Goal: Browse casually: Explore the website without a specific task or goal

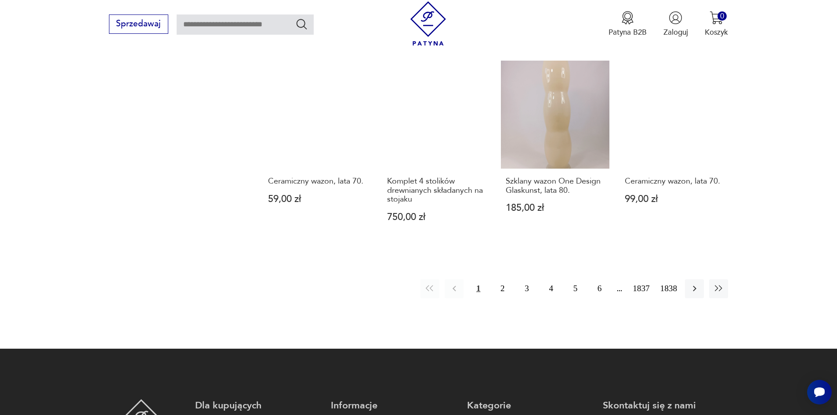
scroll to position [900, 0]
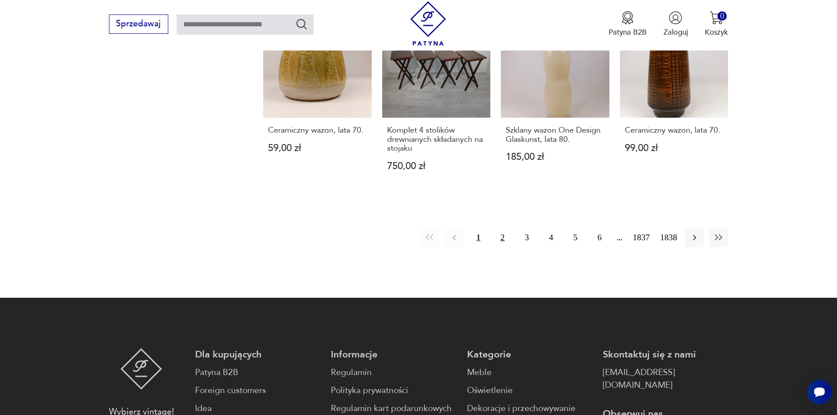
click at [511, 228] on button "2" at bounding box center [502, 237] width 19 height 19
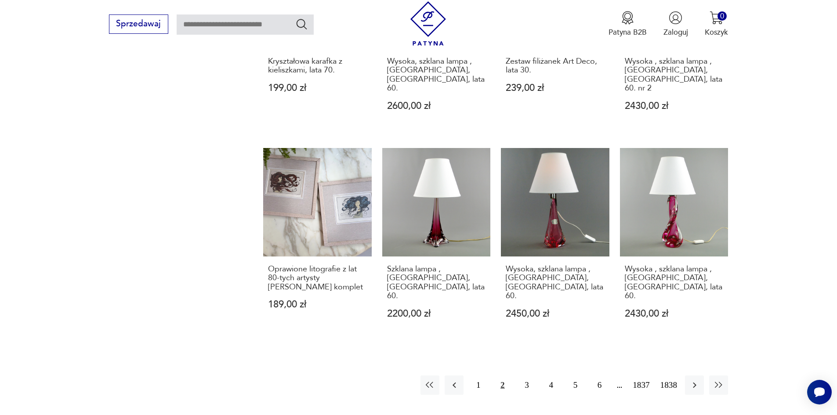
scroll to position [773, 0]
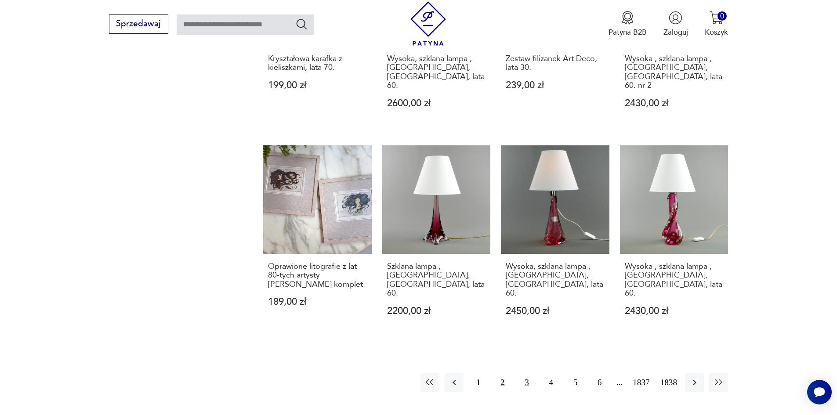
click at [536, 373] on button "3" at bounding box center [526, 382] width 19 height 19
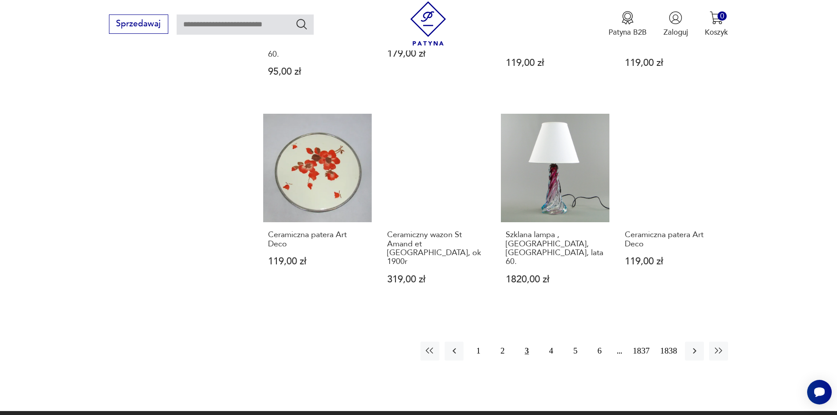
scroll to position [817, 0]
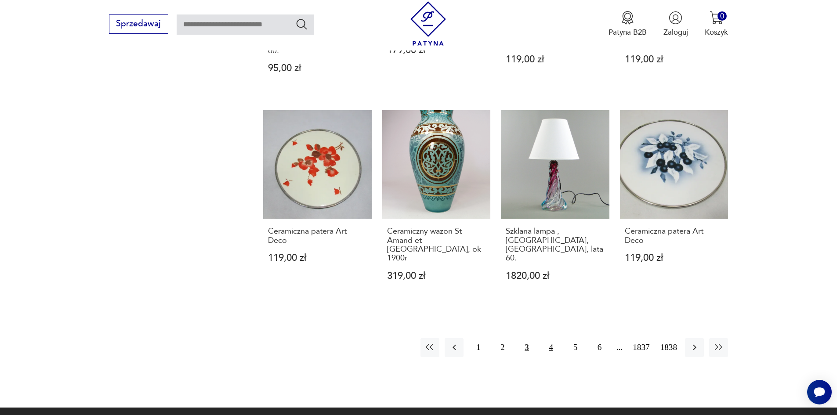
click at [554, 338] on button "4" at bounding box center [551, 347] width 19 height 19
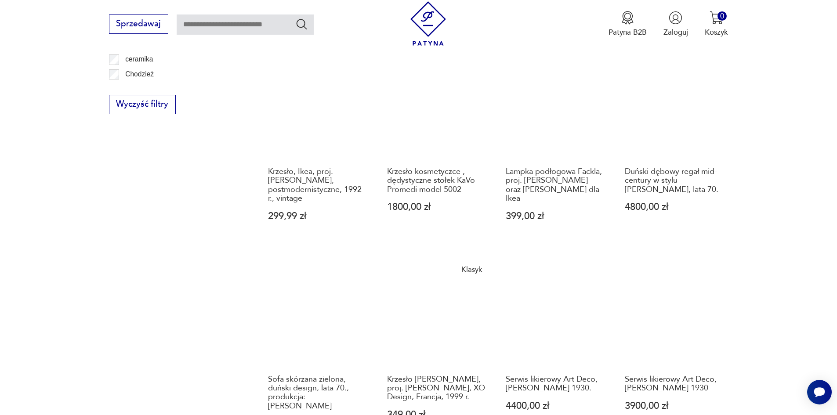
scroll to position [729, 0]
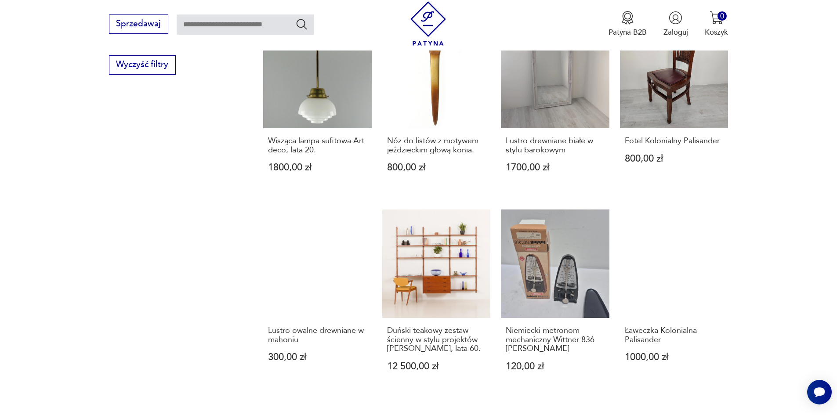
scroll to position [729, 0]
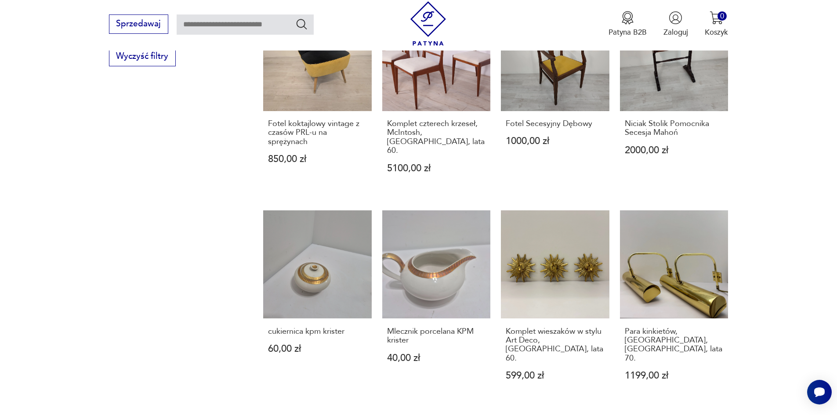
scroll to position [729, 0]
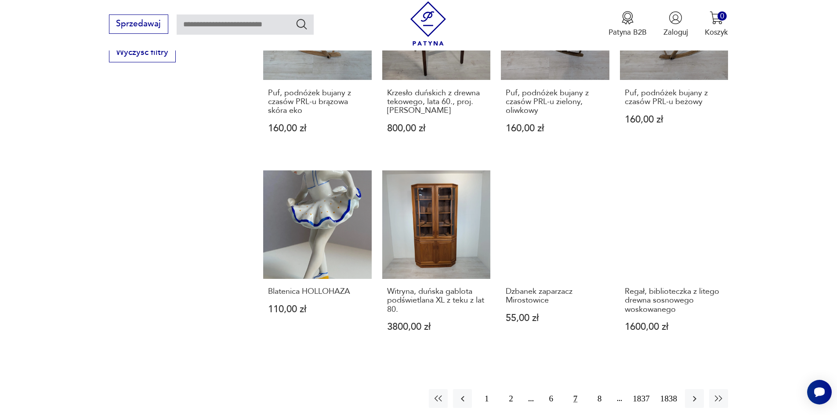
scroll to position [773, 0]
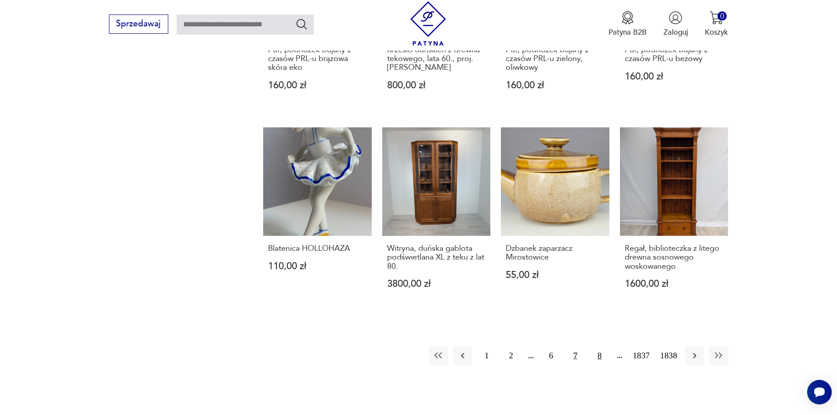
click at [609, 346] on button "8" at bounding box center [599, 355] width 19 height 19
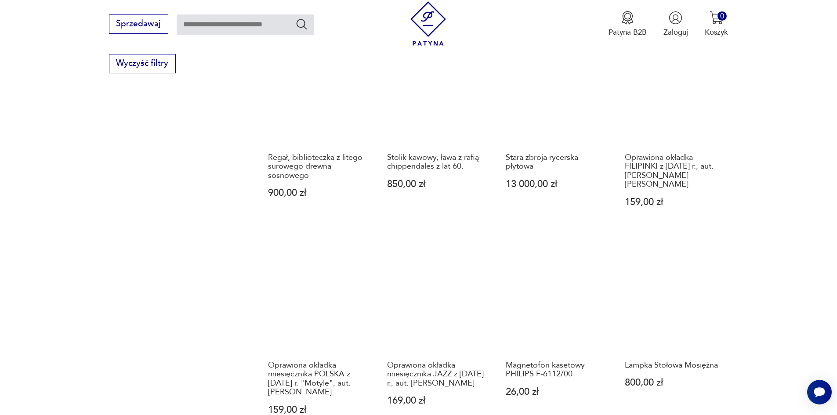
scroll to position [773, 0]
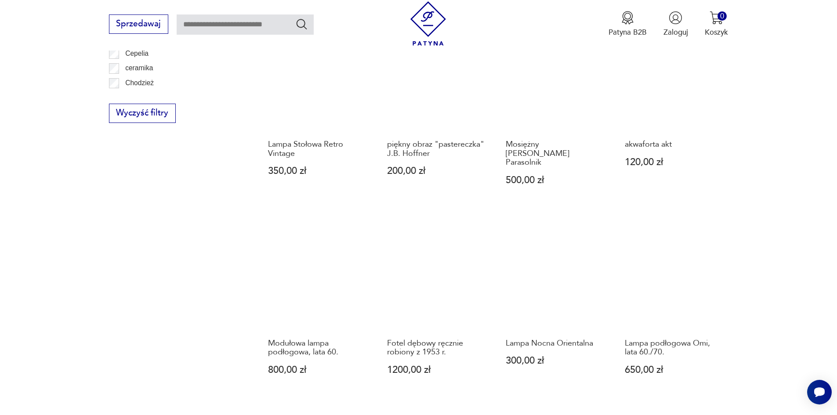
scroll to position [685, 0]
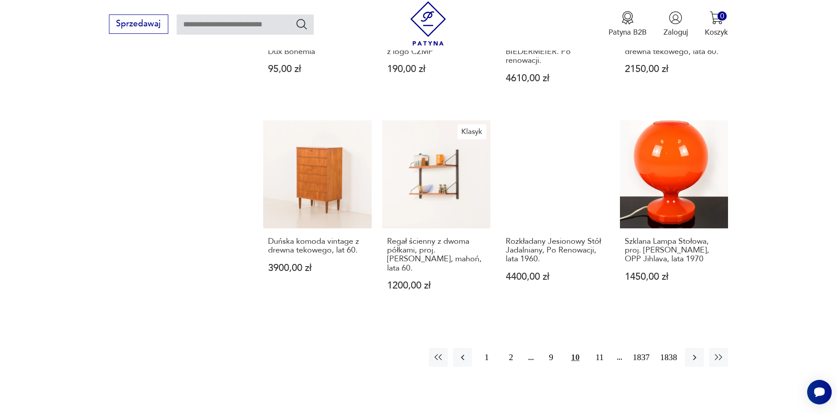
scroll to position [817, 0]
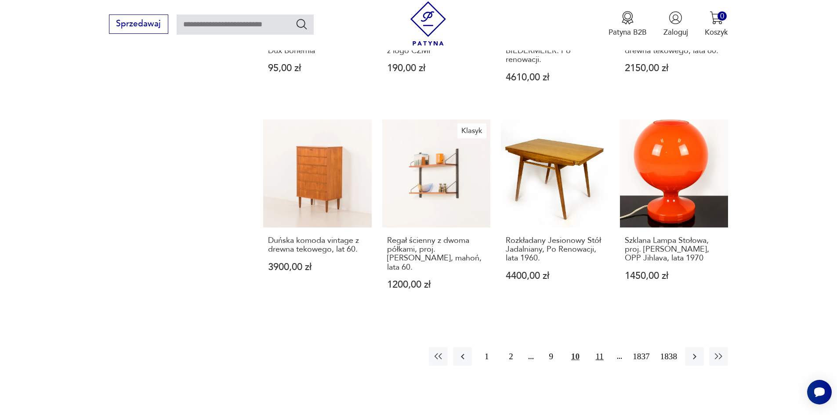
click at [609, 347] on button "11" at bounding box center [599, 356] width 19 height 19
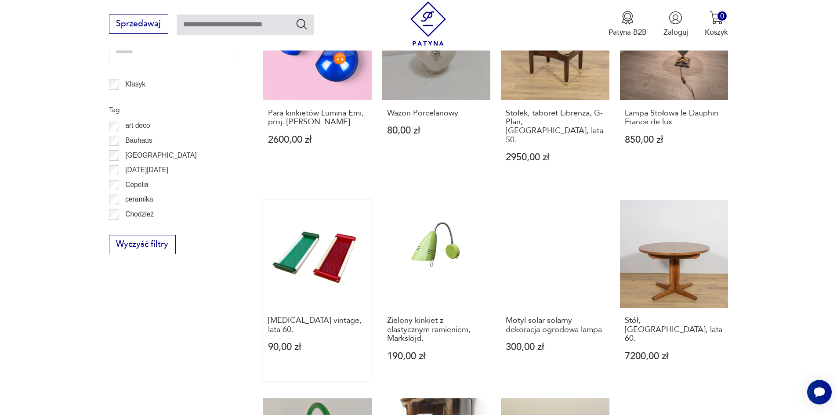
scroll to position [554, 0]
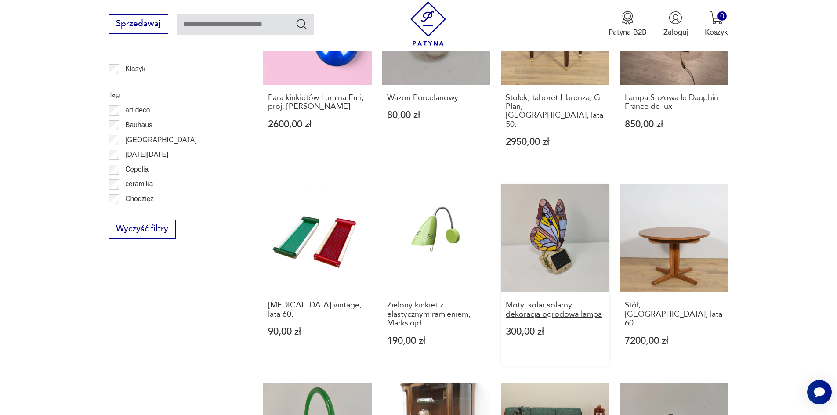
drag, startPoint x: 310, startPoint y: 286, endPoint x: 307, endPoint y: 280, distance: 6.7
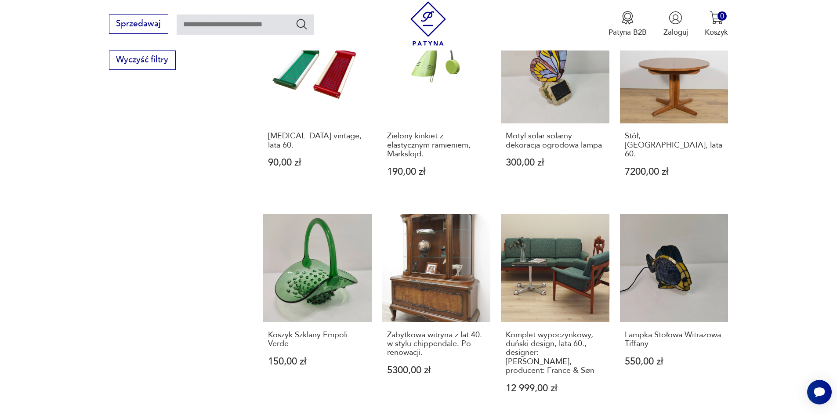
scroll to position [773, 0]
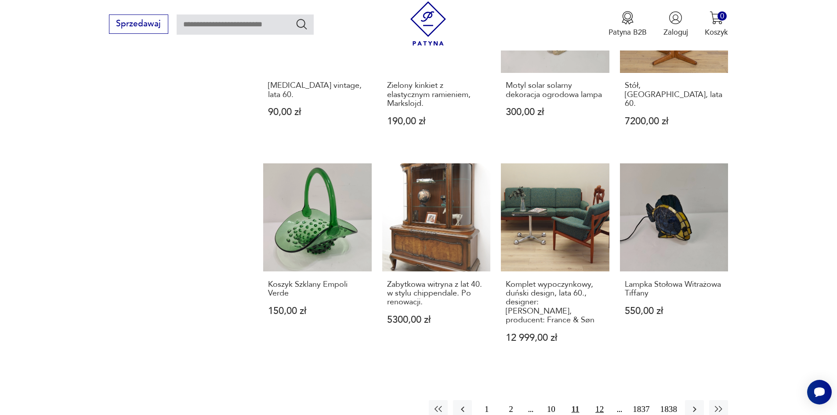
click at [608, 400] on button "12" at bounding box center [599, 409] width 19 height 19
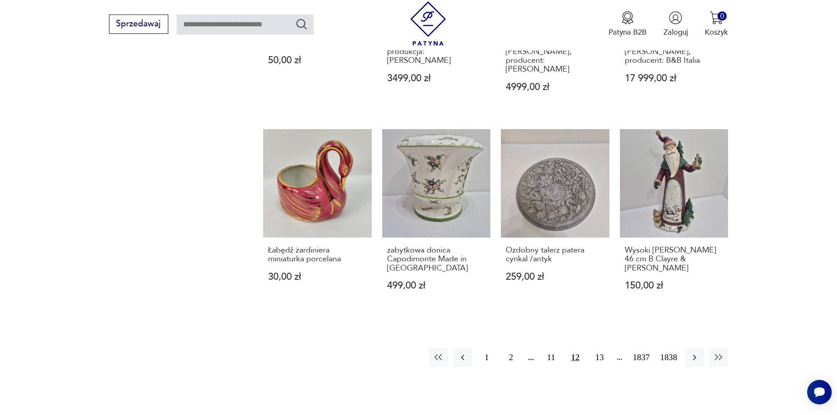
scroll to position [817, 0]
click at [609, 347] on button "13" at bounding box center [599, 356] width 19 height 19
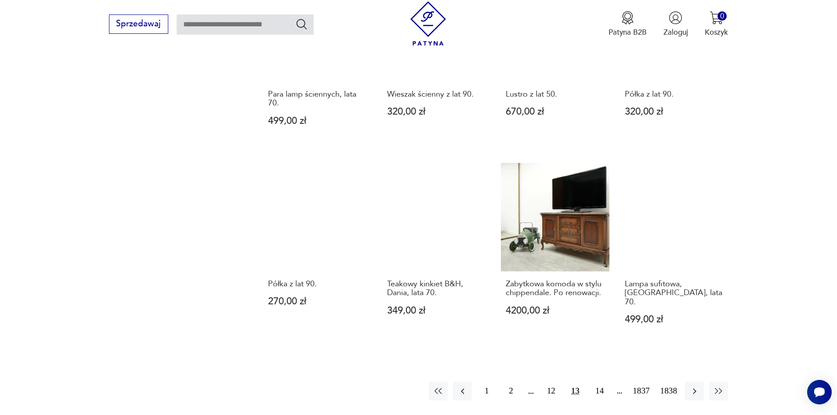
scroll to position [773, 0]
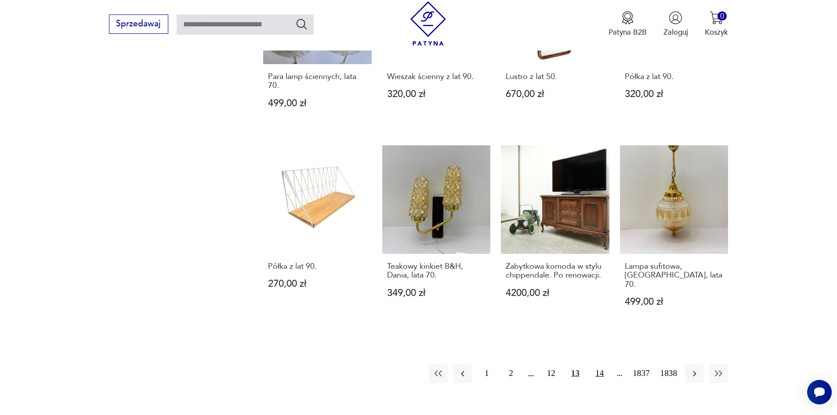
click at [609, 364] on button "14" at bounding box center [599, 373] width 19 height 19
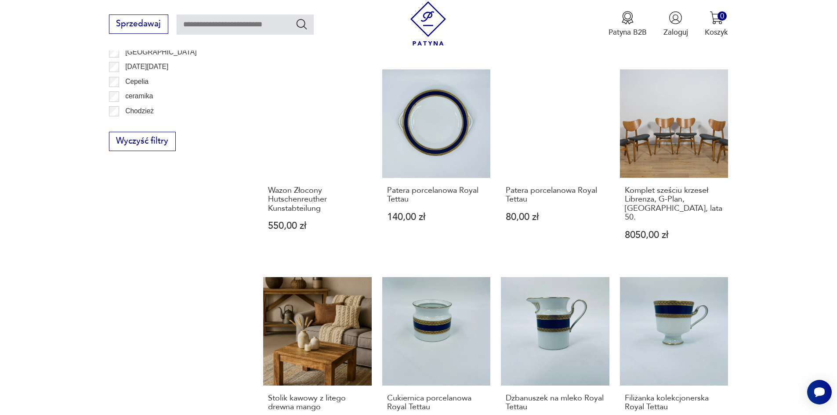
scroll to position [729, 0]
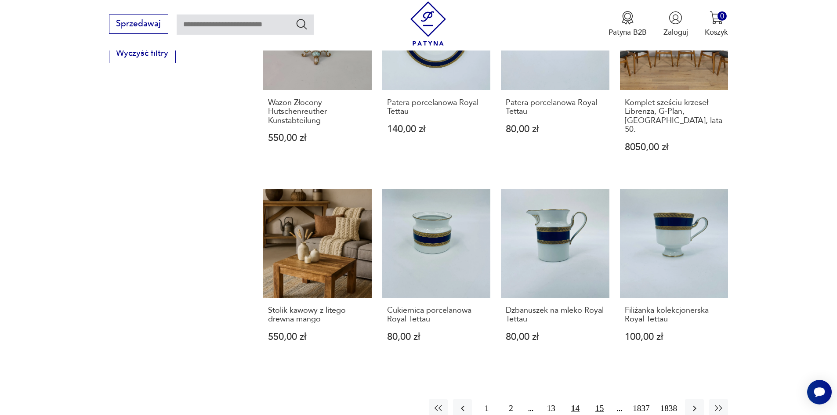
click at [608, 399] on button "15" at bounding box center [599, 408] width 19 height 19
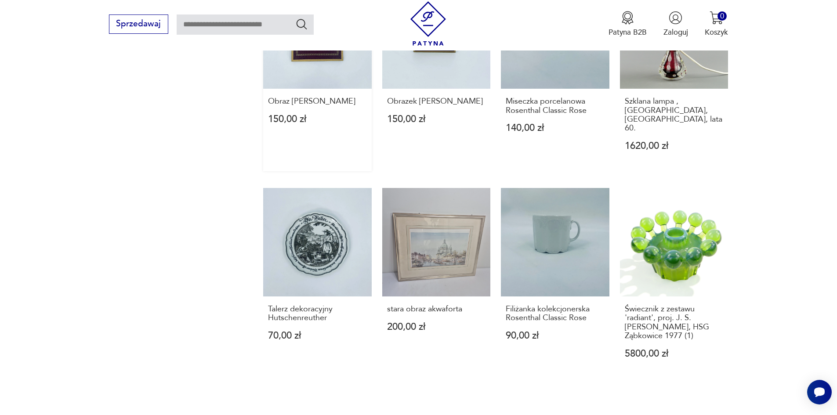
scroll to position [773, 0]
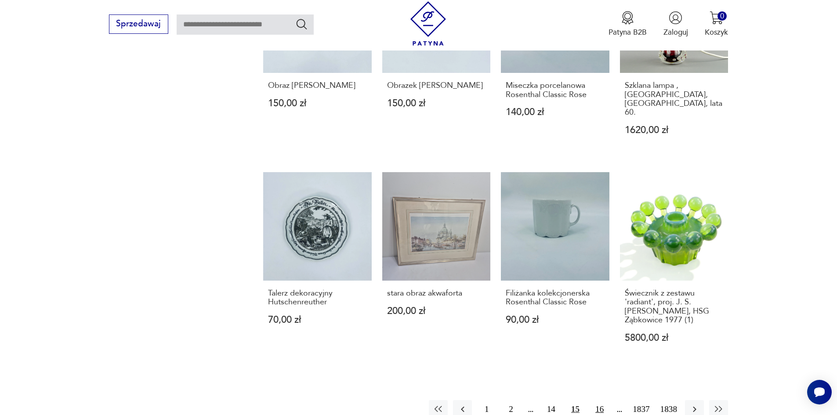
click at [609, 400] on button "16" at bounding box center [599, 409] width 19 height 19
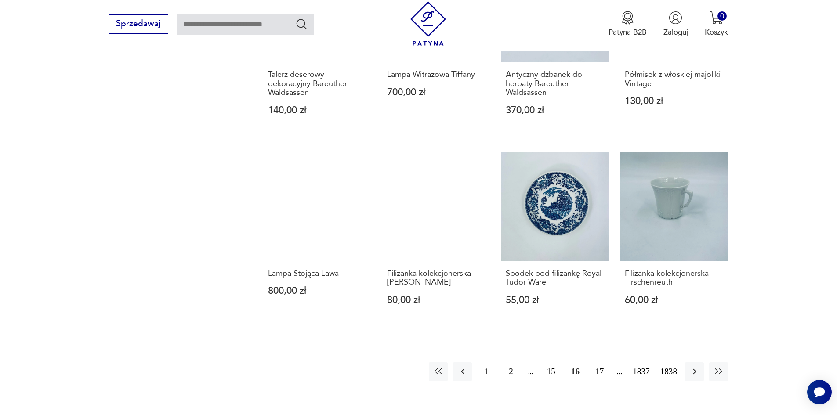
scroll to position [861, 0]
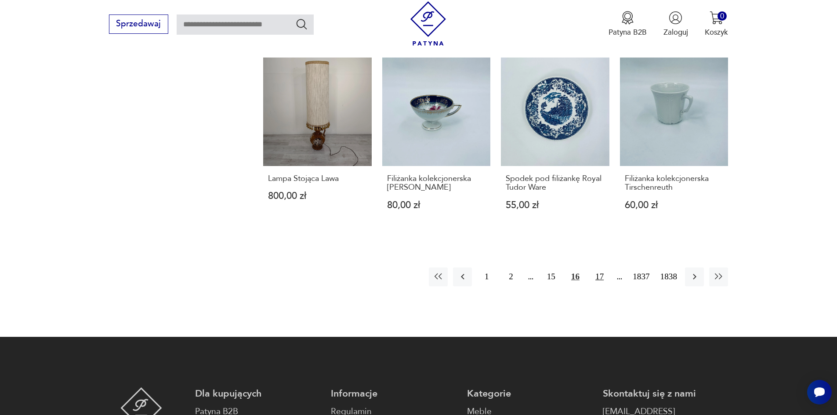
click at [609, 268] on button "17" at bounding box center [599, 277] width 19 height 19
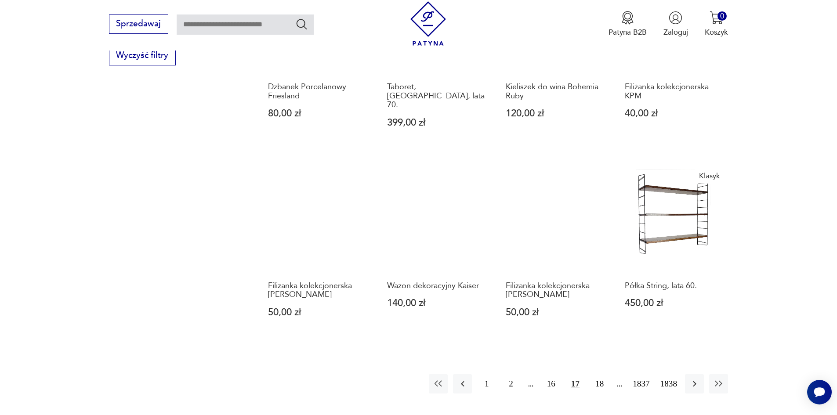
scroll to position [729, 0]
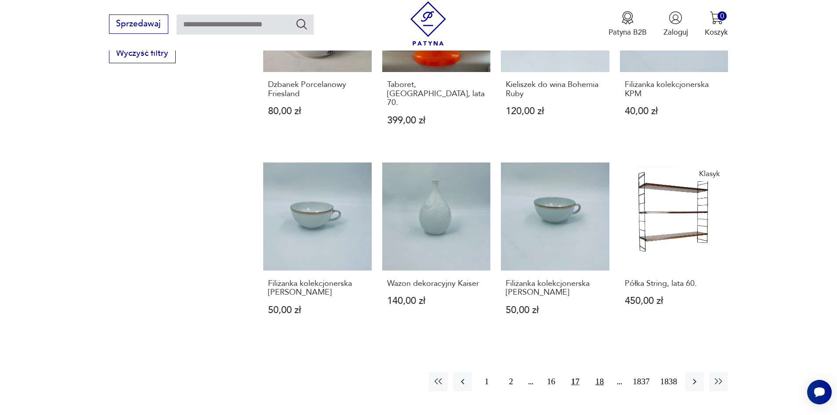
click at [609, 372] on button "18" at bounding box center [599, 381] width 19 height 19
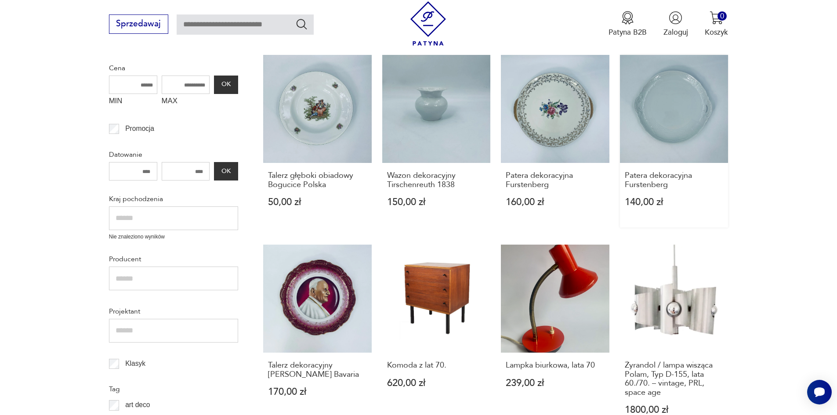
scroll to position [290, 0]
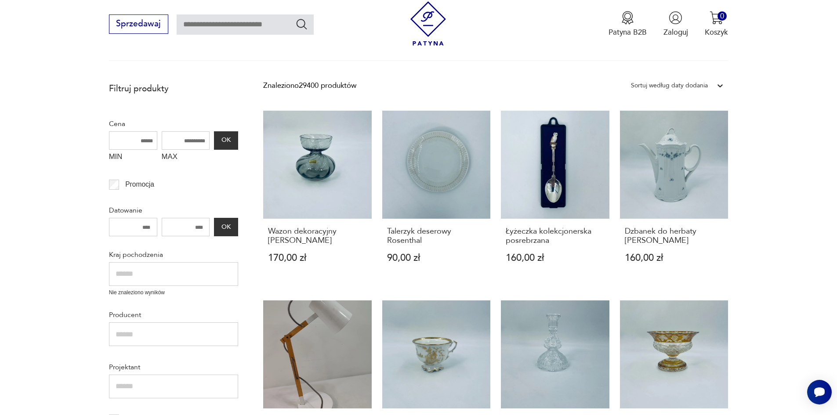
scroll to position [158, 0]
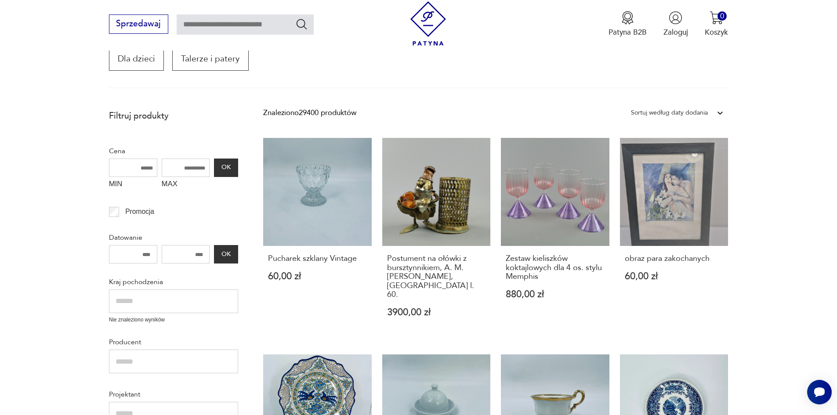
scroll to position [158, 0]
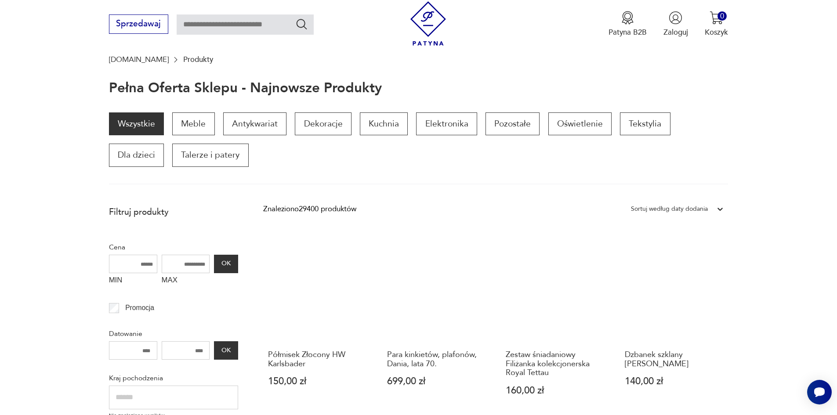
scroll to position [70, 0]
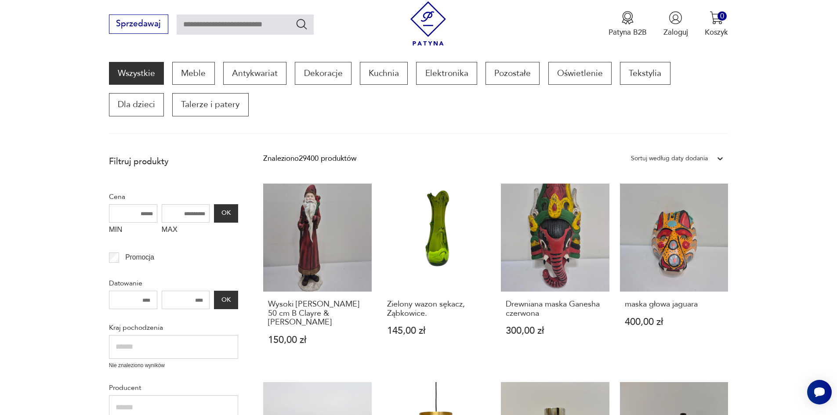
scroll to position [114, 0]
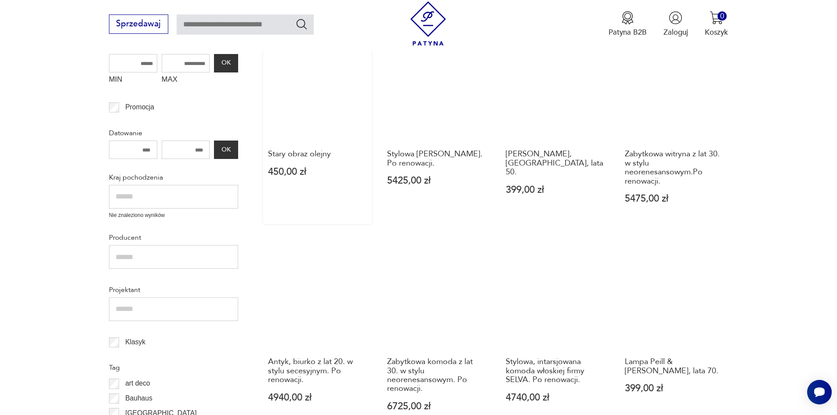
scroll to position [290, 0]
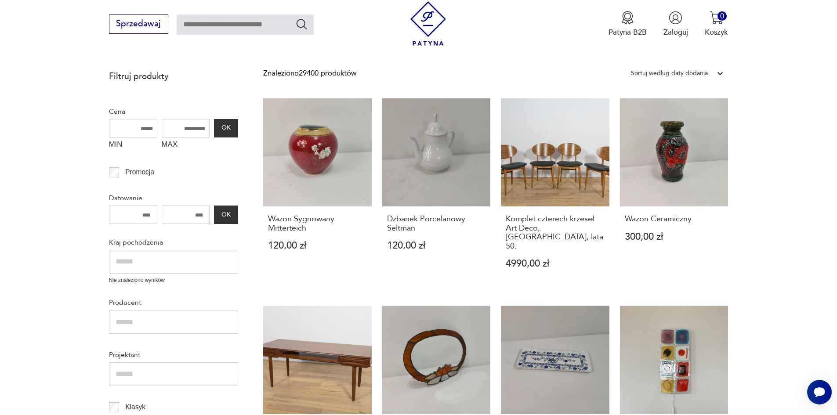
scroll to position [210, 0]
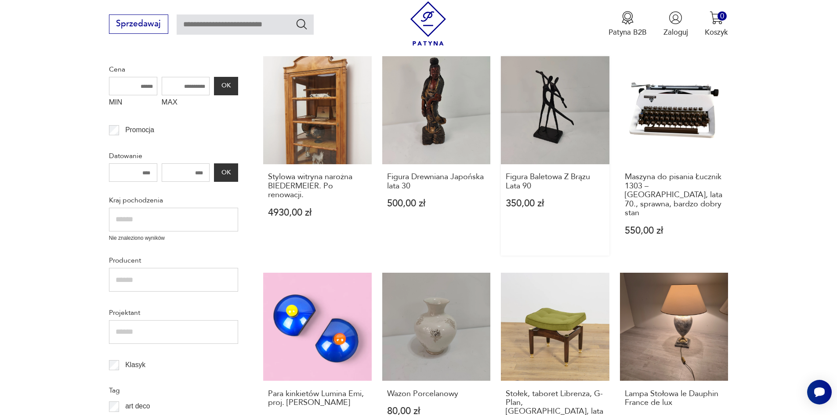
scroll to position [158, 0]
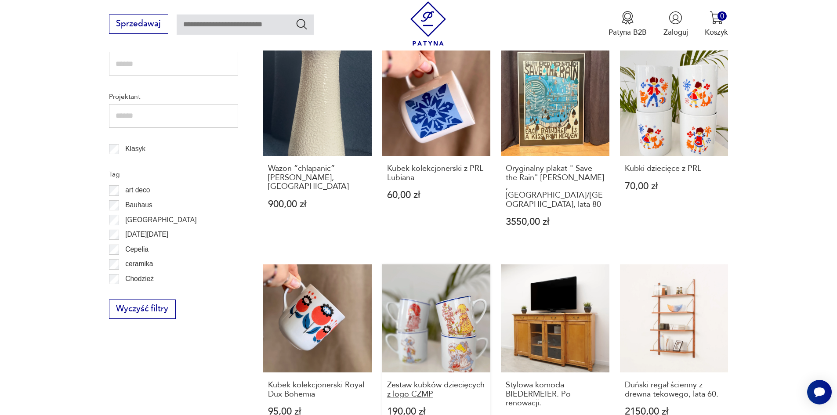
scroll to position [474, 0]
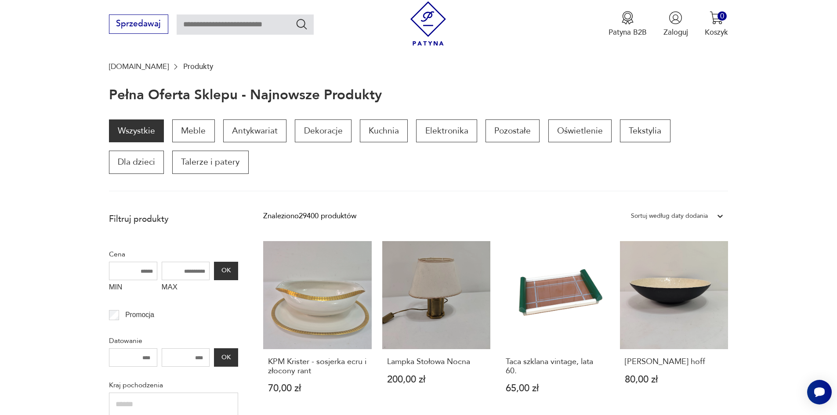
scroll to position [70, 0]
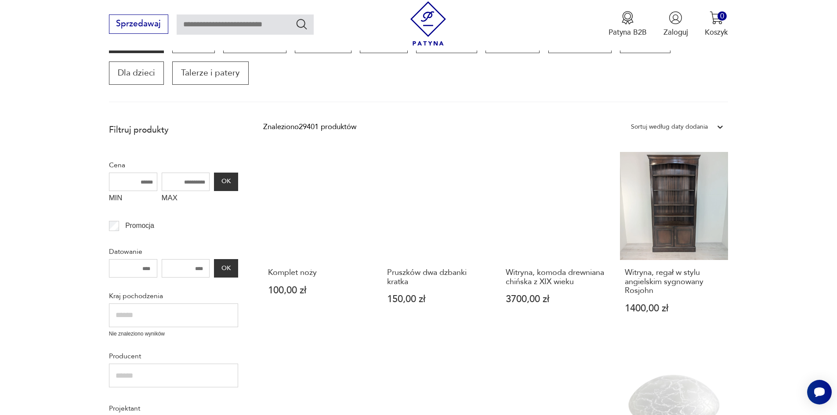
scroll to position [158, 0]
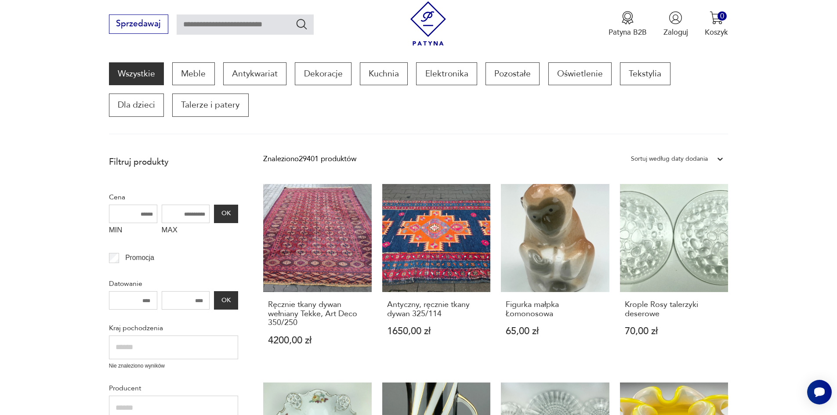
scroll to position [114, 0]
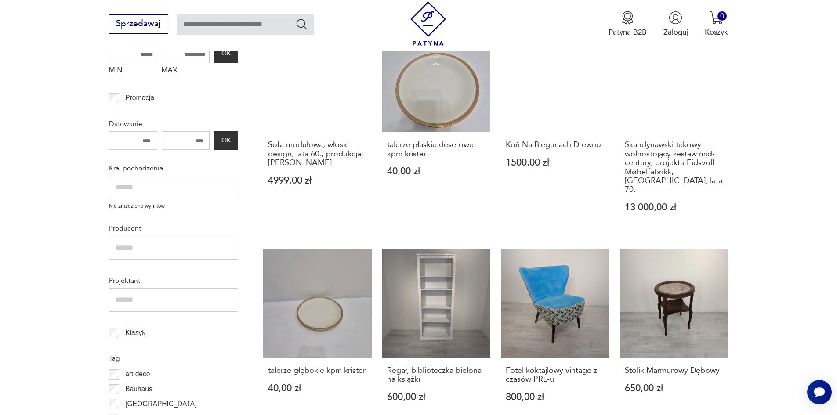
scroll to position [246, 0]
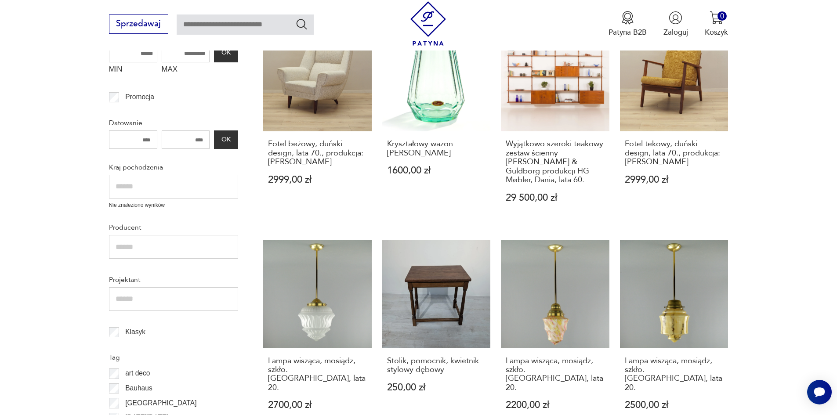
scroll to position [290, 0]
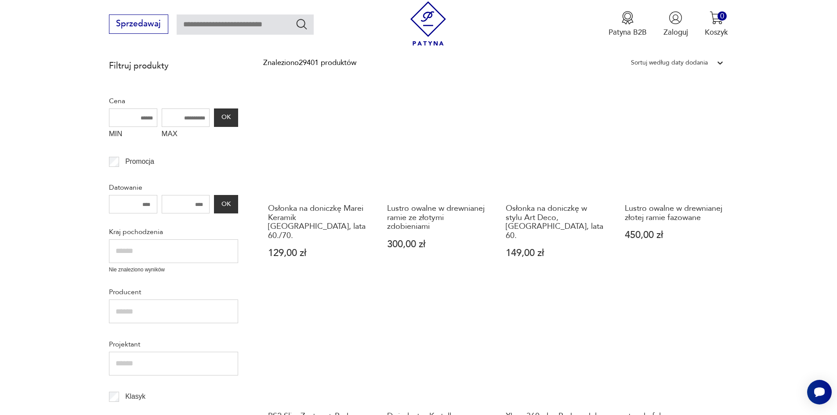
scroll to position [202, 0]
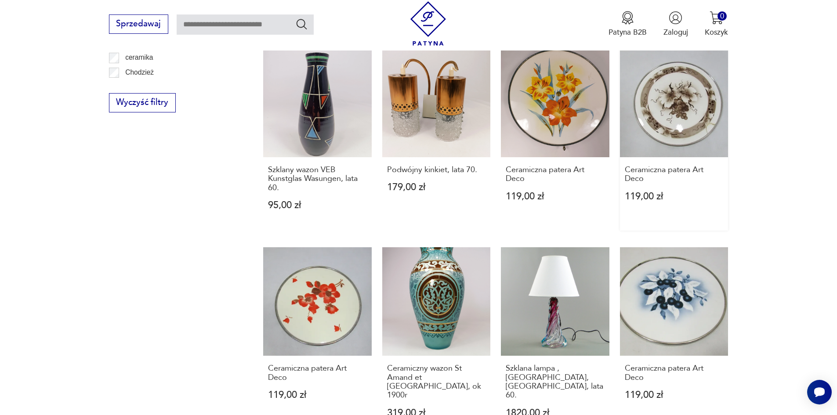
scroll to position [747, 0]
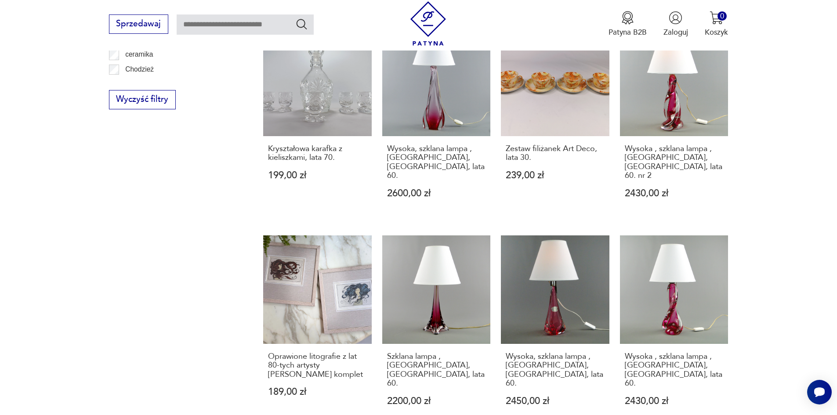
scroll to position [703, 0]
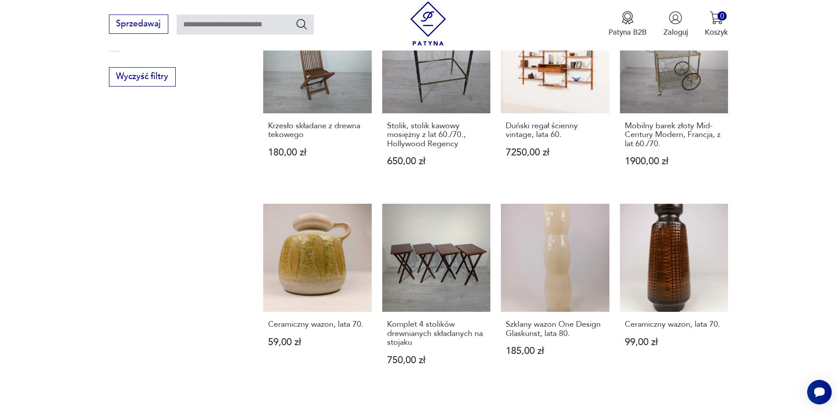
scroll to position [791, 0]
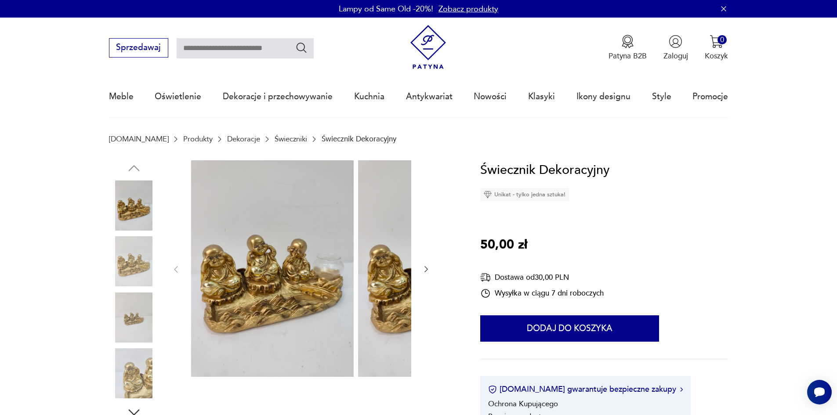
click at [110, 272] on img at bounding box center [134, 261] width 50 height 50
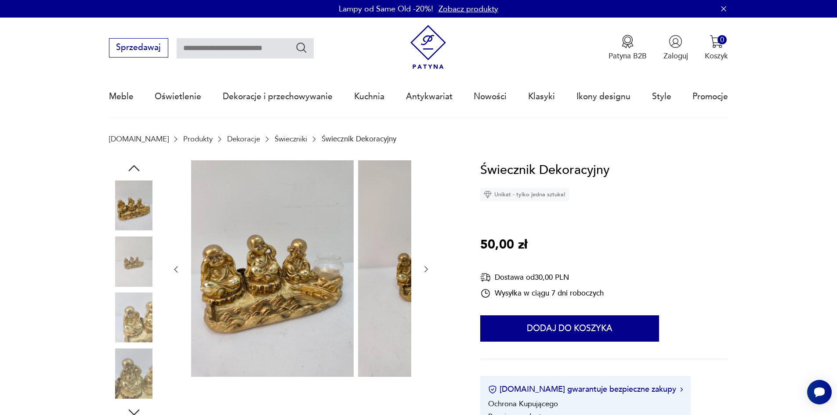
click at [122, 297] on div at bounding box center [134, 234] width 50 height 220
click at [120, 337] on img at bounding box center [134, 318] width 50 height 50
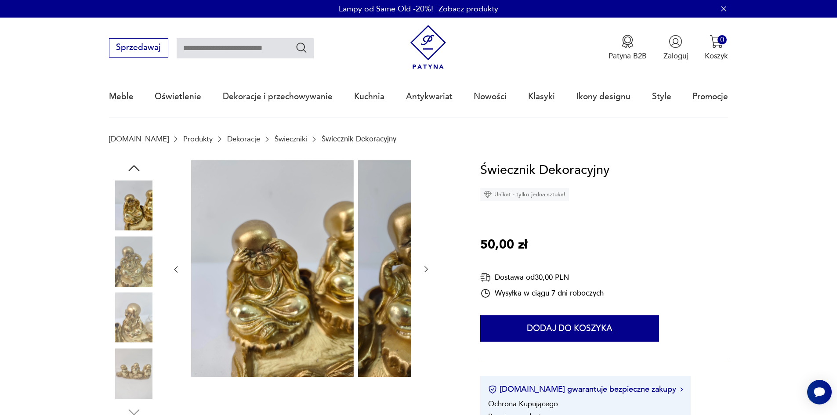
click at [112, 269] on img at bounding box center [134, 261] width 50 height 50
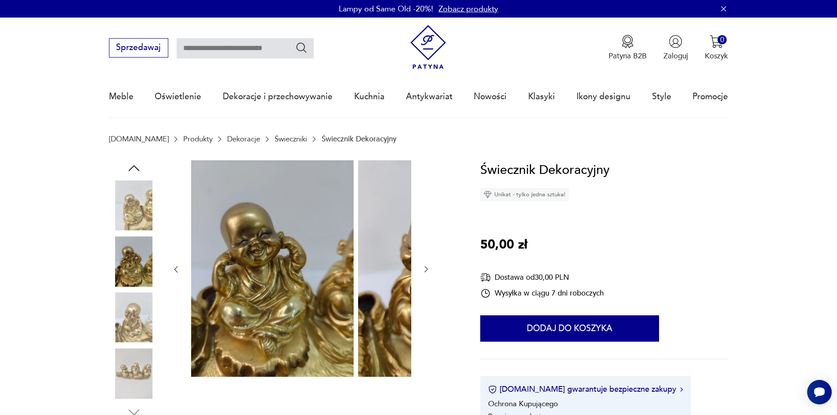
click at [115, 288] on div at bounding box center [134, 262] width 50 height 52
click at [116, 328] on img at bounding box center [134, 318] width 50 height 50
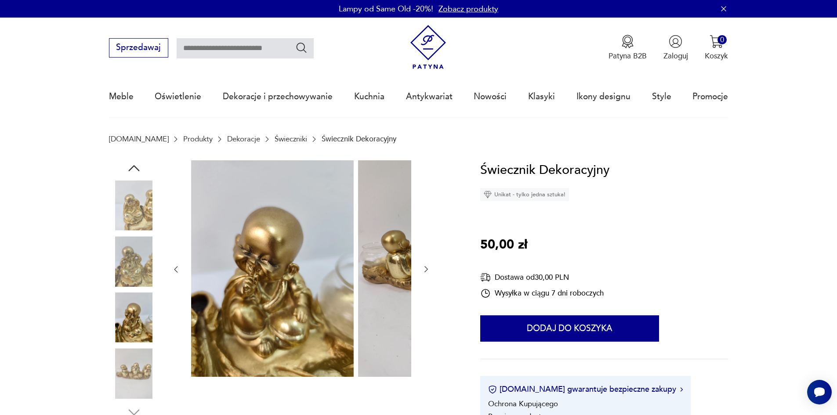
click at [118, 358] on img at bounding box center [134, 373] width 50 height 50
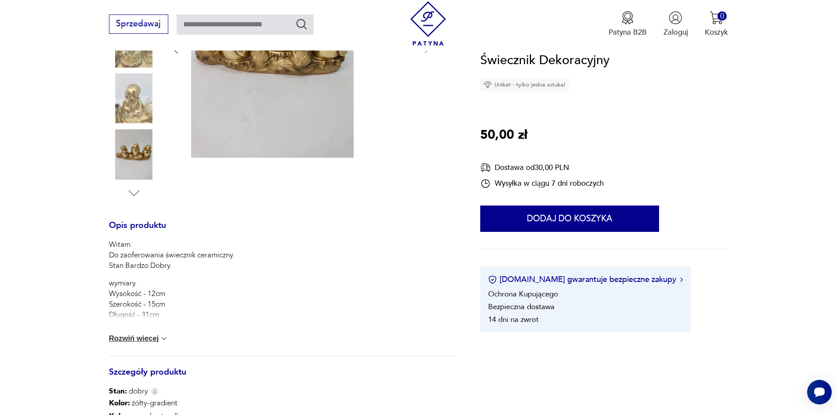
scroll to position [220, 0]
click at [122, 340] on div "Witam. Do zaoferowania świecznik ceramiczny. Stan Bardzo Dobry. wymiary. Wysoko…" at bounding box center [282, 297] width 346 height 116
click at [130, 343] on button "Rozwiń więcej" at bounding box center [139, 338] width 60 height 9
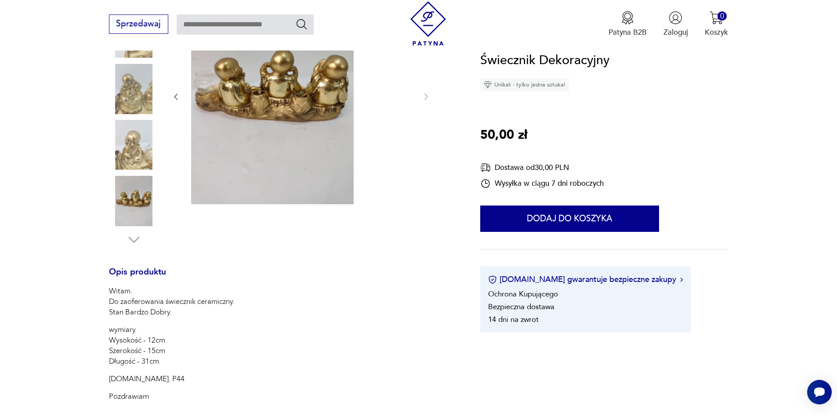
scroll to position [44, 0]
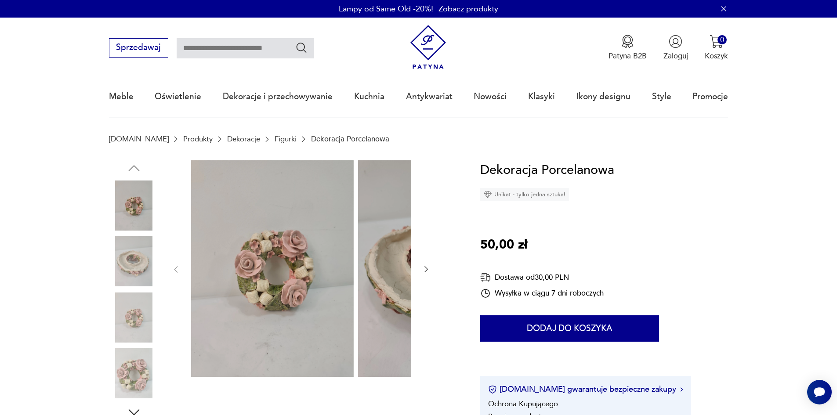
click at [118, 277] on img at bounding box center [134, 261] width 50 height 50
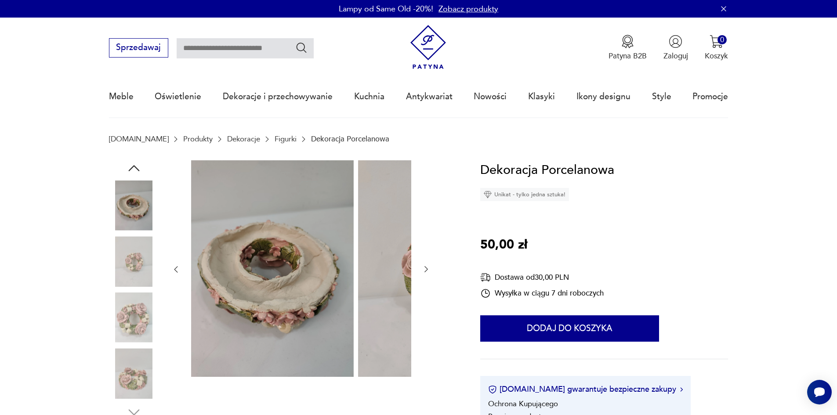
click at [122, 297] on img at bounding box center [134, 318] width 50 height 50
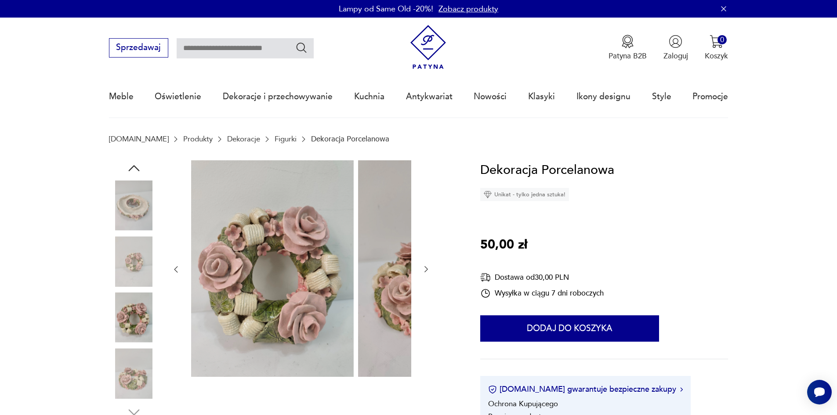
click at [124, 316] on img at bounding box center [134, 318] width 50 height 50
click at [127, 377] on img at bounding box center [134, 373] width 50 height 50
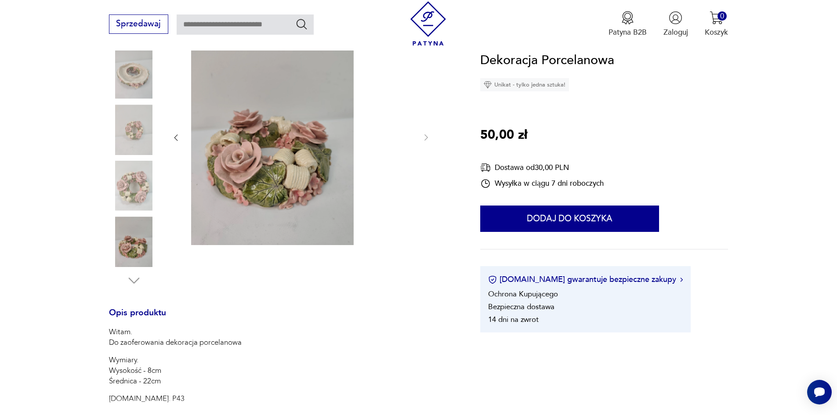
scroll to position [176, 0]
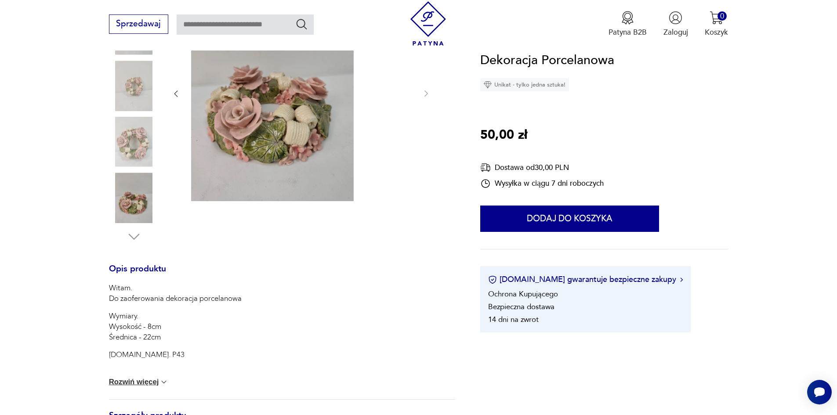
click at [121, 211] on img at bounding box center [134, 198] width 50 height 50
click at [110, 205] on img at bounding box center [134, 198] width 50 height 50
click at [109, 158] on img at bounding box center [134, 142] width 50 height 50
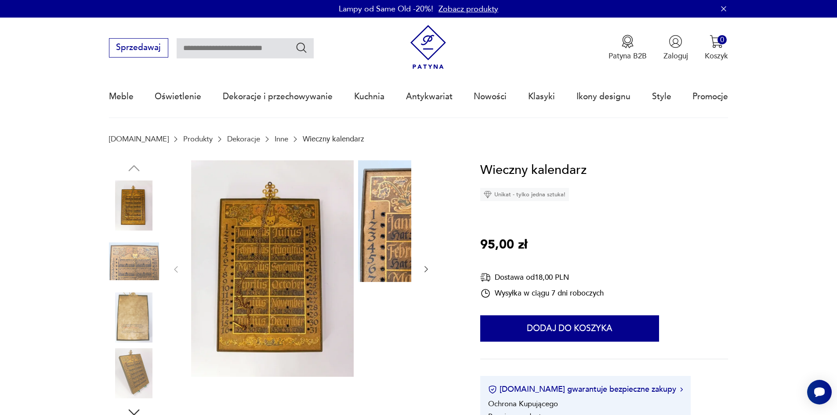
click at [422, 270] on icon "button" at bounding box center [426, 269] width 9 height 9
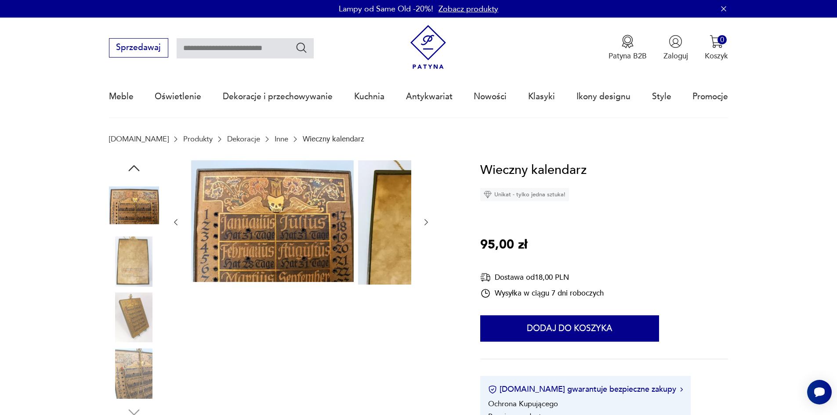
click at [351, 270] on div at bounding box center [300, 222] width 259 height 124
click at [422, 221] on button "button" at bounding box center [426, 222] width 9 height 11
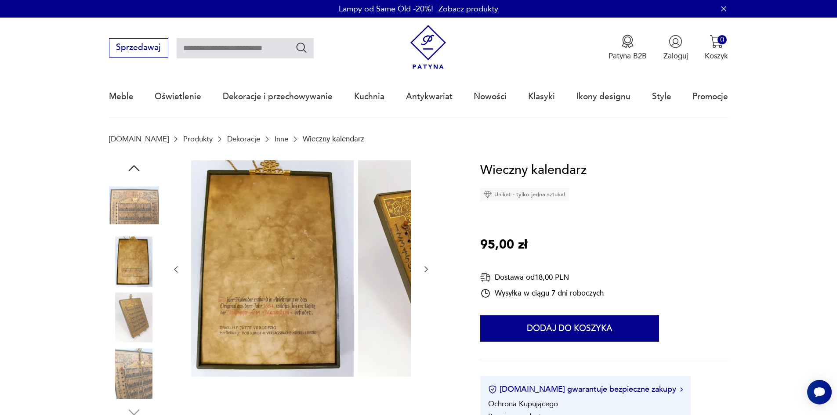
click at [353, 221] on div at bounding box center [300, 269] width 259 height 219
click at [422, 274] on icon "button" at bounding box center [426, 269] width 9 height 9
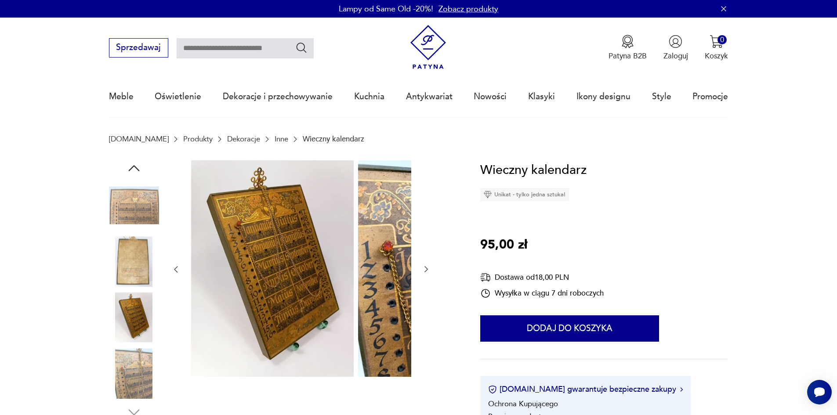
click at [141, 391] on img at bounding box center [134, 373] width 50 height 50
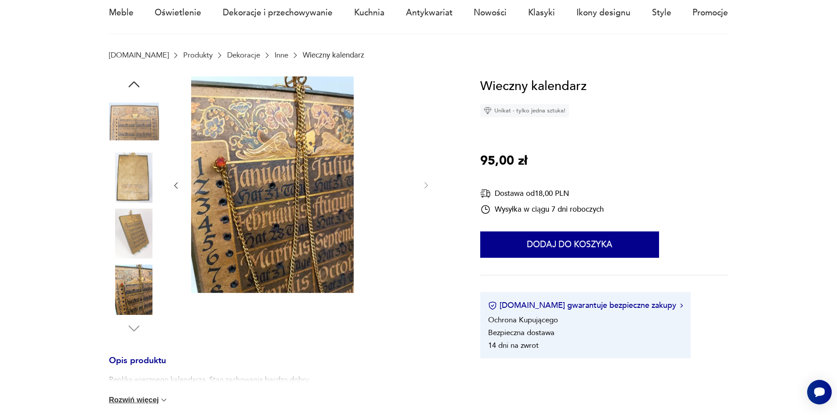
scroll to position [88, 0]
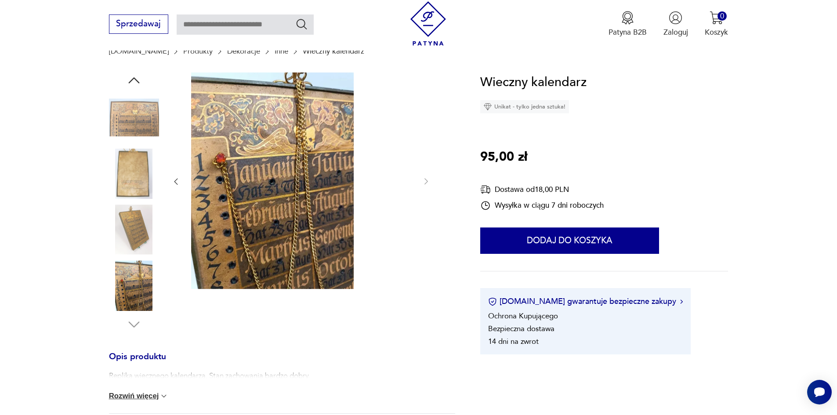
click at [124, 401] on button "Rozwiń więcej" at bounding box center [139, 396] width 60 height 9
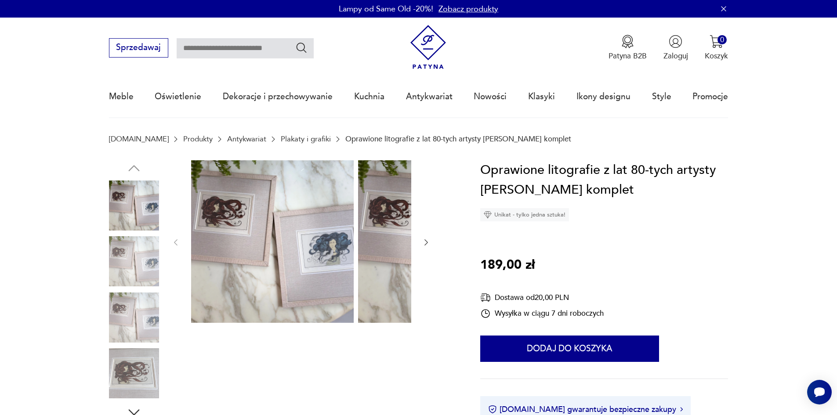
click at [110, 261] on img at bounding box center [134, 261] width 50 height 50
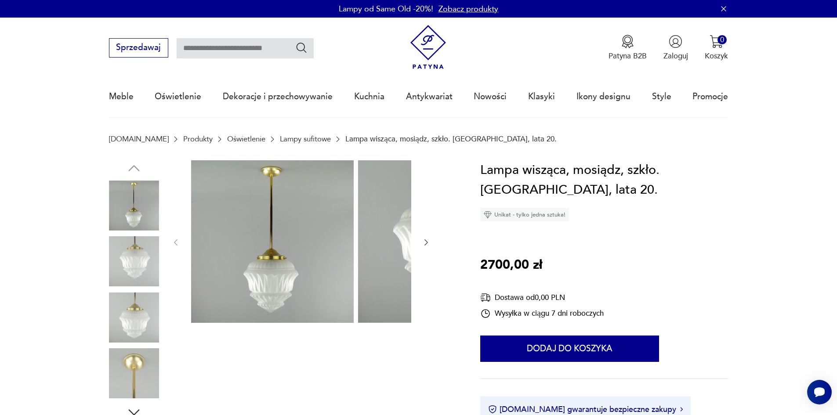
click at [119, 268] on img at bounding box center [134, 261] width 50 height 50
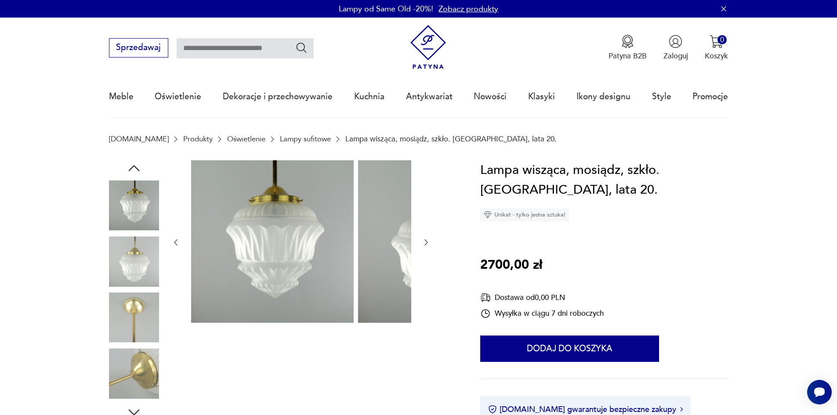
click at [125, 279] on img at bounding box center [134, 261] width 50 height 50
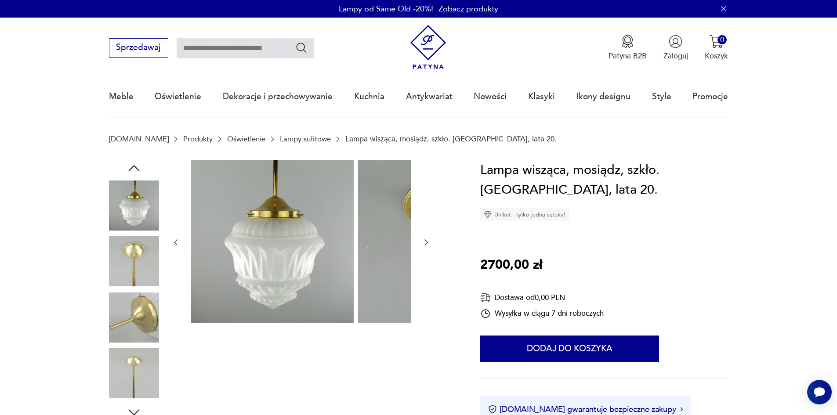
click at [121, 286] on img at bounding box center [134, 261] width 50 height 50
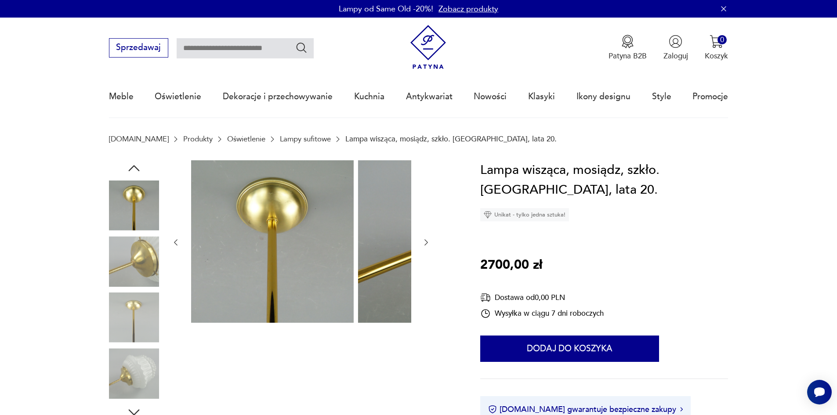
click at [123, 320] on img at bounding box center [134, 318] width 50 height 50
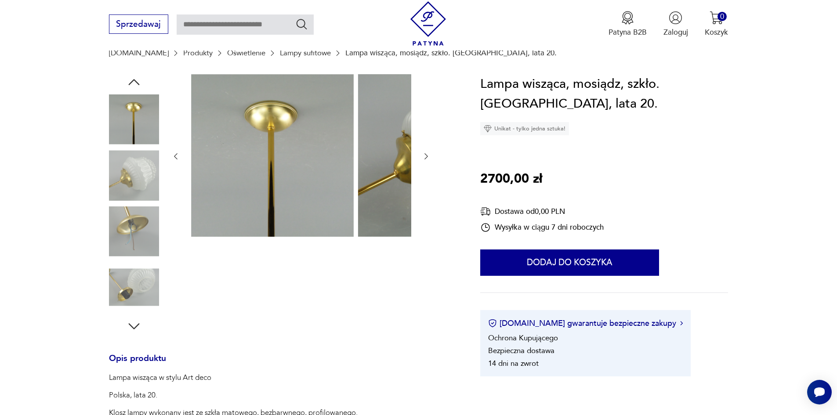
scroll to position [88, 0]
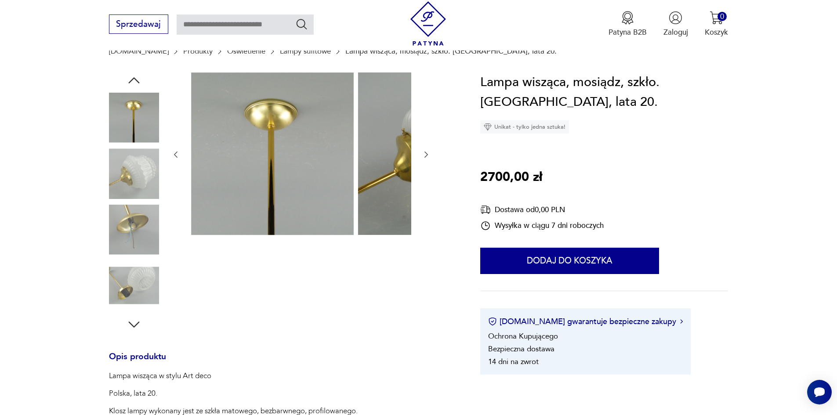
click at [130, 232] on img at bounding box center [134, 230] width 50 height 50
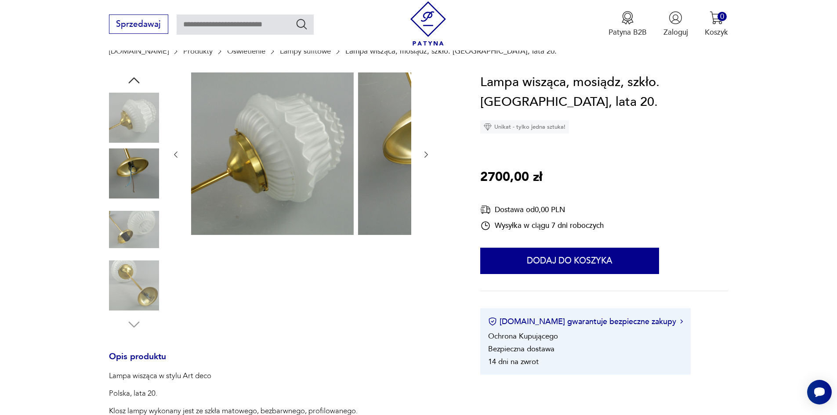
click at [124, 254] on img at bounding box center [134, 230] width 50 height 50
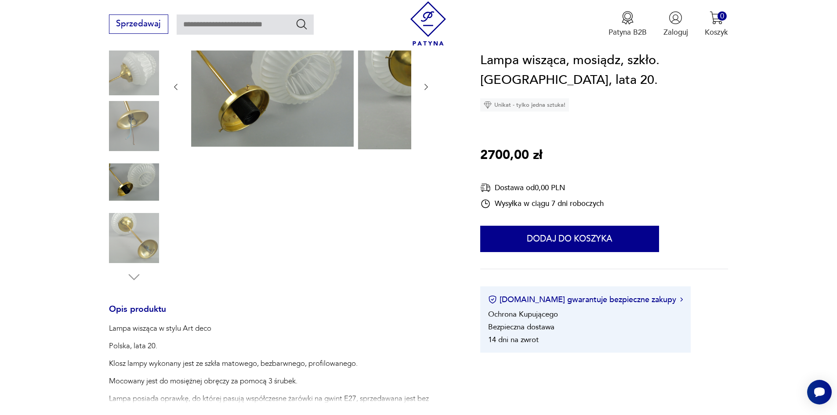
scroll to position [132, 0]
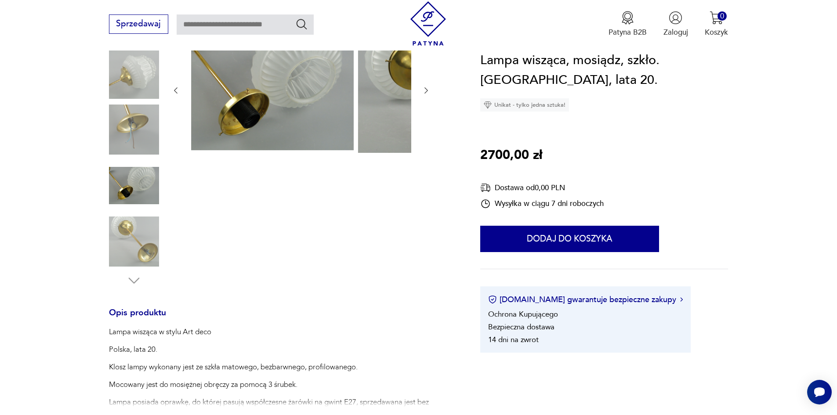
click at [118, 194] on img at bounding box center [134, 186] width 50 height 50
click at [122, 247] on img at bounding box center [134, 242] width 50 height 50
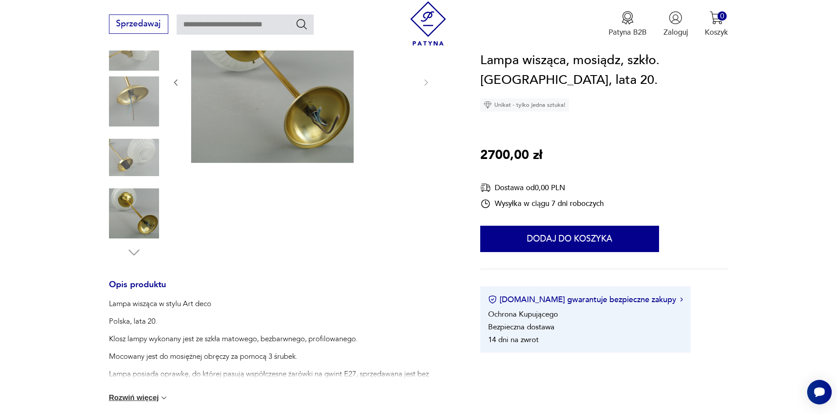
scroll to position [220, 0]
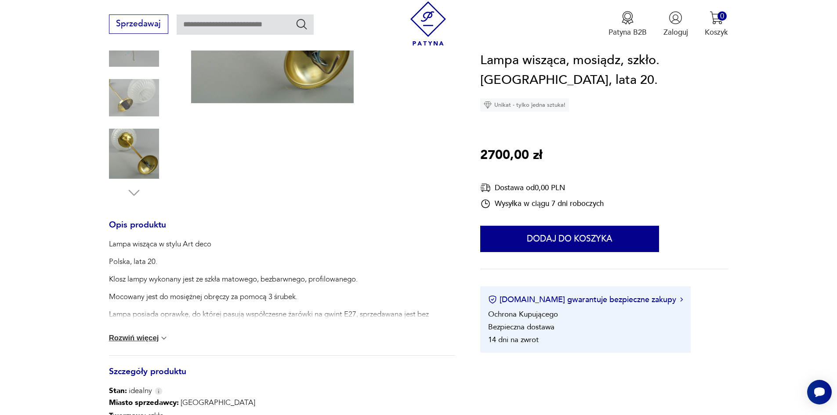
click at [109, 343] on button "Rozwiń więcej" at bounding box center [139, 338] width 60 height 9
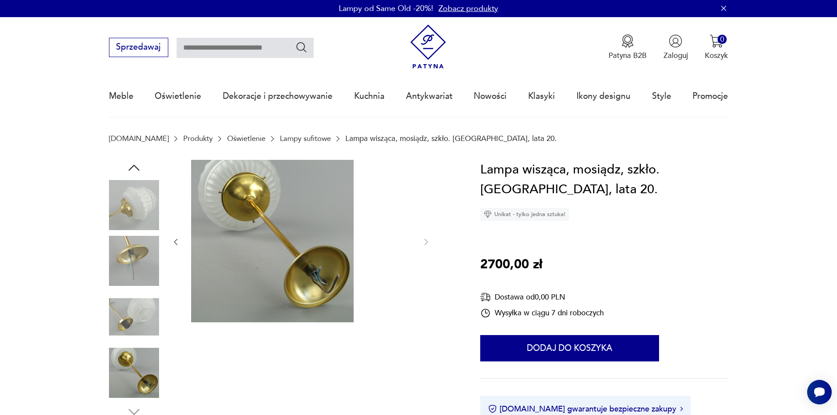
scroll to position [0, 0]
click at [109, 209] on img at bounding box center [134, 206] width 50 height 50
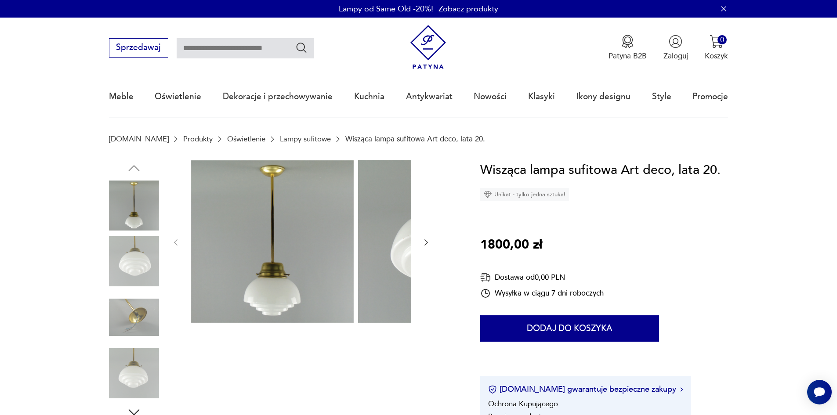
click at [109, 264] on img at bounding box center [134, 261] width 50 height 50
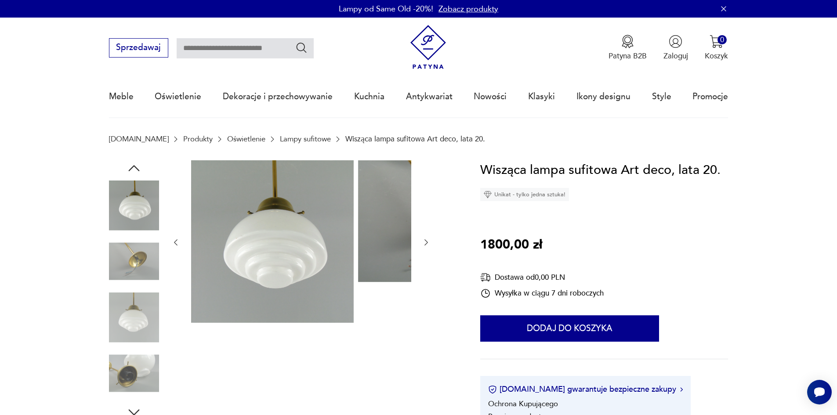
click at [116, 279] on img at bounding box center [134, 261] width 50 height 50
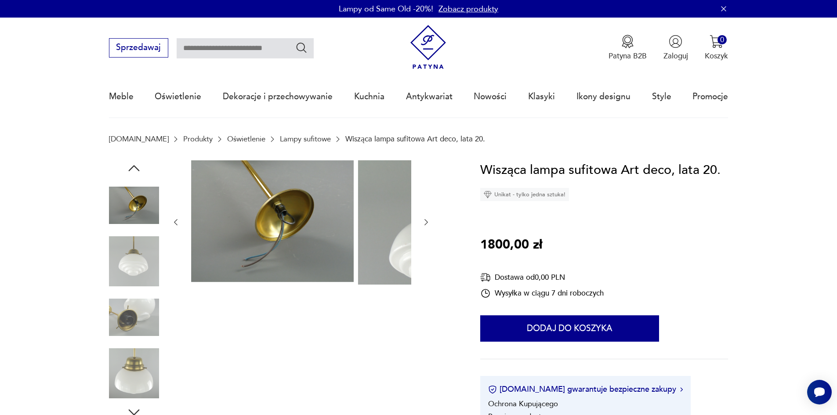
click at [122, 294] on div at bounding box center [134, 291] width 50 height 220
click at [137, 313] on img at bounding box center [134, 318] width 50 height 50
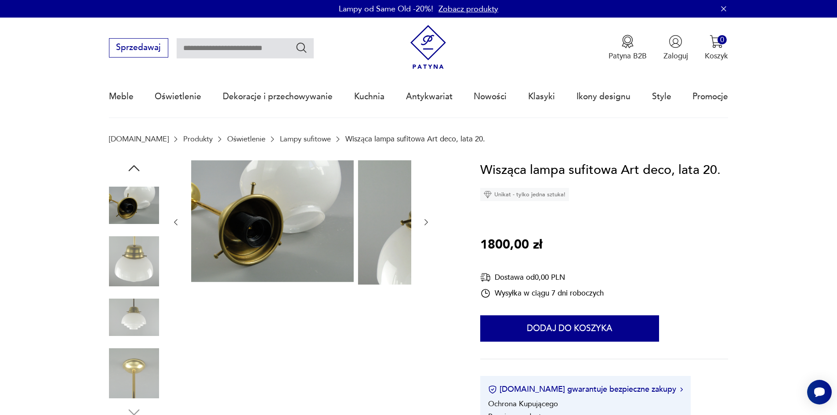
click at [115, 276] on img at bounding box center [134, 261] width 50 height 50
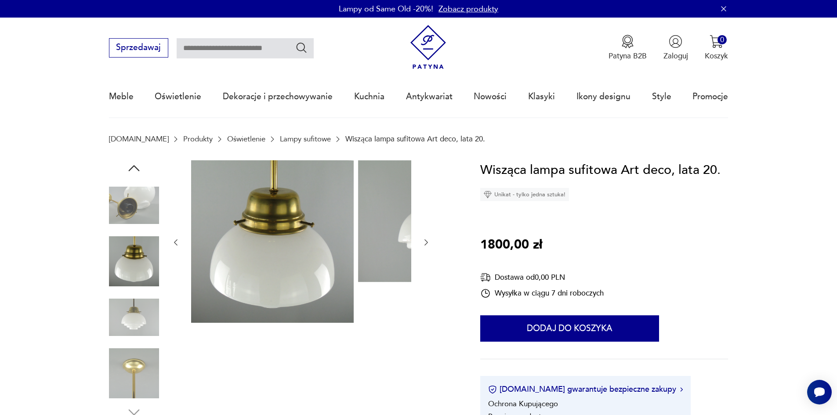
click at [118, 286] on img at bounding box center [134, 261] width 50 height 50
click at [124, 320] on img at bounding box center [134, 318] width 50 height 50
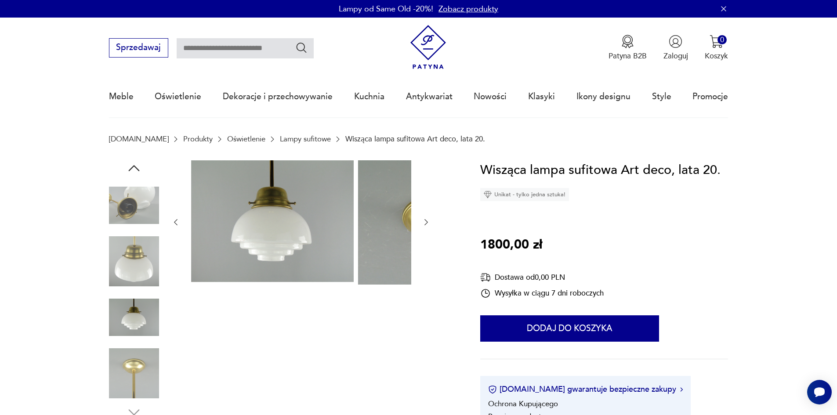
click at [123, 377] on img at bounding box center [134, 373] width 50 height 50
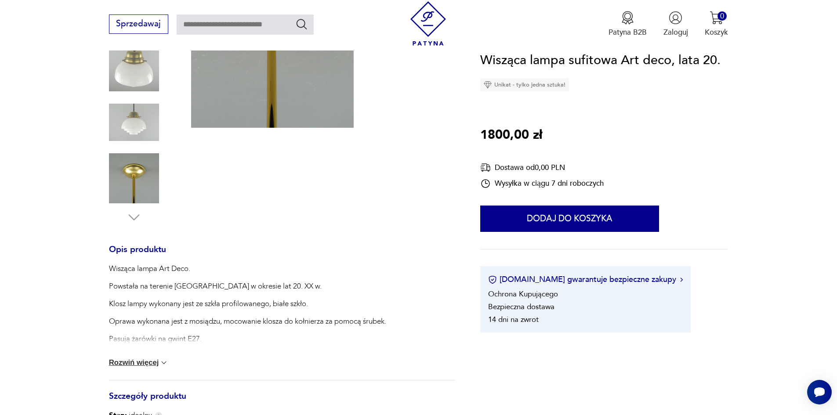
scroll to position [220, 0]
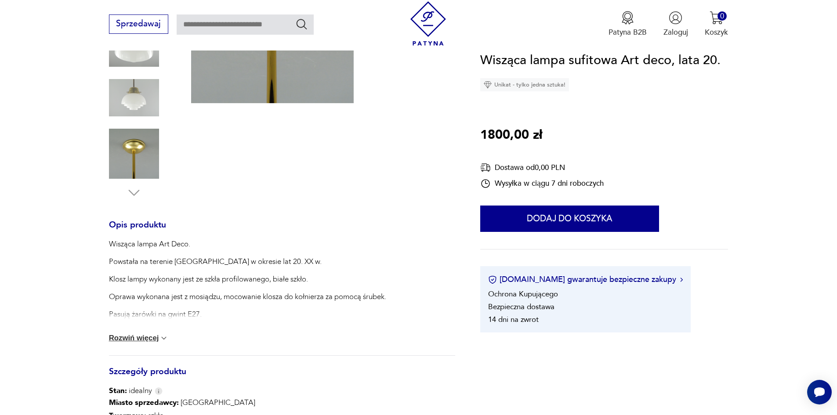
click at [126, 159] on img at bounding box center [134, 154] width 50 height 50
click at [132, 342] on button "Rozwiń więcej" at bounding box center [139, 338] width 60 height 9
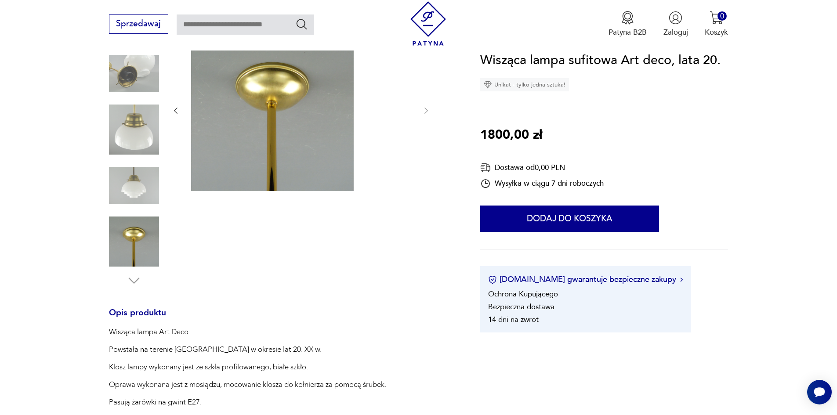
scroll to position [88, 0]
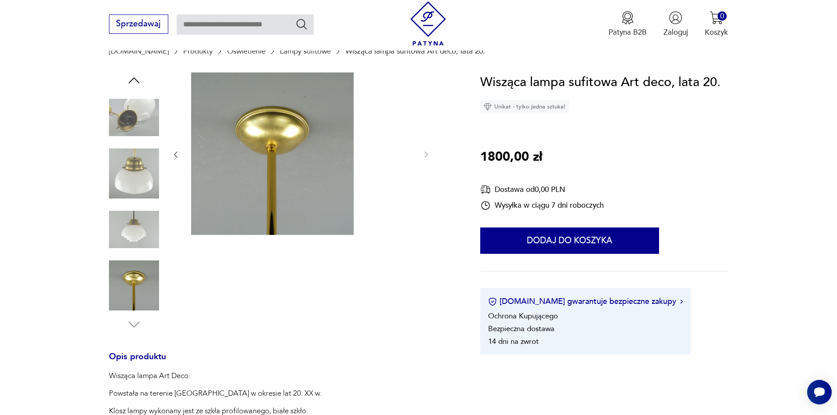
click at [122, 236] on img at bounding box center [134, 230] width 50 height 50
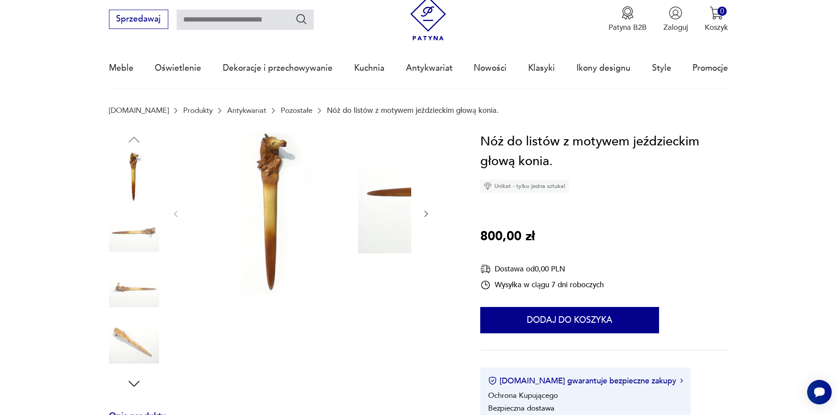
scroll to position [44, 0]
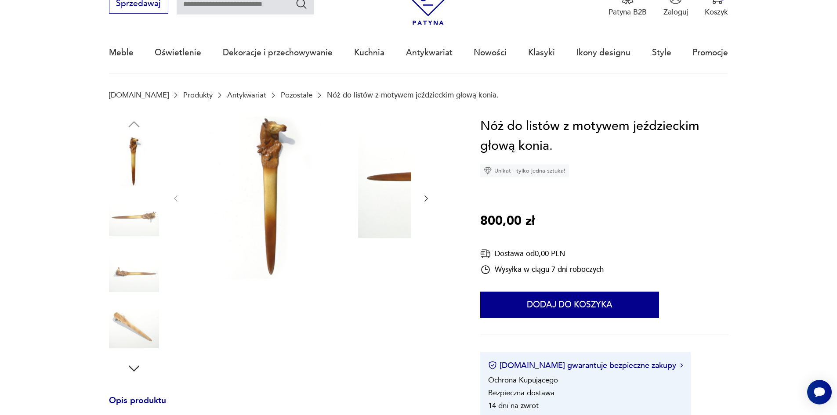
click at [109, 225] on img at bounding box center [134, 217] width 50 height 50
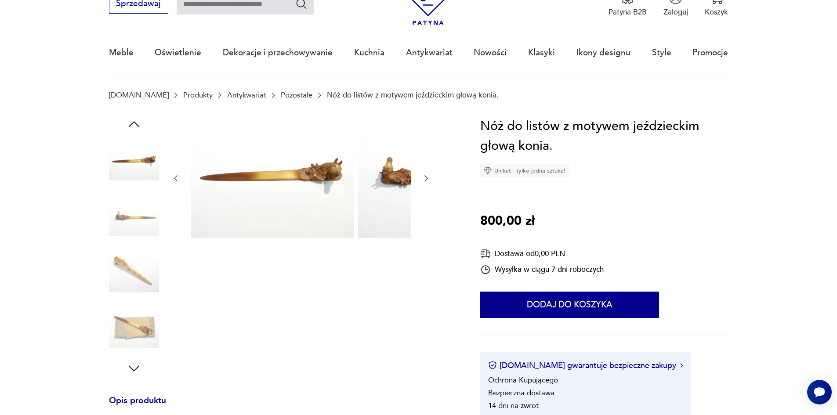
click at [109, 239] on img at bounding box center [134, 217] width 50 height 50
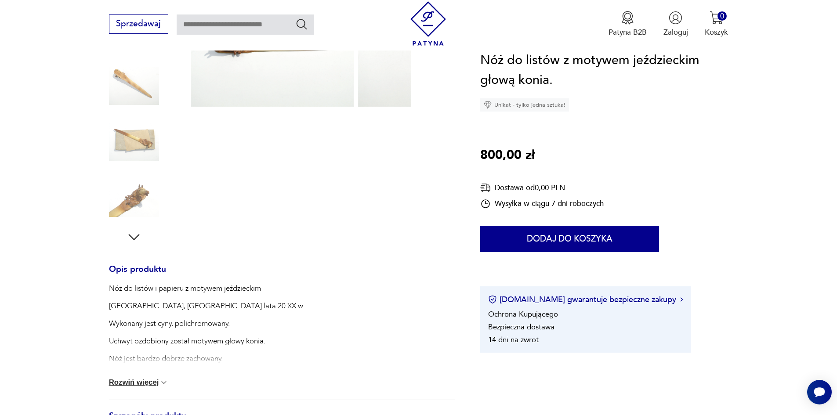
scroll to position [176, 0]
click at [136, 387] on button "Rozwiń więcej" at bounding box center [139, 382] width 60 height 9
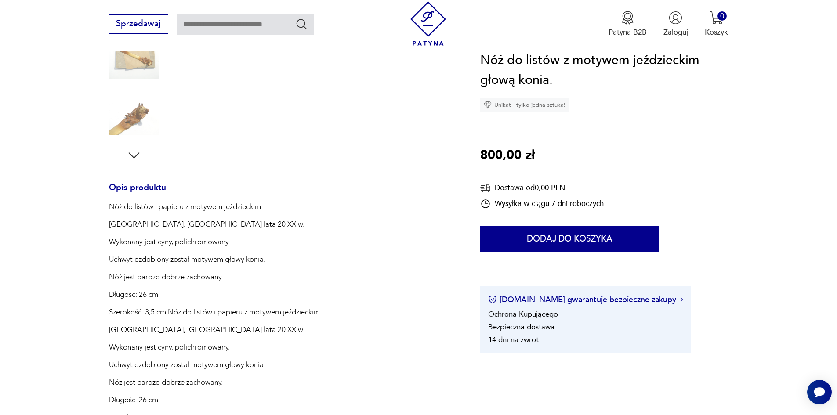
scroll to position [264, 0]
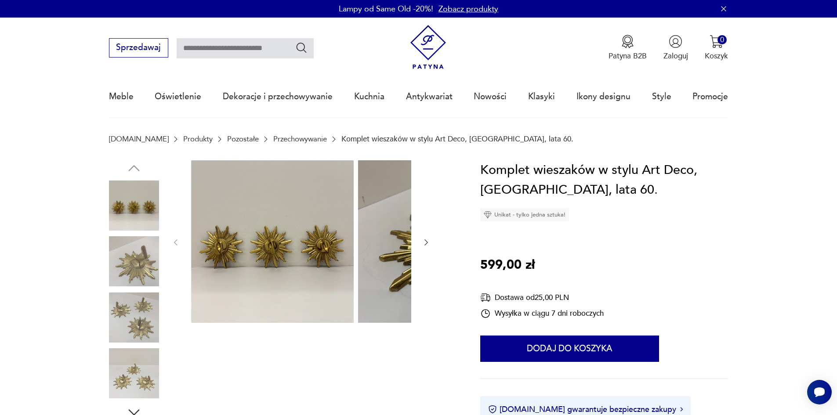
click at [130, 265] on img at bounding box center [134, 261] width 50 height 50
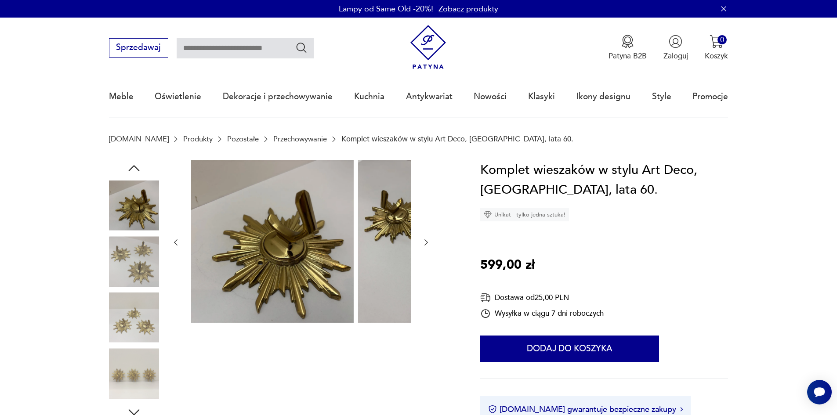
click at [123, 271] on img at bounding box center [134, 261] width 50 height 50
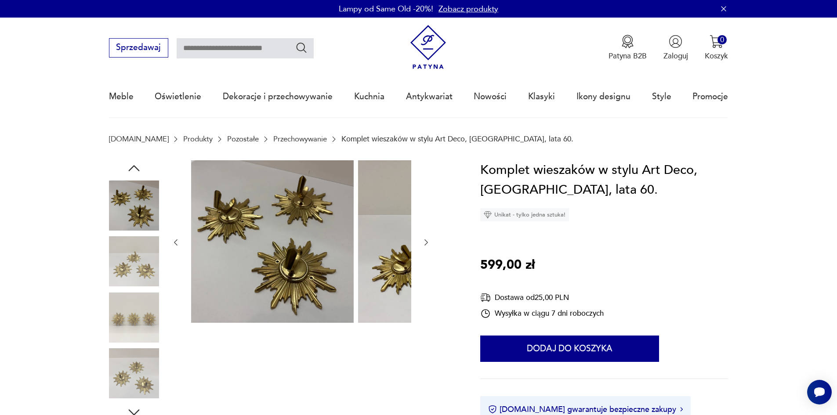
click at [119, 286] on img at bounding box center [134, 261] width 50 height 50
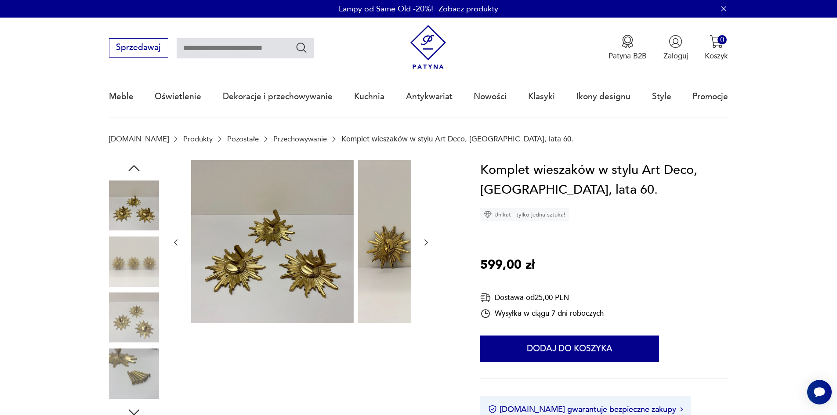
click at [115, 310] on img at bounding box center [134, 318] width 50 height 50
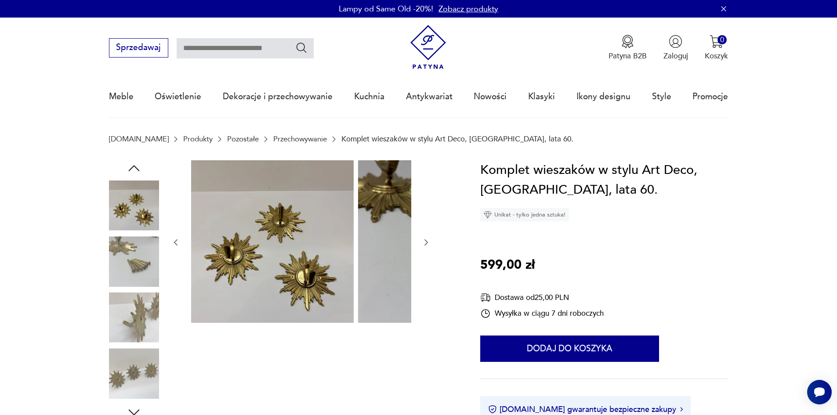
click at [114, 319] on img at bounding box center [134, 318] width 50 height 50
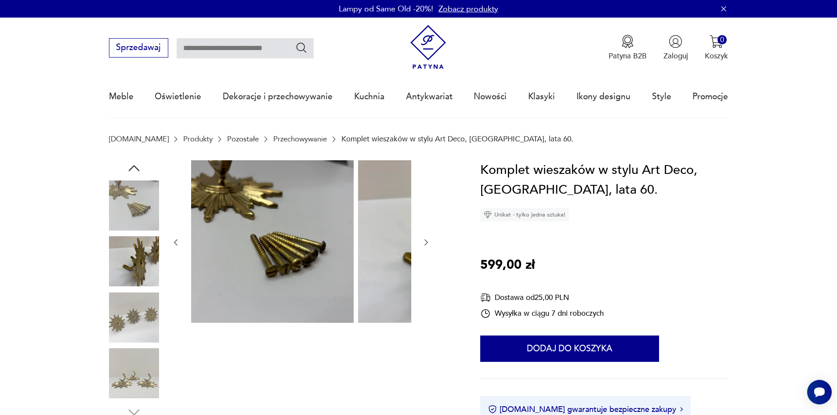
click at [116, 324] on img at bounding box center [134, 318] width 50 height 50
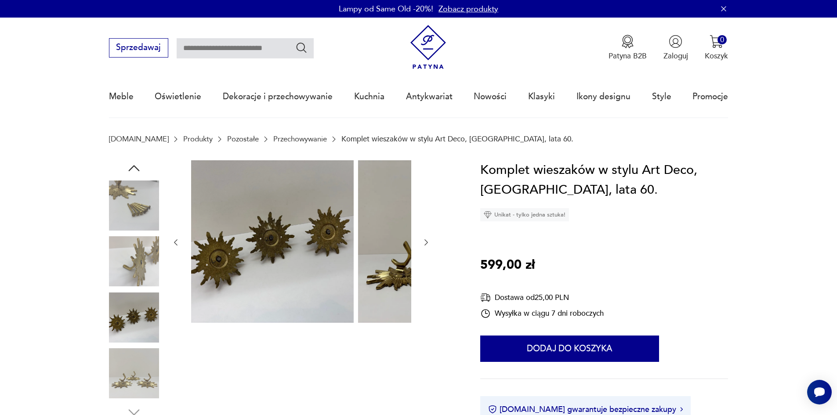
click at [119, 367] on img at bounding box center [134, 373] width 50 height 50
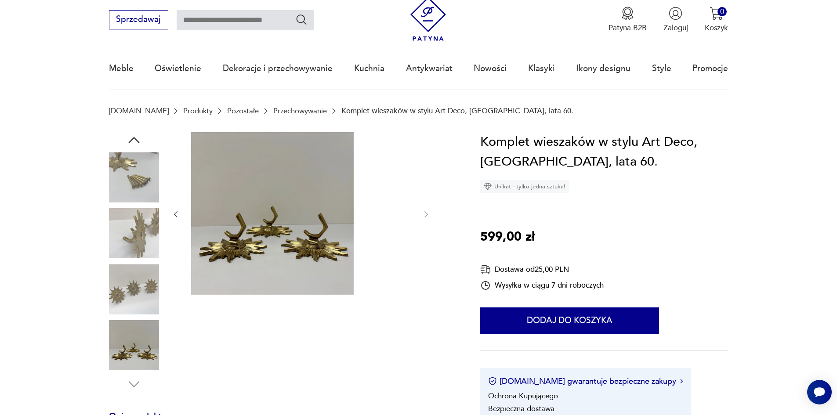
scroll to position [88, 0]
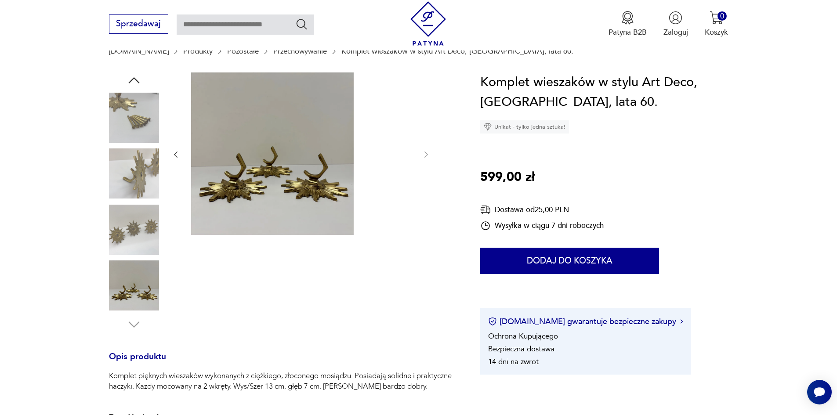
click at [114, 285] on img at bounding box center [134, 286] width 50 height 50
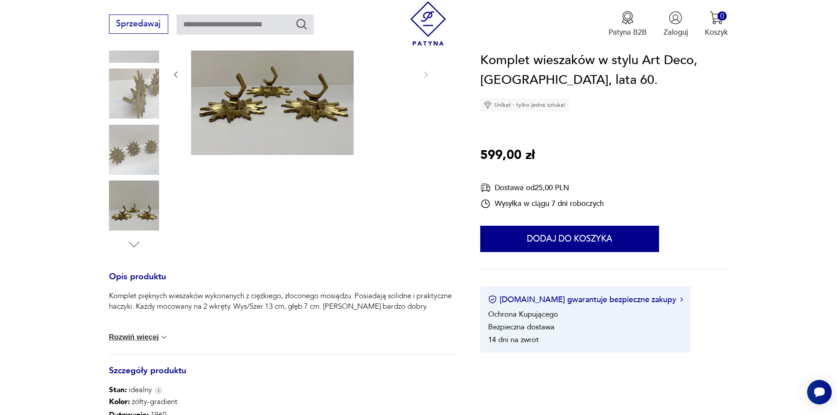
scroll to position [176, 0]
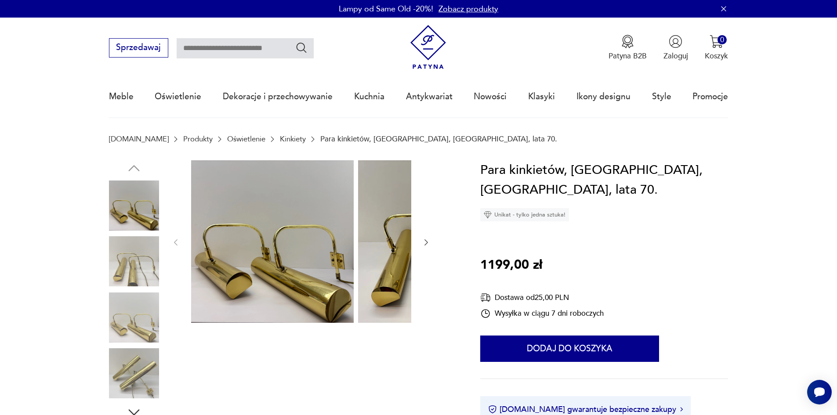
click at [422, 244] on icon "button" at bounding box center [426, 242] width 9 height 9
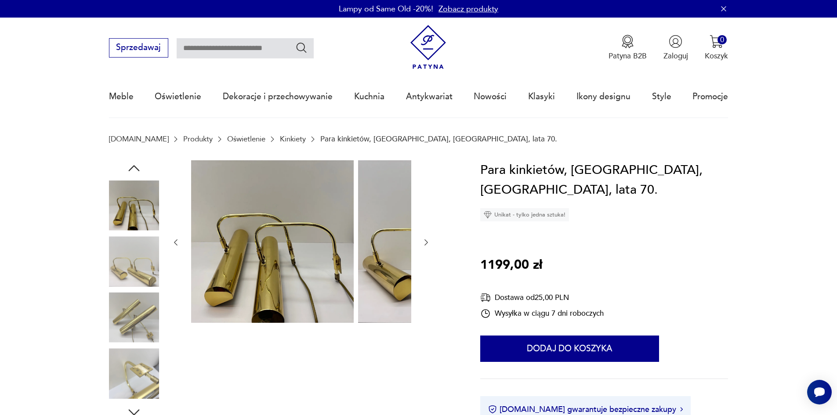
click at [422, 244] on icon "button" at bounding box center [426, 242] width 9 height 9
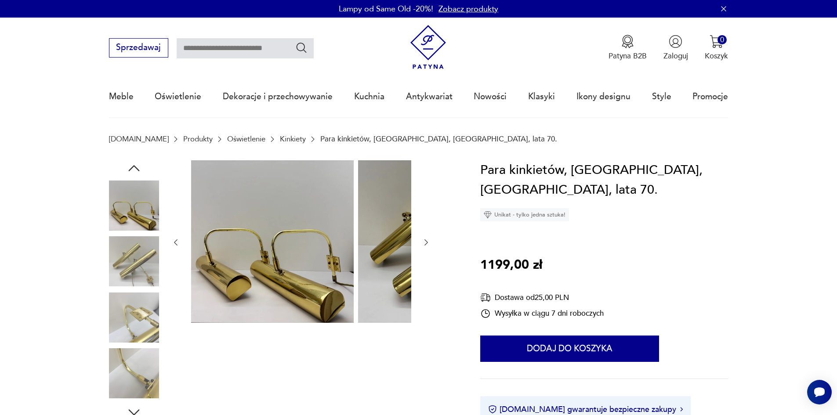
click at [422, 244] on icon "button" at bounding box center [426, 242] width 9 height 9
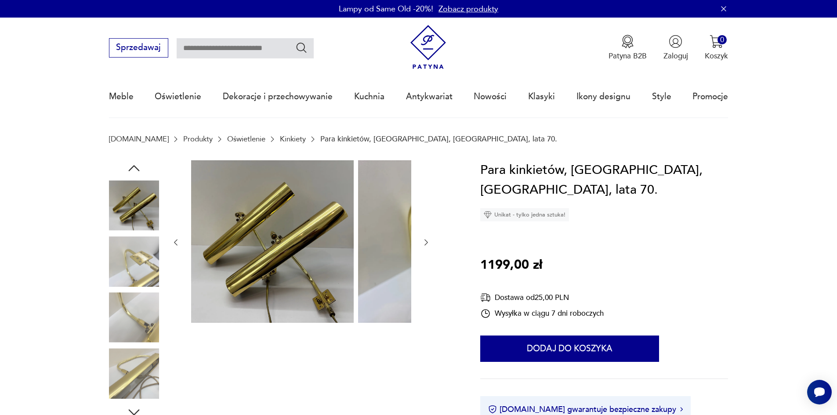
click at [422, 244] on icon "button" at bounding box center [426, 242] width 9 height 9
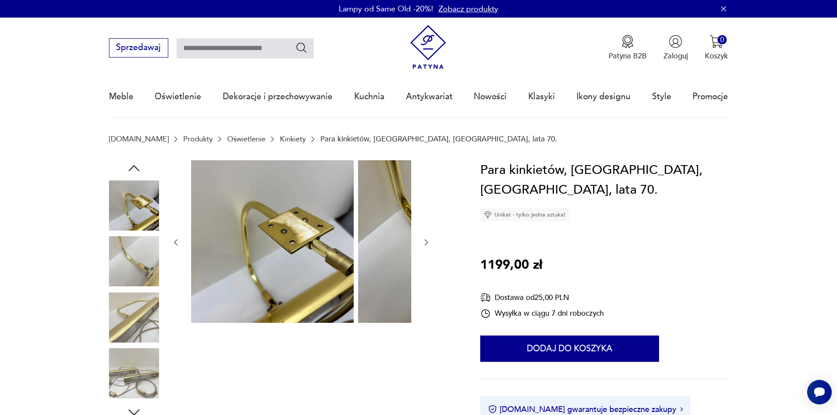
click at [422, 244] on icon "button" at bounding box center [426, 242] width 9 height 9
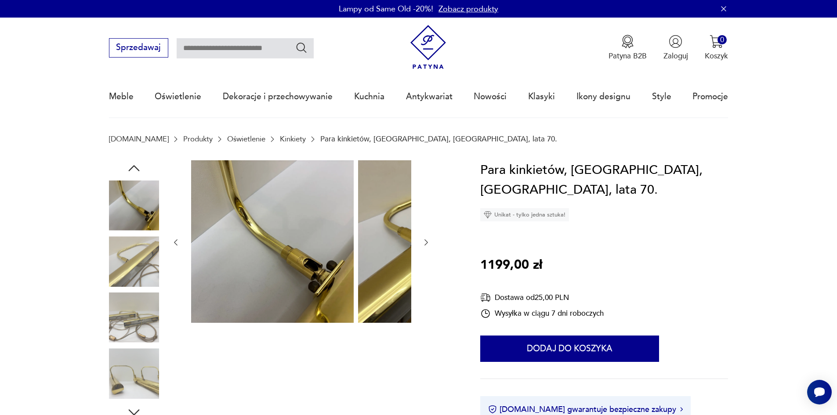
click at [422, 244] on icon "button" at bounding box center [426, 242] width 9 height 9
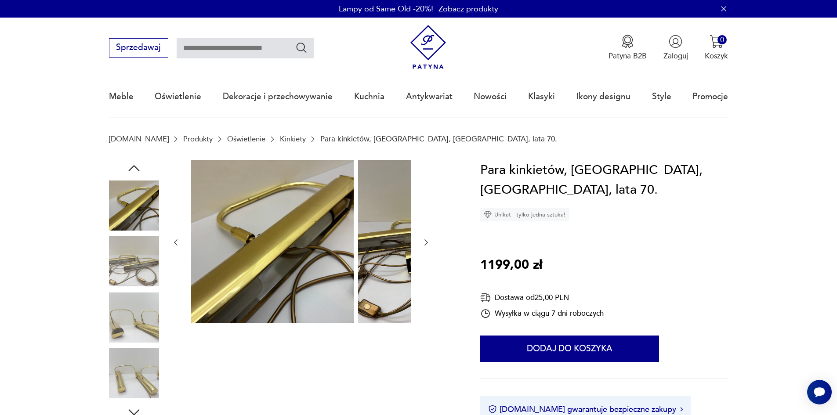
click at [422, 244] on icon "button" at bounding box center [426, 242] width 9 height 9
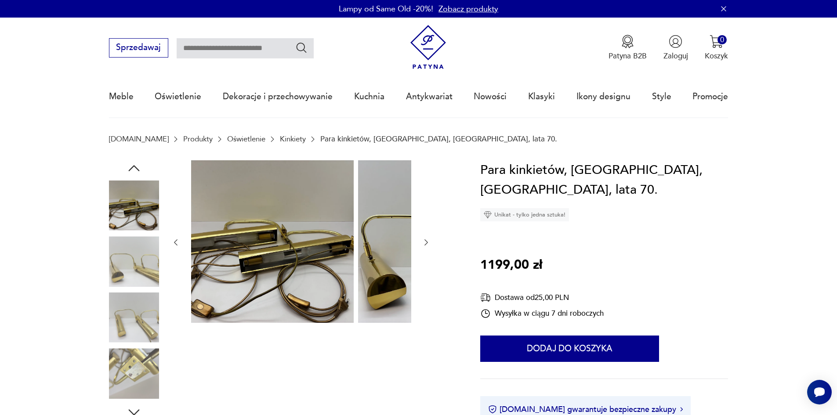
click at [422, 244] on icon "button" at bounding box center [426, 242] width 9 height 9
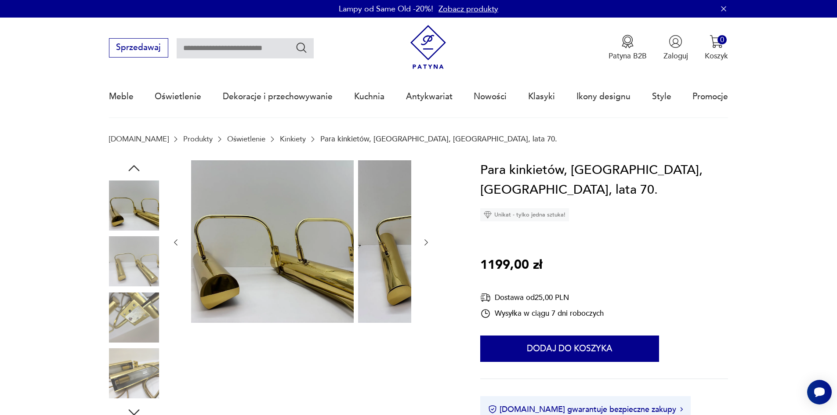
click at [422, 244] on icon "button" at bounding box center [426, 242] width 9 height 9
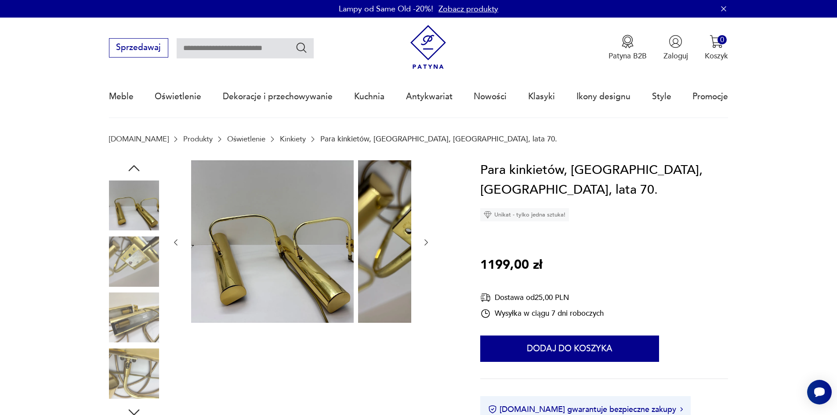
click at [422, 244] on icon "button" at bounding box center [426, 242] width 9 height 9
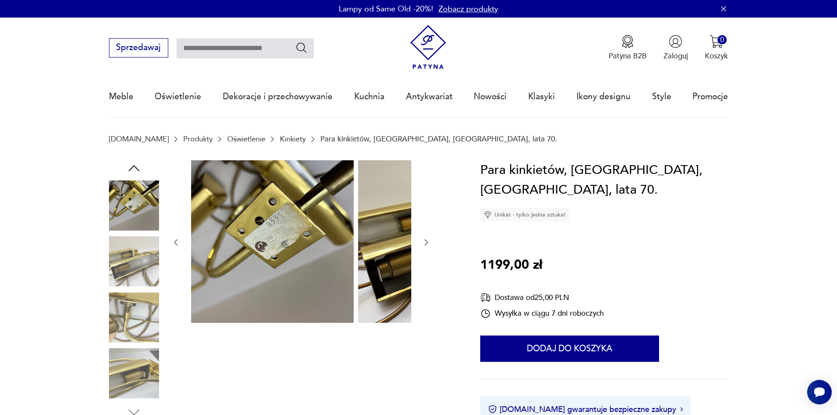
click at [422, 244] on icon "button" at bounding box center [426, 242] width 9 height 9
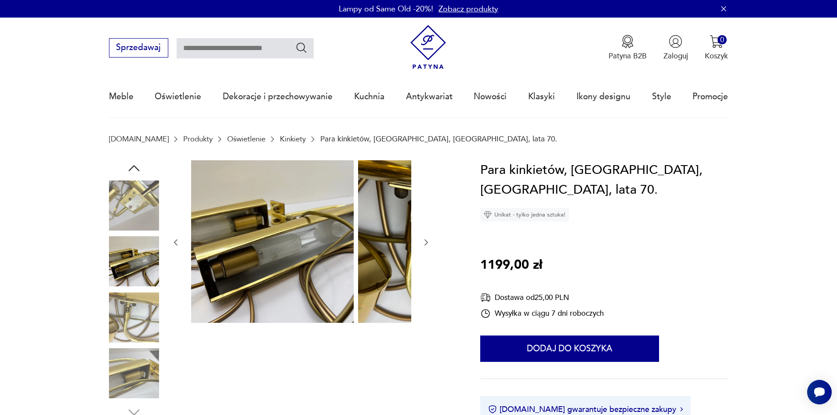
click at [422, 244] on icon "button" at bounding box center [426, 242] width 9 height 9
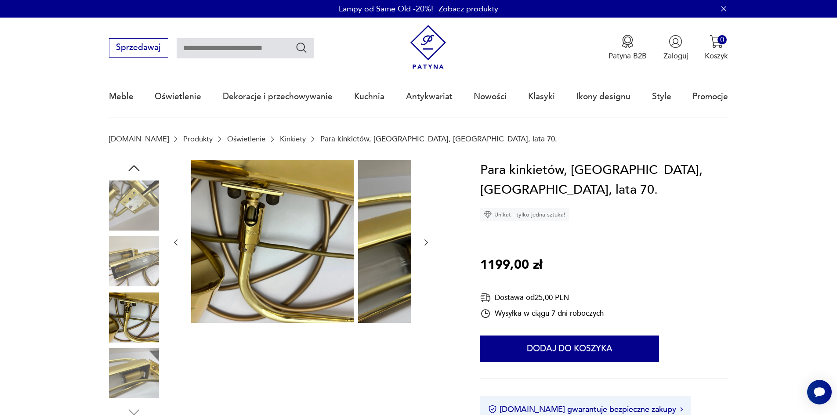
click at [348, 244] on div at bounding box center [300, 242] width 259 height 165
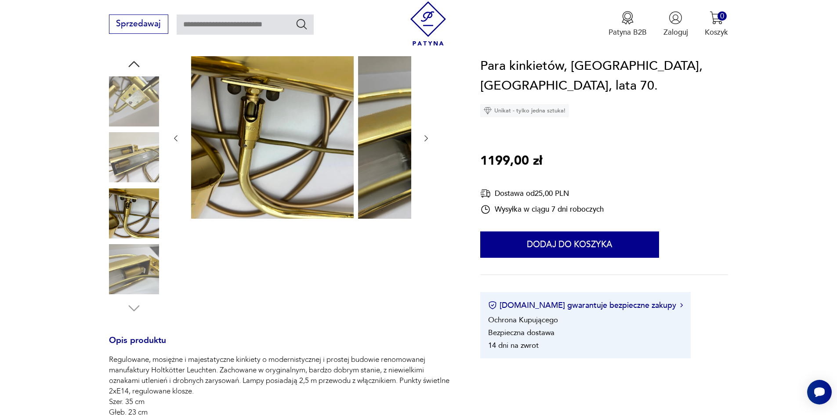
scroll to position [88, 0]
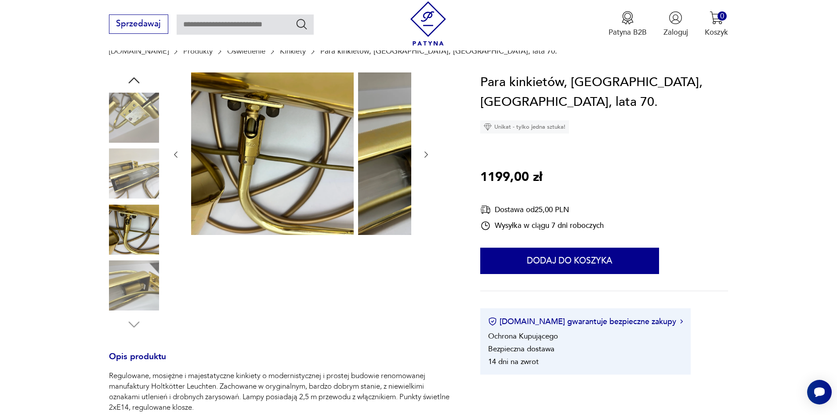
click at [131, 235] on img at bounding box center [134, 230] width 50 height 50
click at [138, 191] on img at bounding box center [134, 173] width 50 height 50
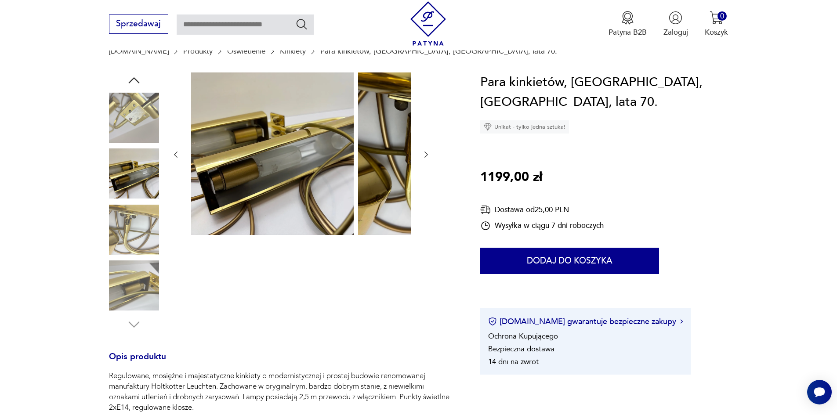
click at [135, 138] on img at bounding box center [134, 118] width 50 height 50
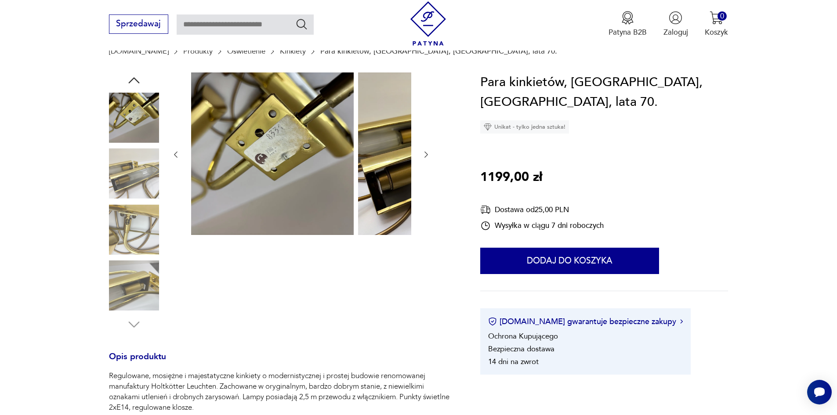
click at [119, 271] on img at bounding box center [134, 286] width 50 height 50
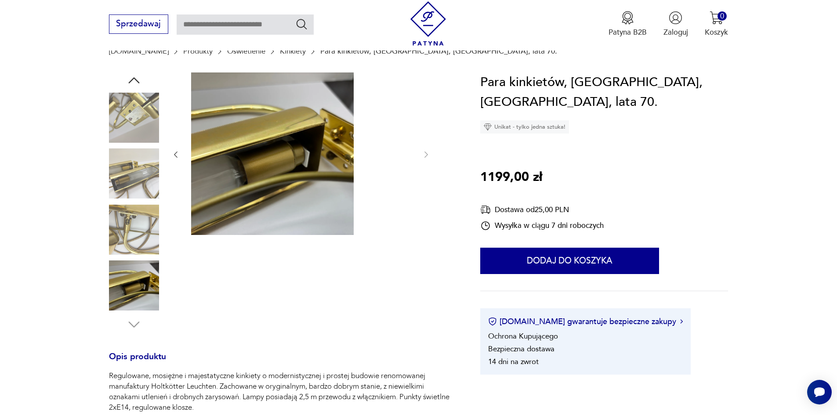
click at [109, 112] on img at bounding box center [134, 118] width 50 height 50
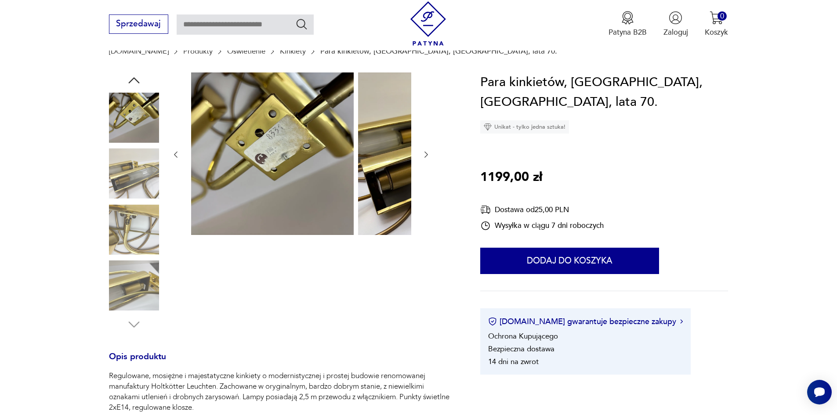
click at [126, 85] on icon "button" at bounding box center [134, 80] width 16 height 16
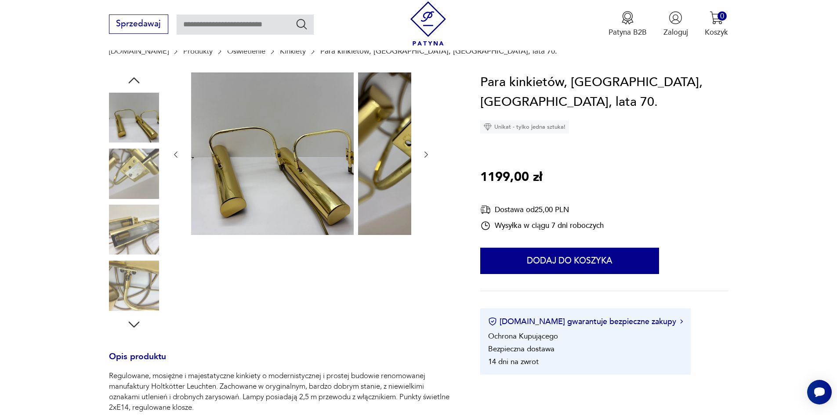
click at [126, 85] on icon "button" at bounding box center [134, 80] width 16 height 16
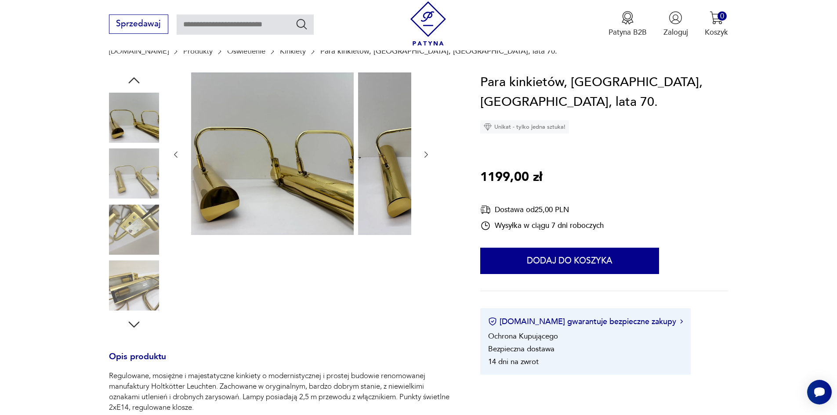
click at [109, 206] on div at bounding box center [134, 203] width 50 height 220
click at [120, 113] on img at bounding box center [134, 118] width 50 height 50
click at [109, 104] on img at bounding box center [134, 118] width 50 height 50
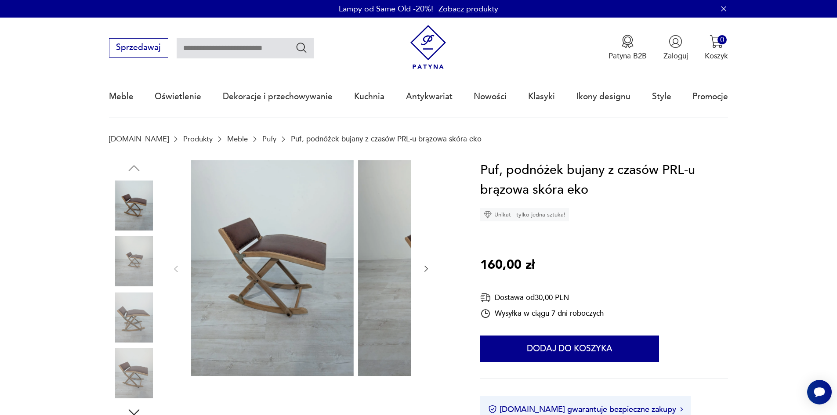
click at [346, 276] on div at bounding box center [300, 269] width 259 height 218
click at [147, 269] on div at bounding box center [282, 290] width 346 height 260
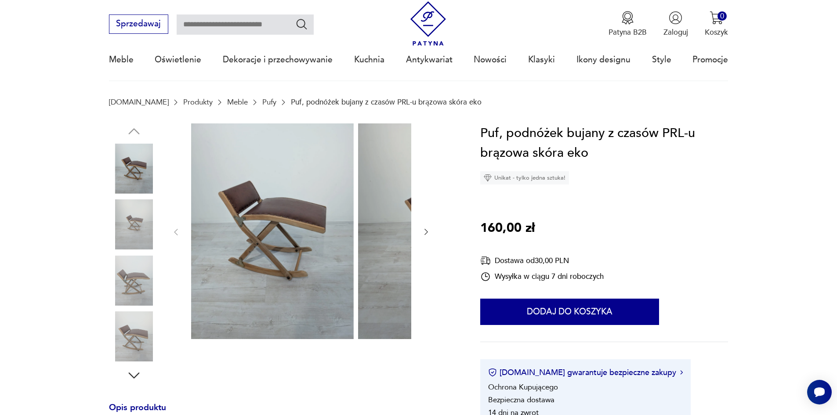
scroll to position [88, 0]
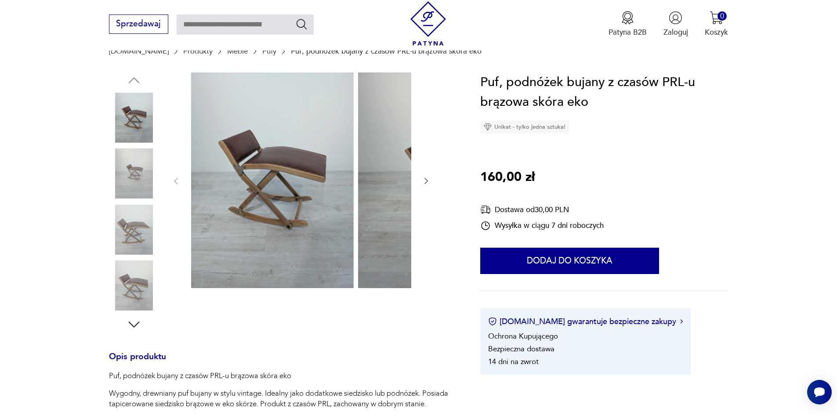
click at [133, 300] on img at bounding box center [134, 286] width 50 height 50
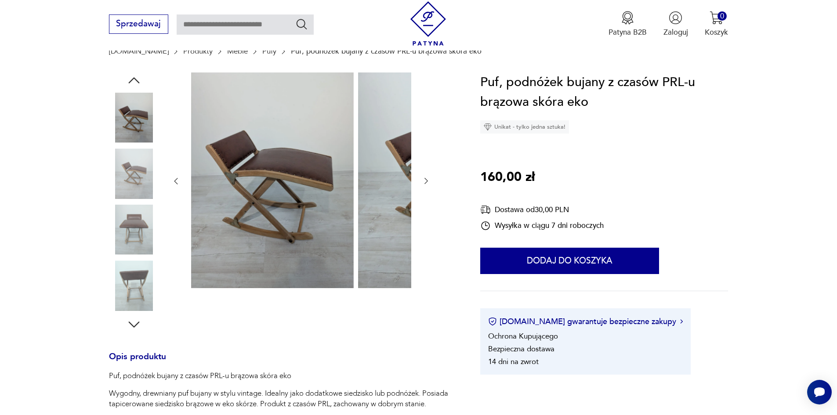
click at [123, 301] on img at bounding box center [134, 286] width 50 height 50
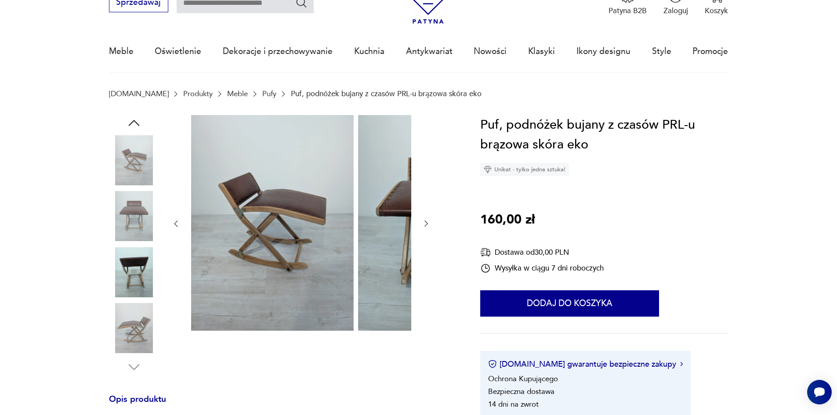
scroll to position [44, 0]
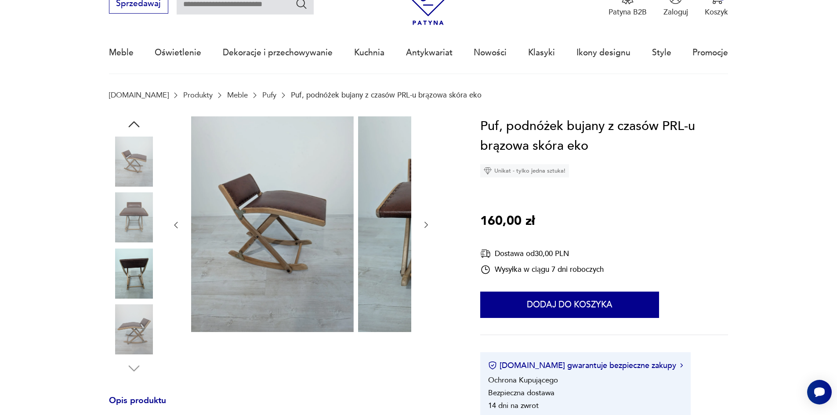
click at [115, 223] on img at bounding box center [134, 217] width 50 height 50
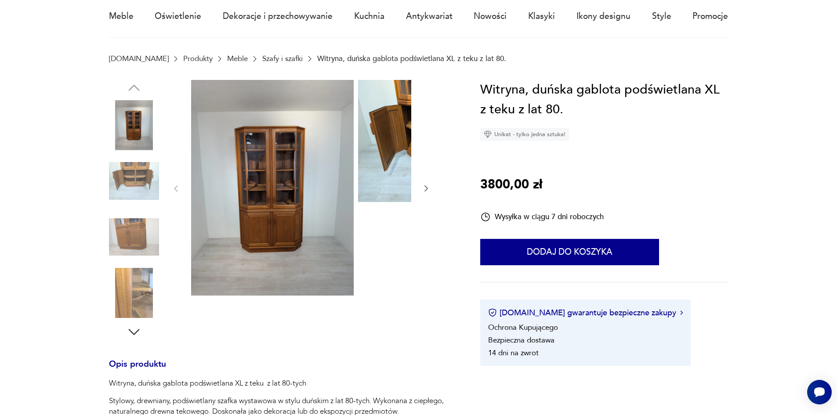
scroll to position [88, 0]
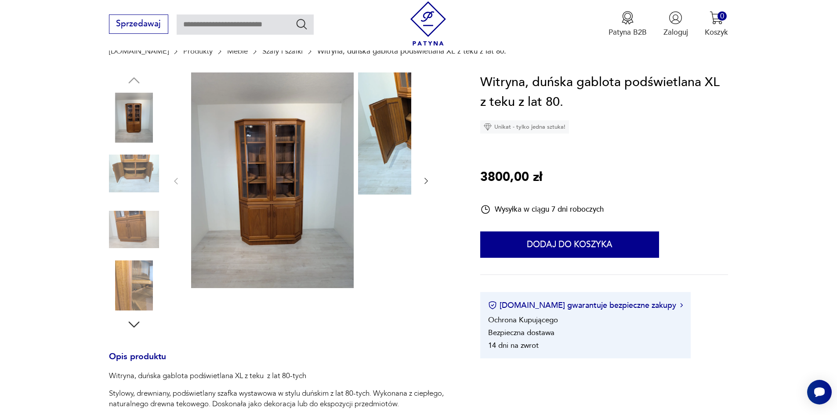
click at [130, 187] on img at bounding box center [134, 173] width 50 height 50
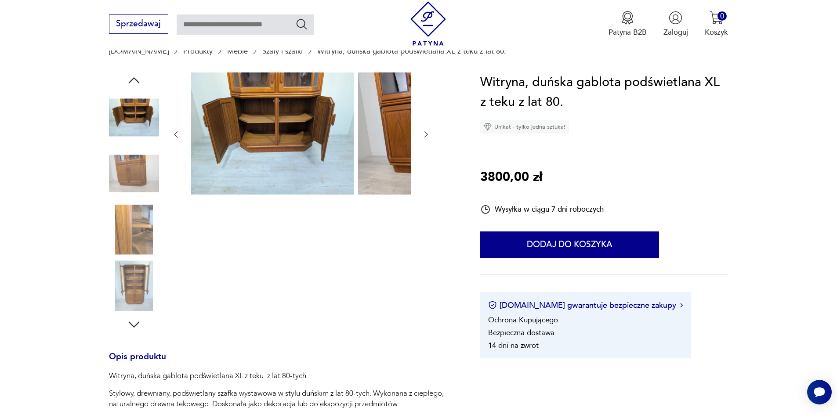
click at [123, 200] on div at bounding box center [134, 174] width 50 height 52
click at [117, 233] on img at bounding box center [134, 230] width 50 height 50
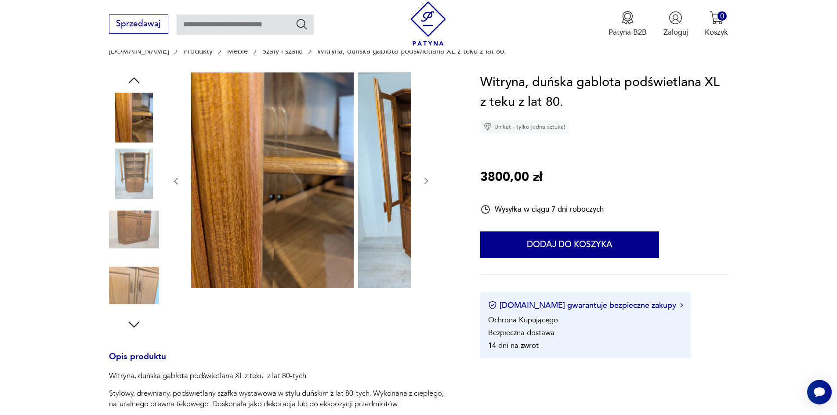
click at [115, 248] on img at bounding box center [134, 230] width 50 height 50
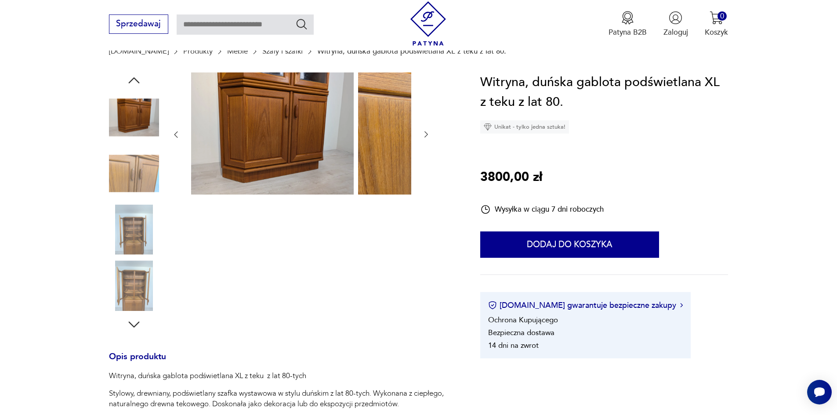
click at [115, 246] on img at bounding box center [134, 230] width 50 height 50
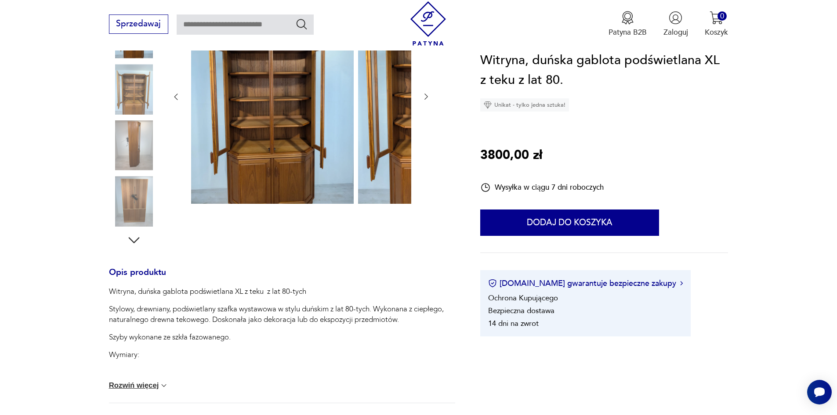
scroll to position [176, 0]
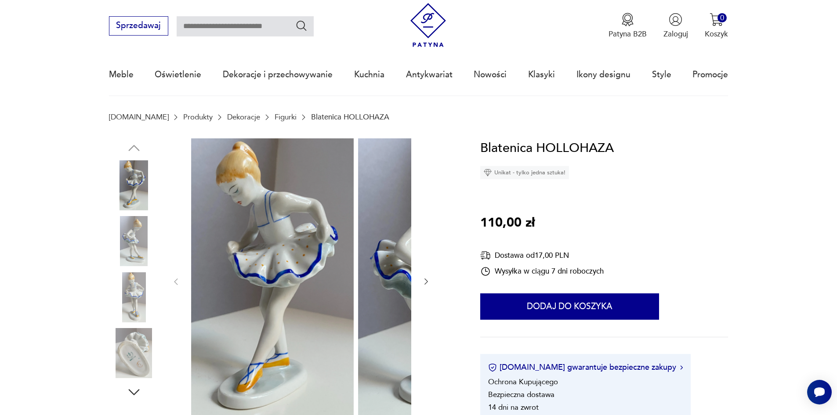
scroll to position [44, 0]
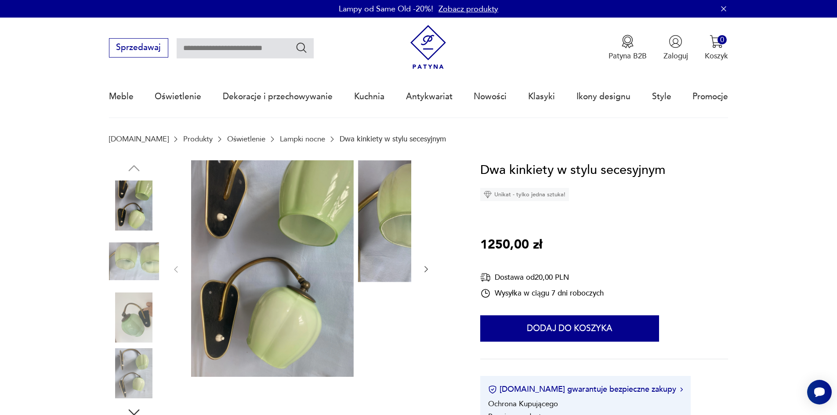
click at [122, 330] on img at bounding box center [134, 318] width 50 height 50
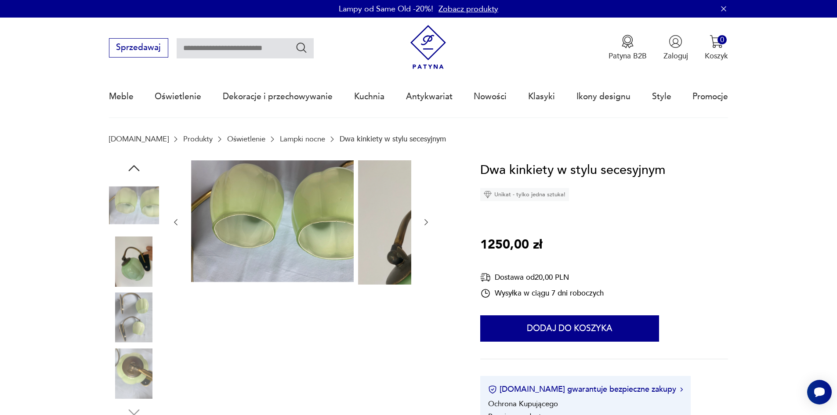
click at [109, 329] on img at bounding box center [134, 318] width 50 height 50
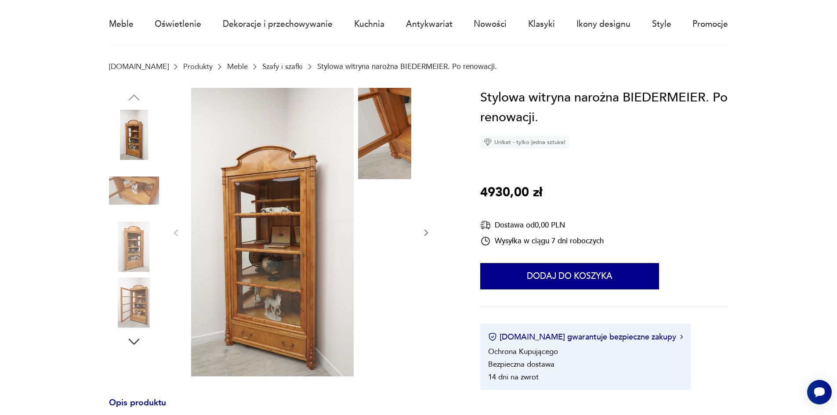
scroll to position [88, 0]
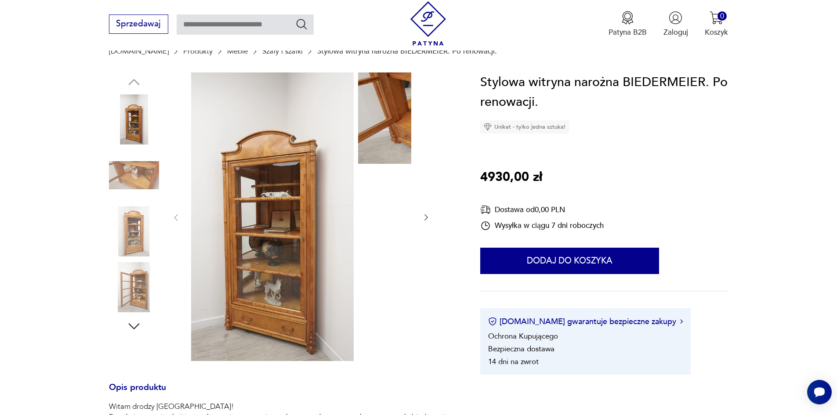
click at [114, 181] on img at bounding box center [134, 175] width 50 height 50
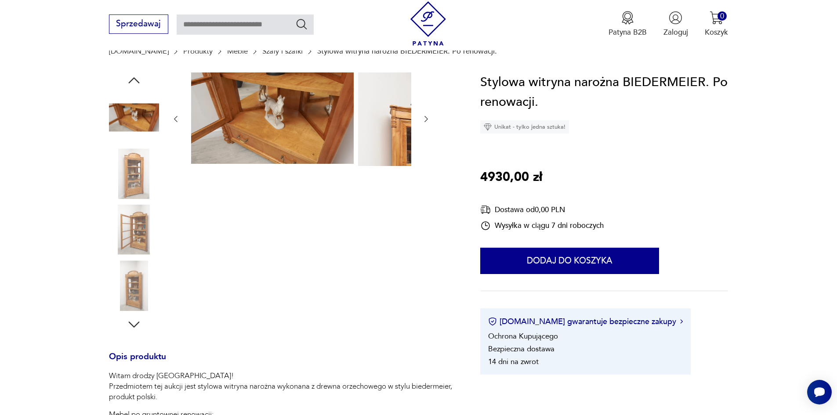
click at [111, 199] on img at bounding box center [134, 173] width 50 height 50
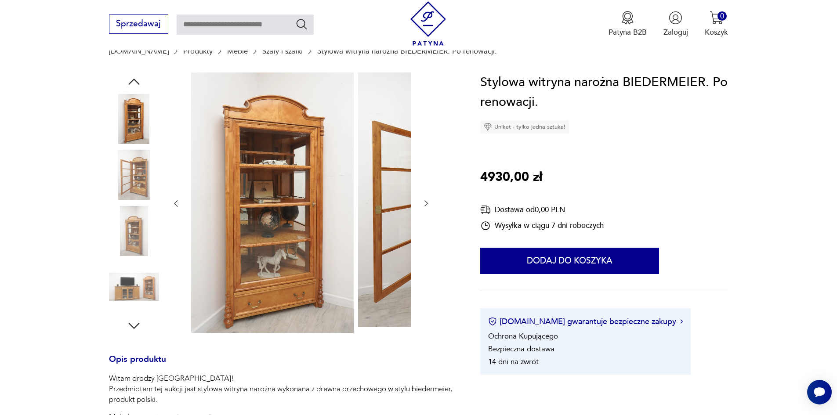
click at [109, 217] on img at bounding box center [134, 231] width 50 height 50
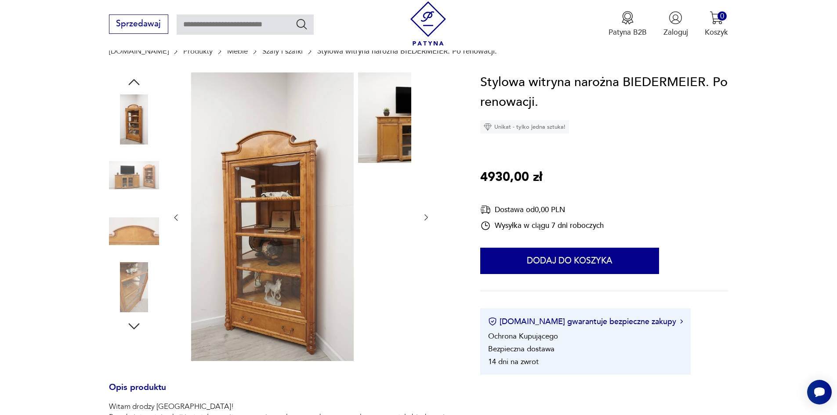
click at [117, 258] on div at bounding box center [134, 232] width 50 height 52
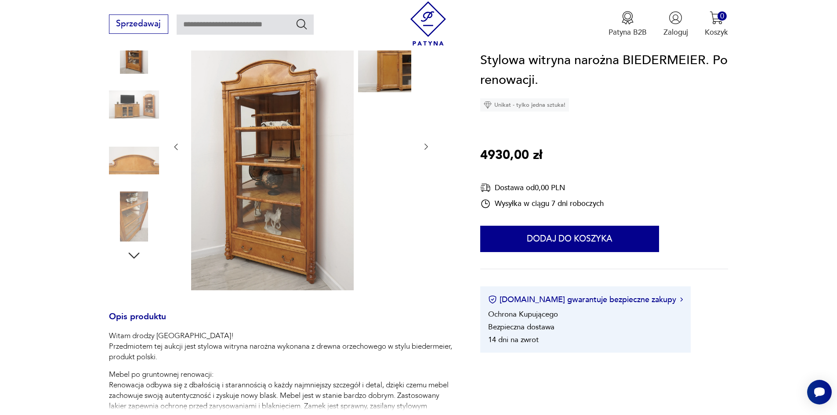
scroll to position [176, 0]
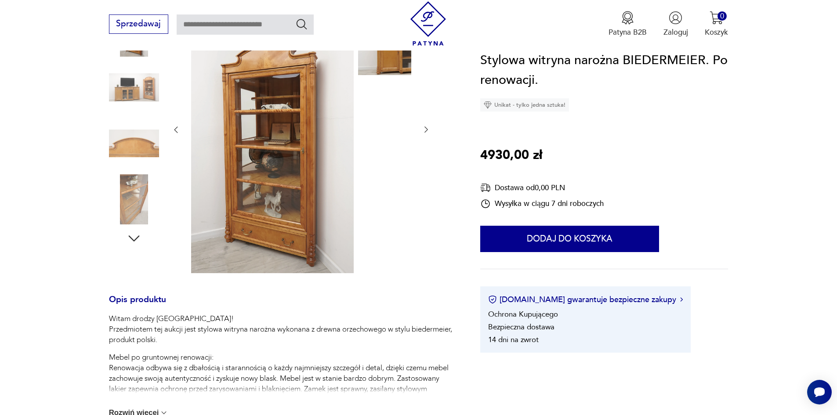
click at [120, 148] on img at bounding box center [134, 144] width 50 height 50
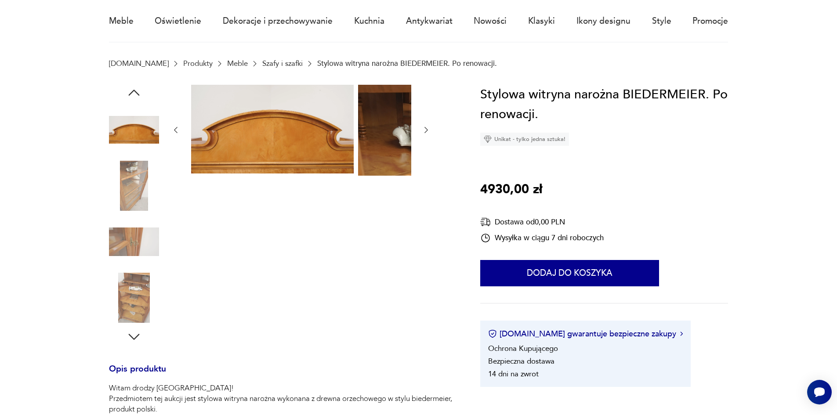
scroll to position [0, 0]
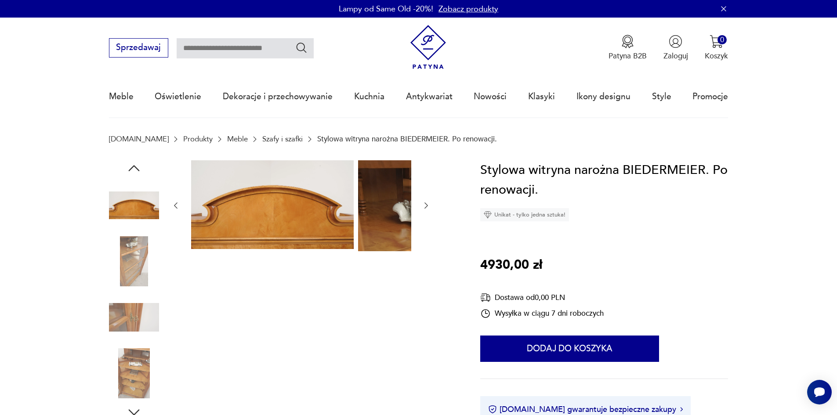
click at [126, 172] on icon "button" at bounding box center [134, 168] width 16 height 16
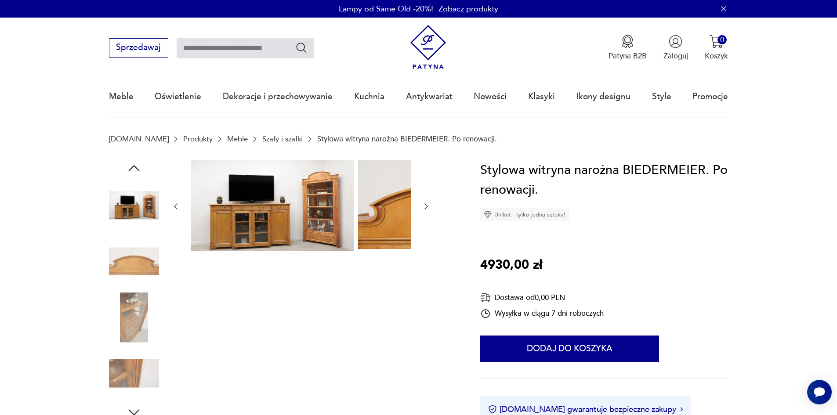
click at [109, 208] on img at bounding box center [134, 206] width 50 height 50
click at [116, 329] on img at bounding box center [134, 318] width 50 height 50
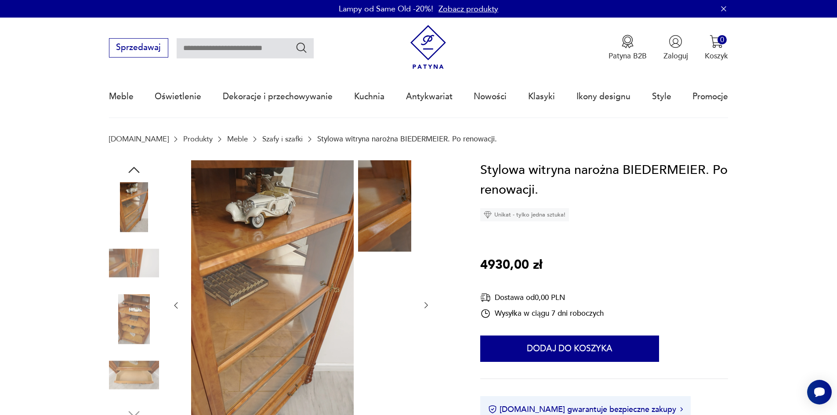
click at [109, 270] on img at bounding box center [134, 263] width 50 height 50
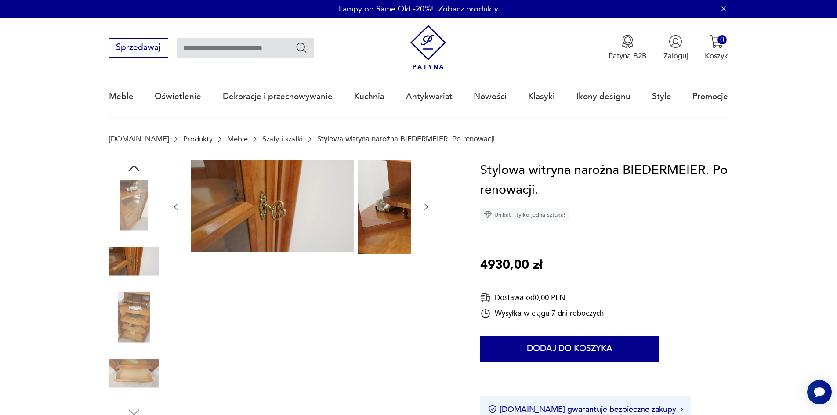
click at [119, 311] on img at bounding box center [134, 318] width 50 height 50
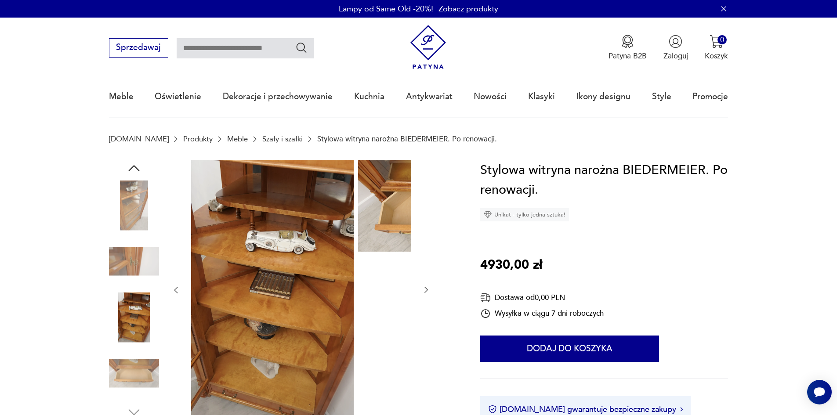
click at [122, 363] on img at bounding box center [134, 373] width 50 height 50
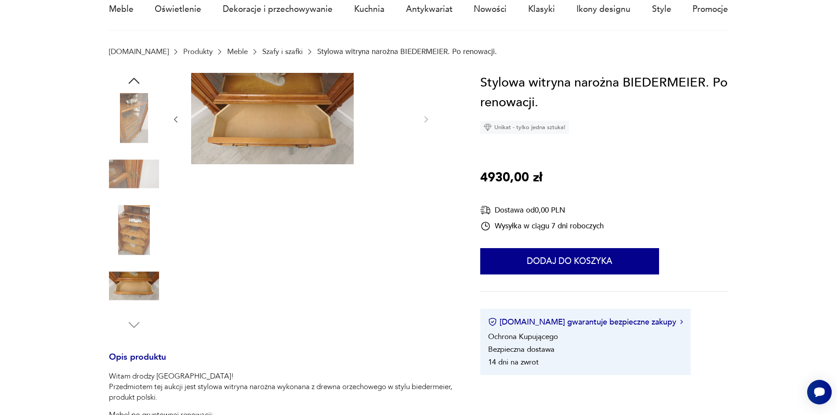
scroll to position [88, 0]
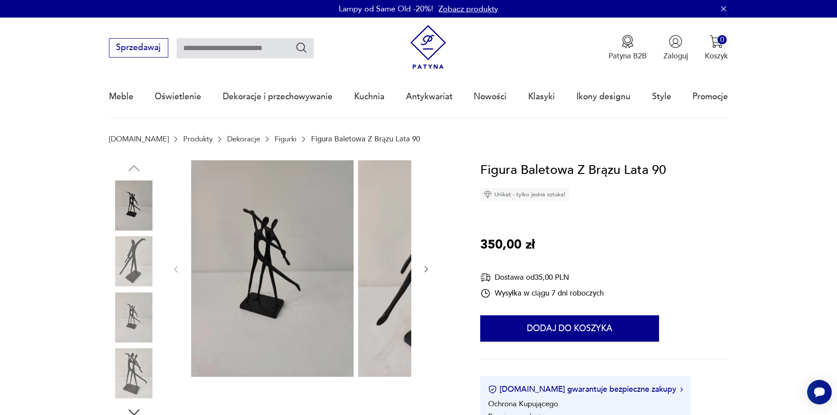
click at [112, 213] on img at bounding box center [134, 206] width 50 height 50
click at [123, 253] on img at bounding box center [134, 261] width 50 height 50
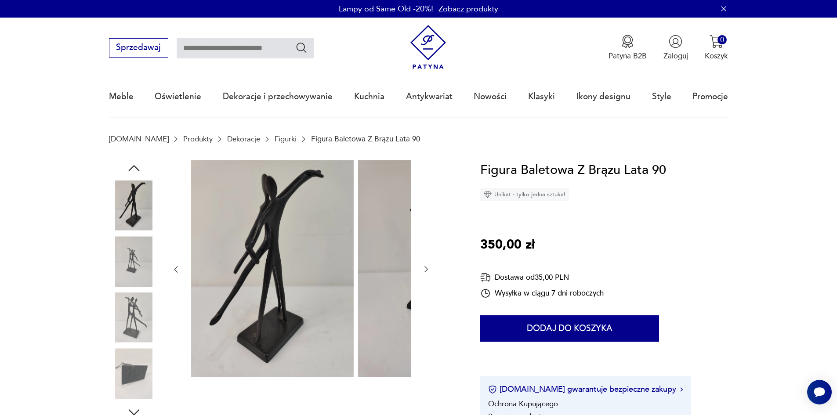
click at [122, 254] on img at bounding box center [134, 261] width 50 height 50
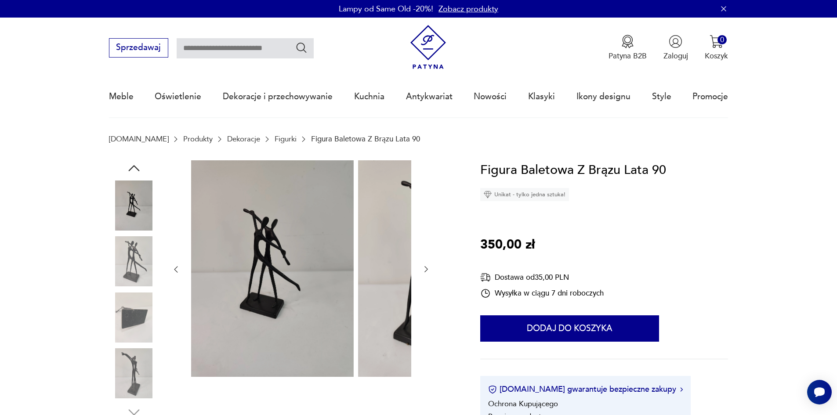
click at [124, 293] on div at bounding box center [134, 291] width 50 height 220
click at [110, 250] on img at bounding box center [134, 261] width 50 height 50
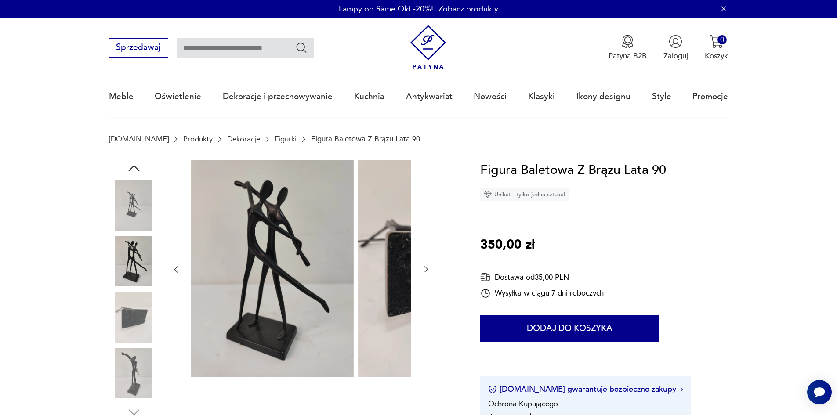
click at [136, 317] on img at bounding box center [134, 318] width 50 height 50
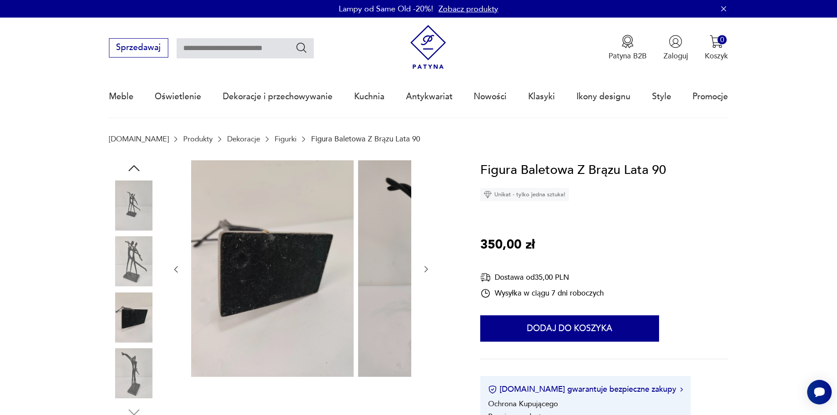
click at [125, 369] on img at bounding box center [134, 373] width 50 height 50
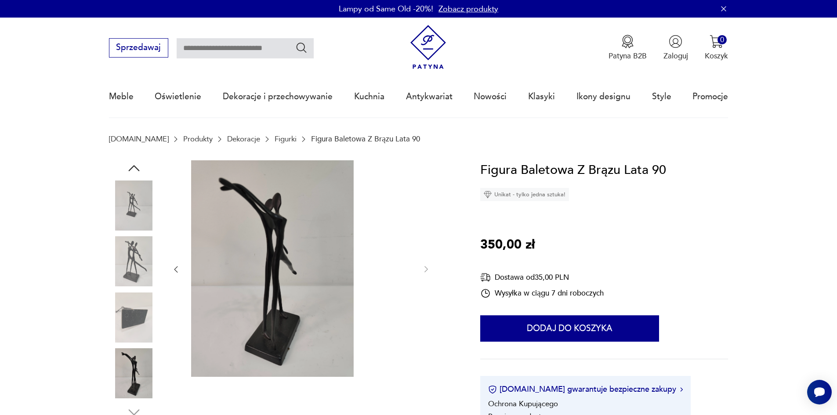
click at [114, 318] on img at bounding box center [134, 318] width 50 height 50
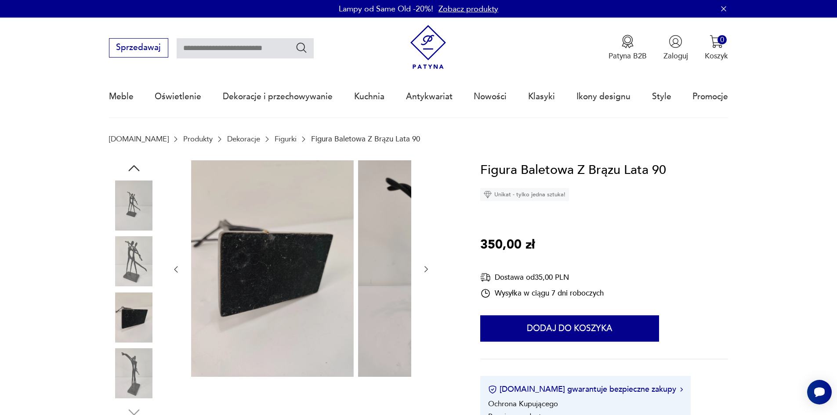
click at [122, 369] on img at bounding box center [134, 373] width 50 height 50
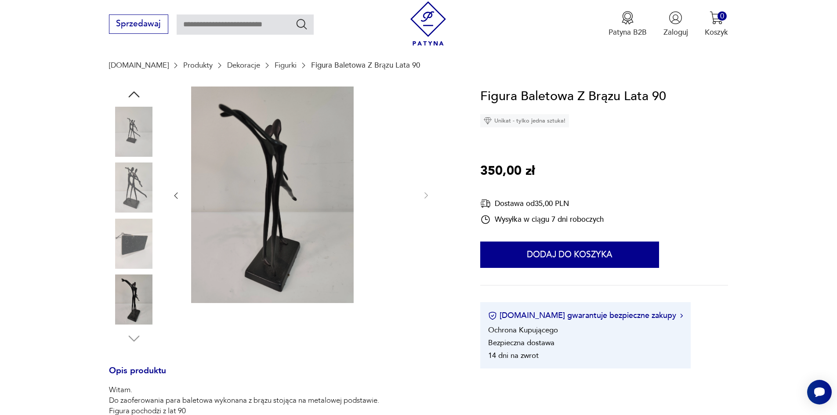
scroll to position [88, 0]
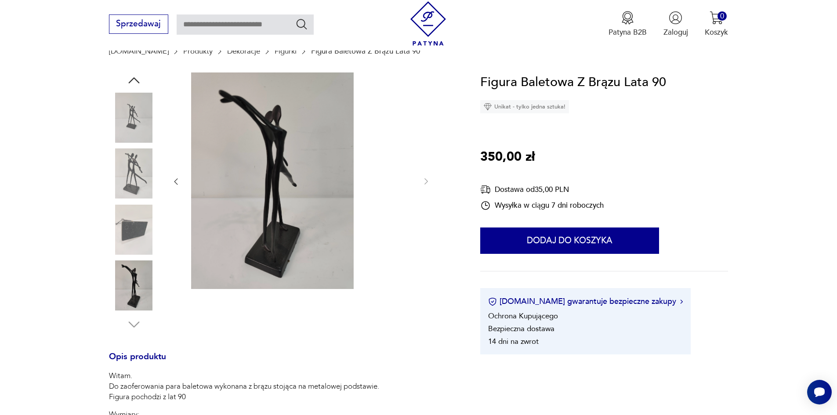
click at [112, 291] on img at bounding box center [134, 286] width 50 height 50
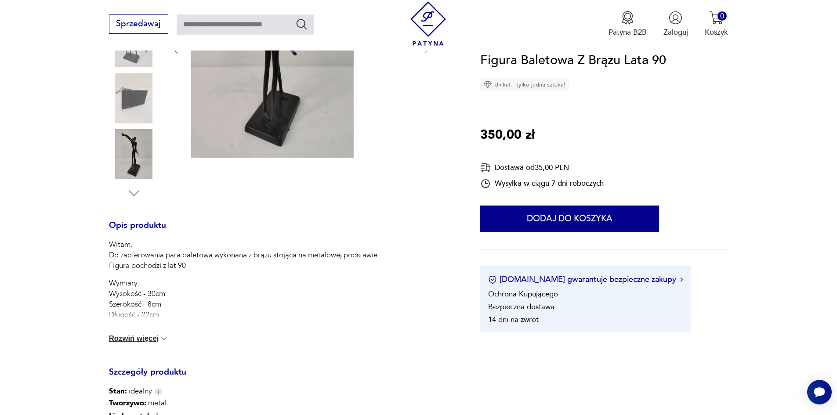
scroll to position [220, 0]
click at [127, 343] on button "Rozwiń więcej" at bounding box center [139, 338] width 60 height 9
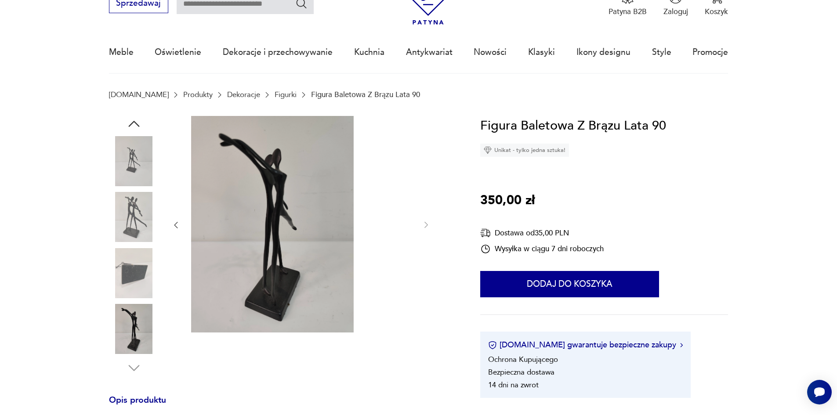
scroll to position [44, 0]
click at [123, 159] on img at bounding box center [134, 162] width 50 height 50
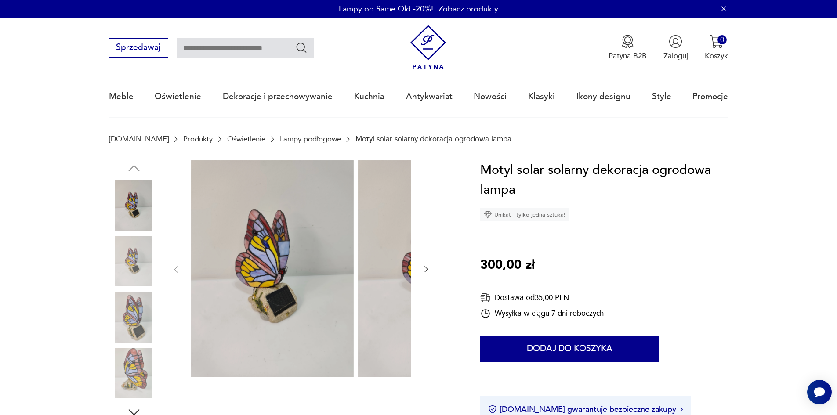
click at [112, 256] on img at bounding box center [134, 261] width 50 height 50
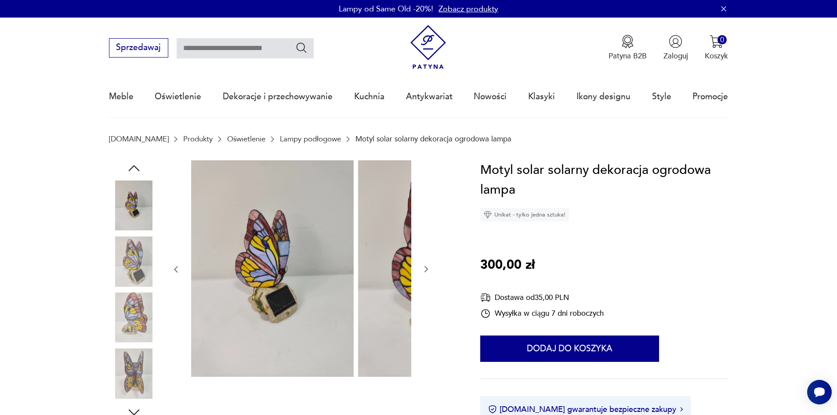
click at [112, 273] on img at bounding box center [134, 261] width 50 height 50
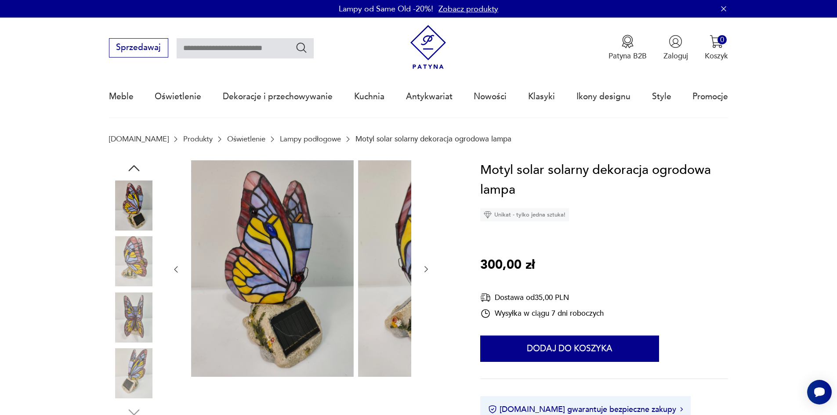
click at [111, 285] on img at bounding box center [134, 261] width 50 height 50
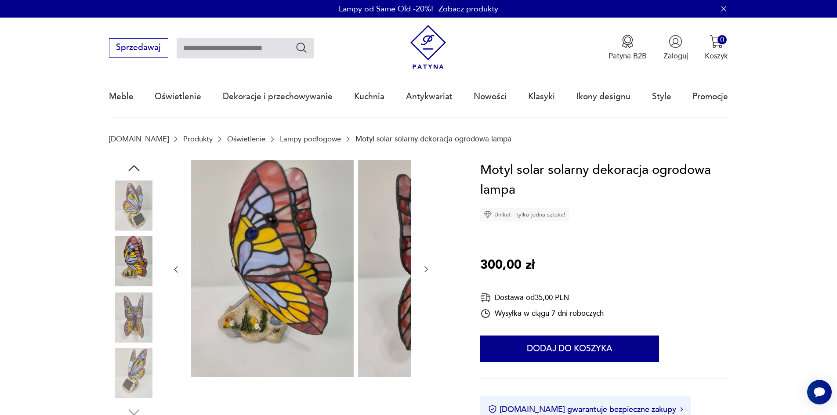
click at [126, 332] on img at bounding box center [134, 318] width 50 height 50
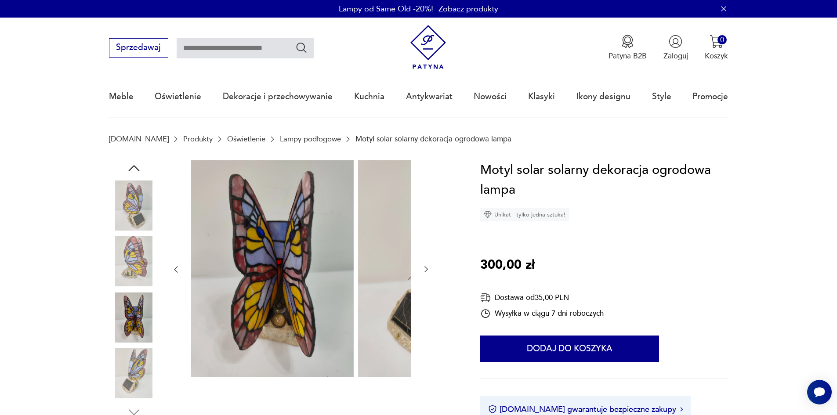
click at [128, 368] on img at bounding box center [134, 373] width 50 height 50
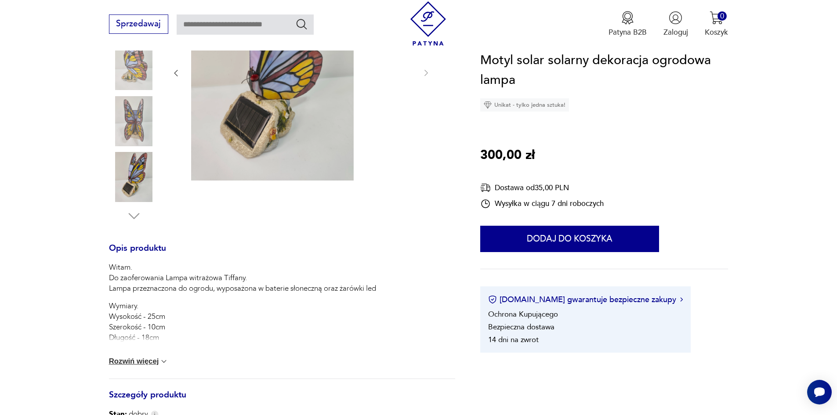
scroll to position [220, 0]
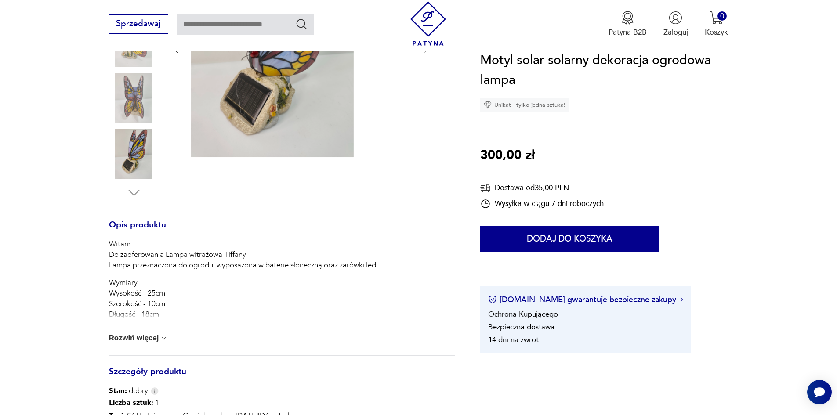
click at [120, 166] on img at bounding box center [134, 154] width 50 height 50
click at [119, 320] on p "Wymiary. Wysokość - 25cm Szerokość - 10cm Długość - 18cm" at bounding box center [242, 299] width 267 height 42
click at [122, 343] on button "Rozwiń więcej" at bounding box center [139, 338] width 60 height 9
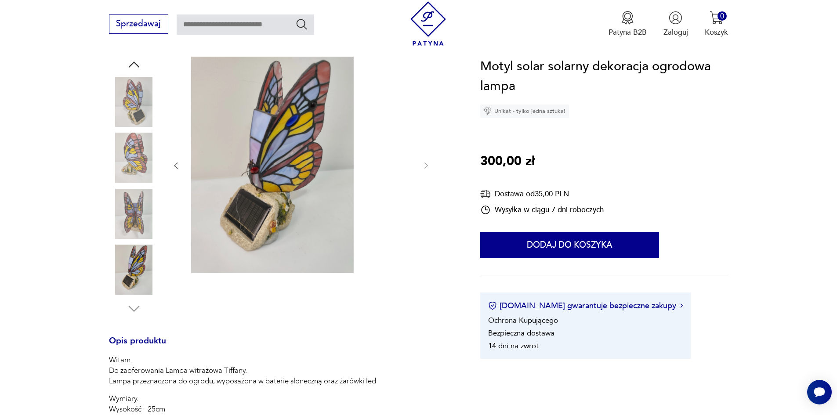
scroll to position [88, 0]
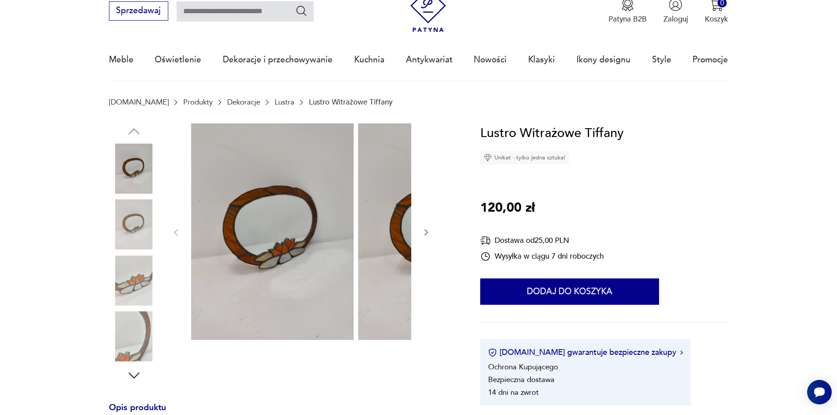
scroll to position [88, 0]
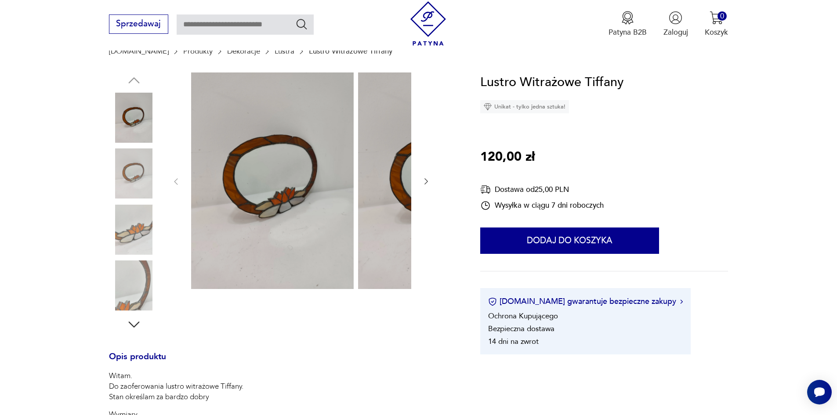
click at [115, 232] on img at bounding box center [134, 230] width 50 height 50
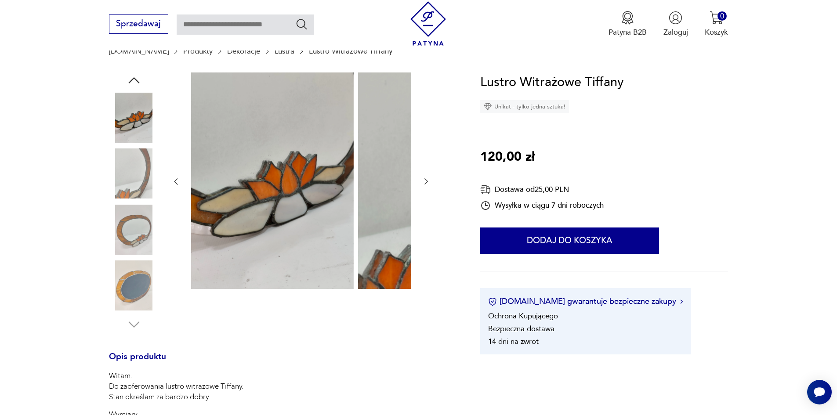
click at [111, 252] on img at bounding box center [134, 230] width 50 height 50
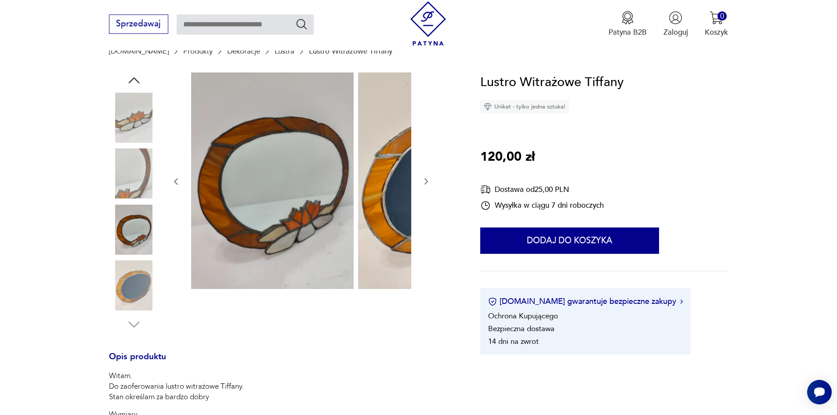
click at [124, 293] on img at bounding box center [134, 286] width 50 height 50
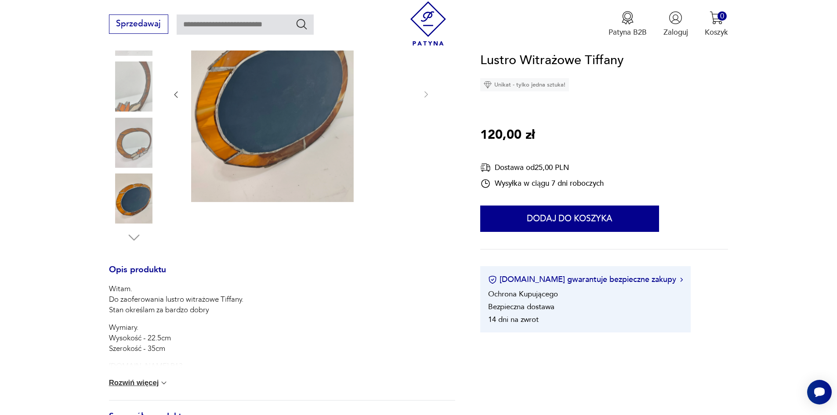
scroll to position [176, 0]
click at [138, 380] on div "Witam. Do zaoferowania lustro witrażowe Tiffany. Stan określam za bardzo dobry …" at bounding box center [282, 341] width 346 height 116
click at [140, 387] on button "Rozwiń więcej" at bounding box center [139, 382] width 60 height 9
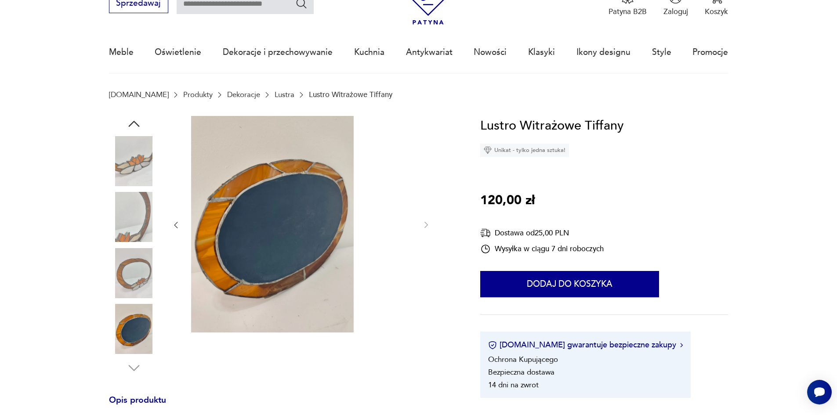
scroll to position [44, 0]
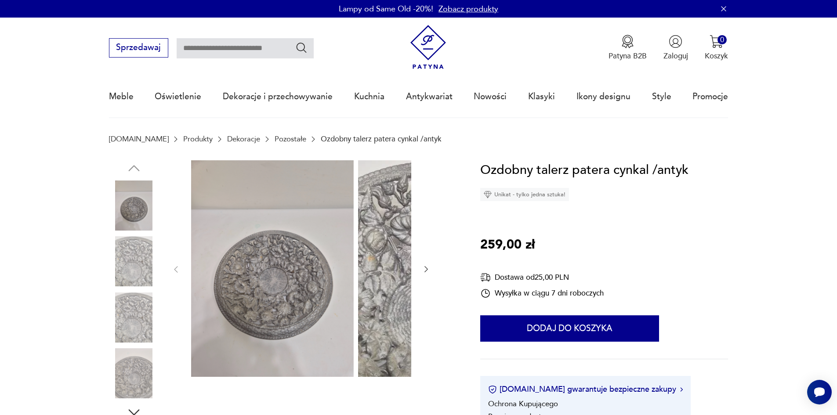
click at [118, 268] on img at bounding box center [134, 261] width 50 height 50
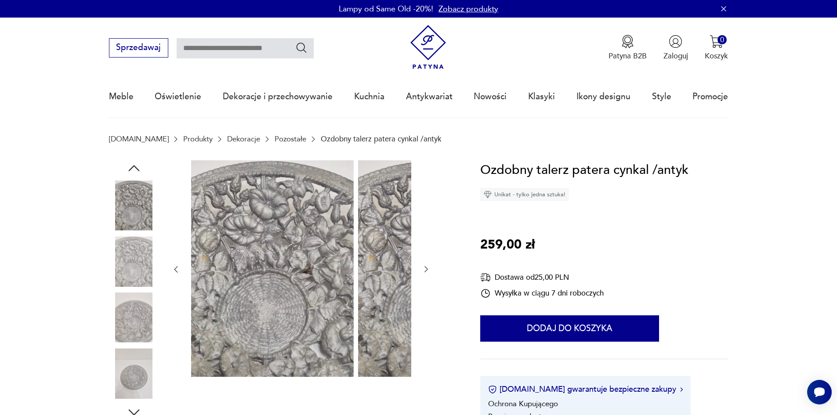
click at [118, 286] on img at bounding box center [134, 261] width 50 height 50
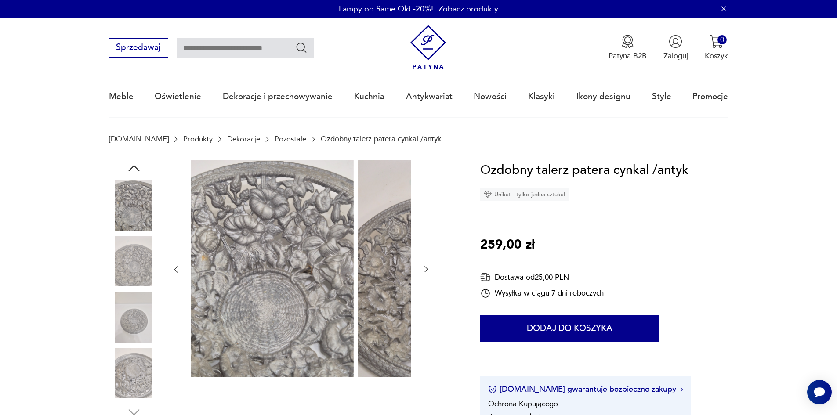
click at [132, 312] on img at bounding box center [134, 318] width 50 height 50
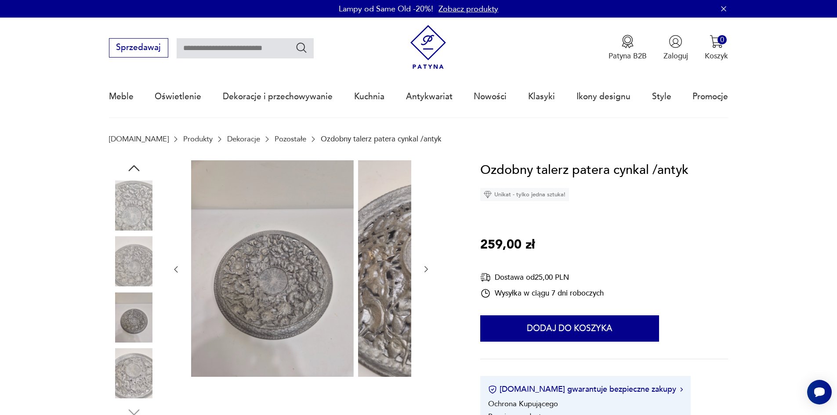
click at [127, 371] on img at bounding box center [134, 373] width 50 height 50
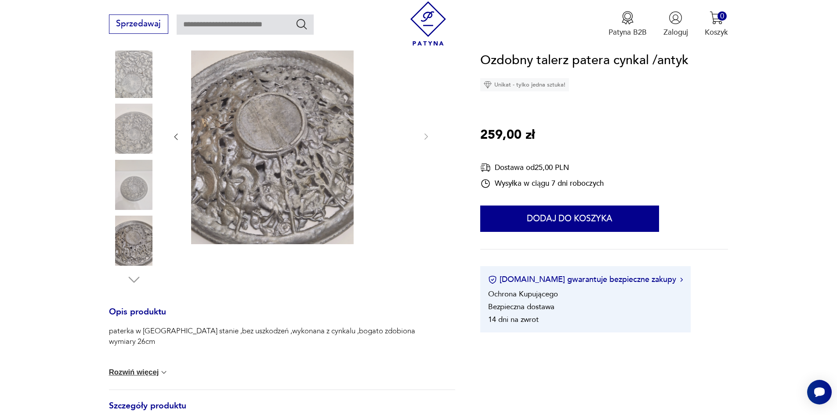
scroll to position [176, 0]
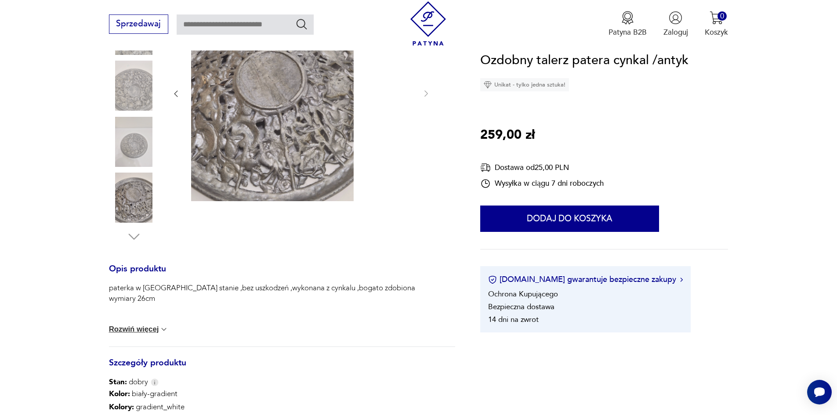
click at [115, 214] on img at bounding box center [134, 198] width 50 height 50
click at [116, 149] on img at bounding box center [134, 142] width 50 height 50
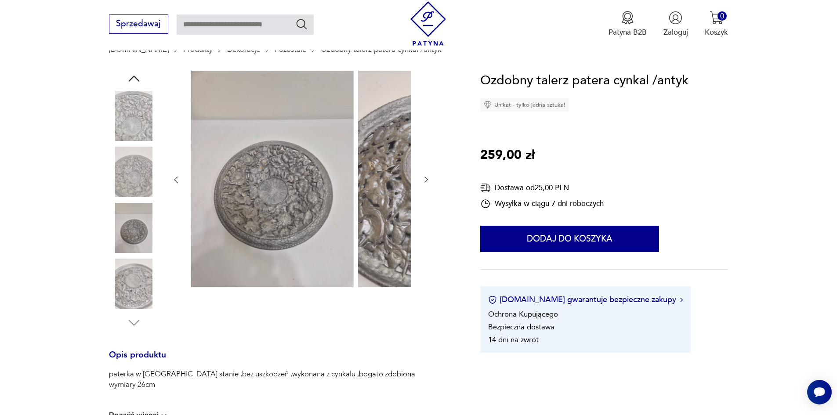
scroll to position [88, 0]
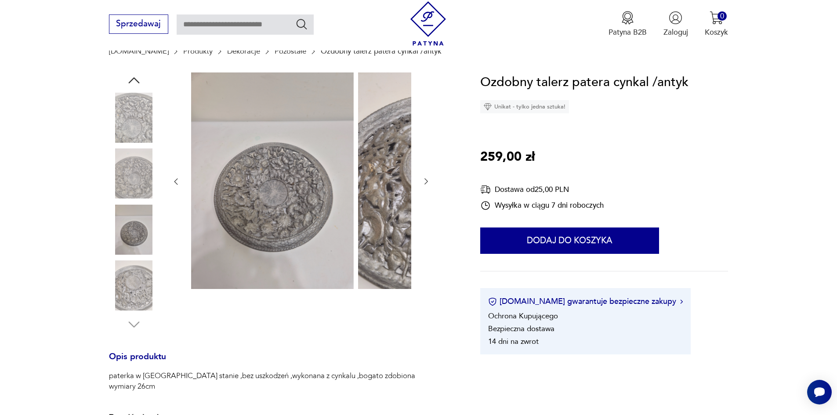
click at [129, 188] on img at bounding box center [134, 173] width 50 height 50
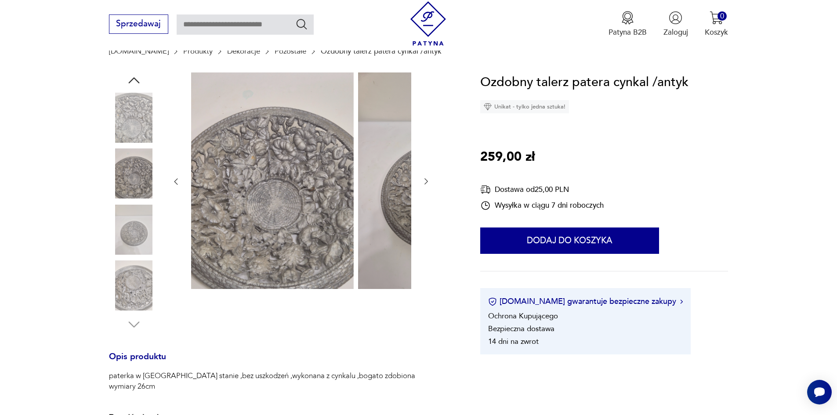
click at [139, 119] on img at bounding box center [134, 118] width 50 height 50
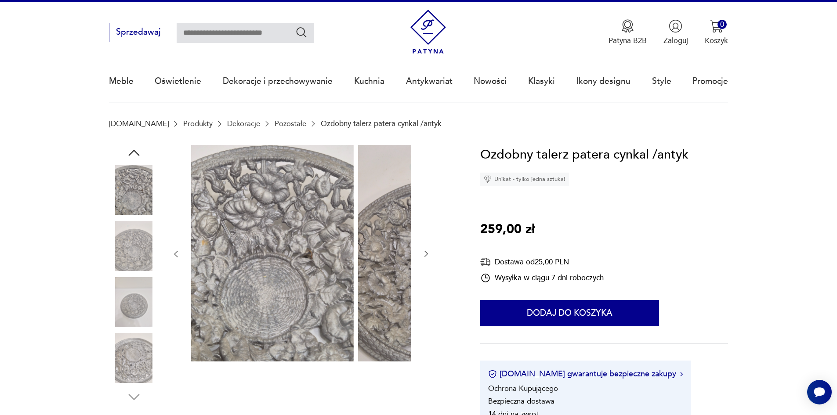
scroll to position [0, 0]
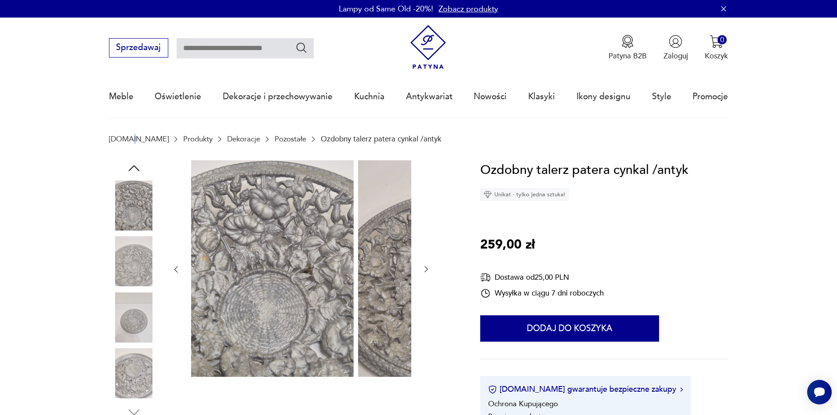
click at [114, 160] on section "Patyna.pl Produkty Dekoracje Pozostałe Ozdobny talerz patera cynkal /antyk" at bounding box center [418, 147] width 837 height 25
click at [128, 170] on icon "button" at bounding box center [133, 168] width 11 height 6
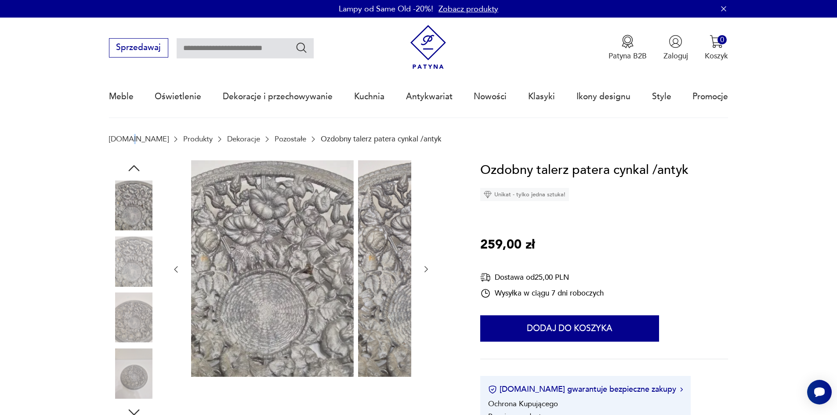
click at [126, 169] on icon "button" at bounding box center [134, 168] width 16 height 16
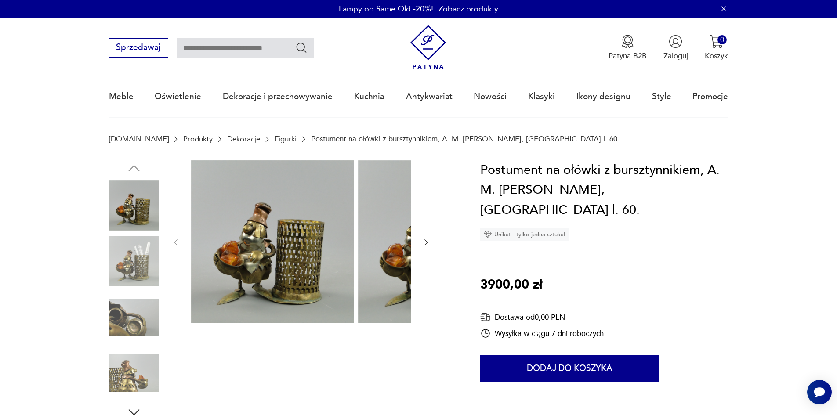
click at [127, 246] on img at bounding box center [134, 261] width 50 height 50
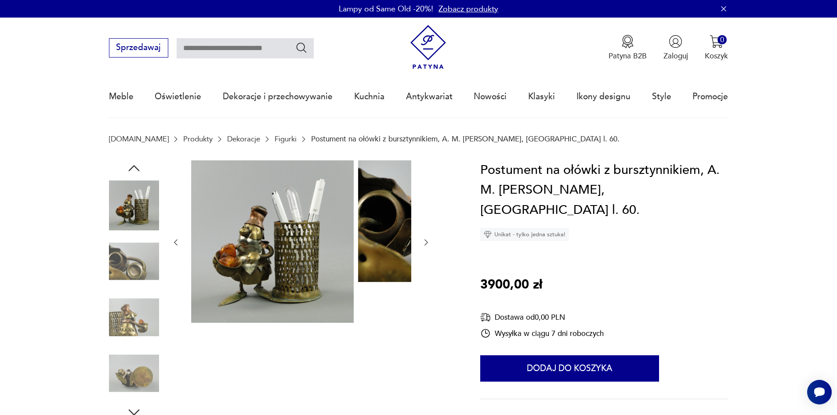
click at [123, 269] on img at bounding box center [134, 261] width 50 height 50
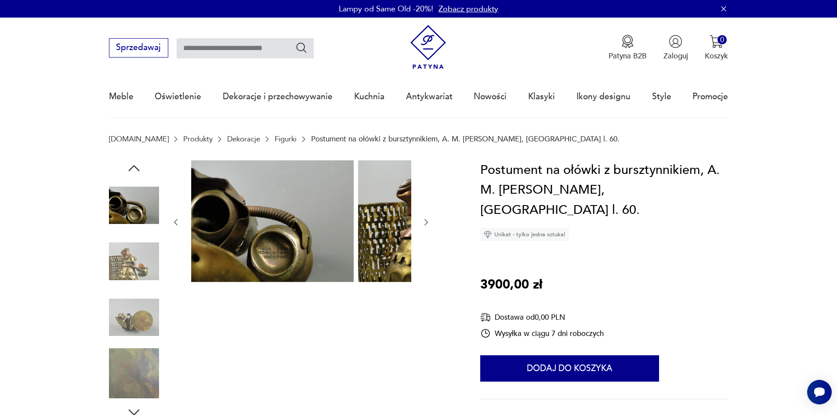
click at [123, 276] on img at bounding box center [134, 261] width 50 height 50
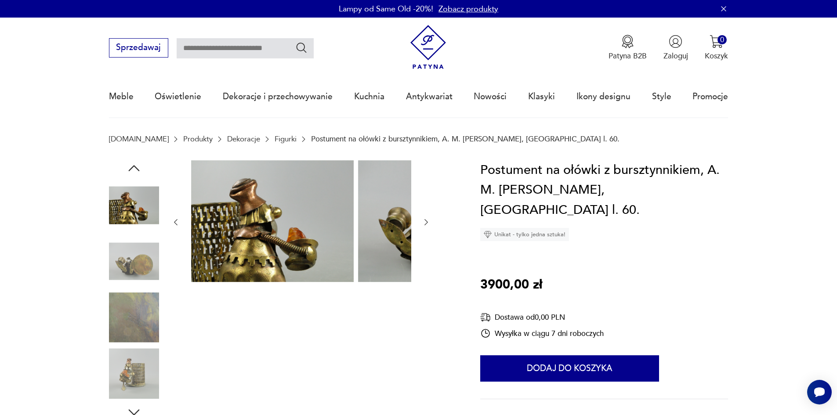
click at [118, 218] on img at bounding box center [134, 206] width 50 height 50
click at [113, 276] on img at bounding box center [134, 261] width 50 height 50
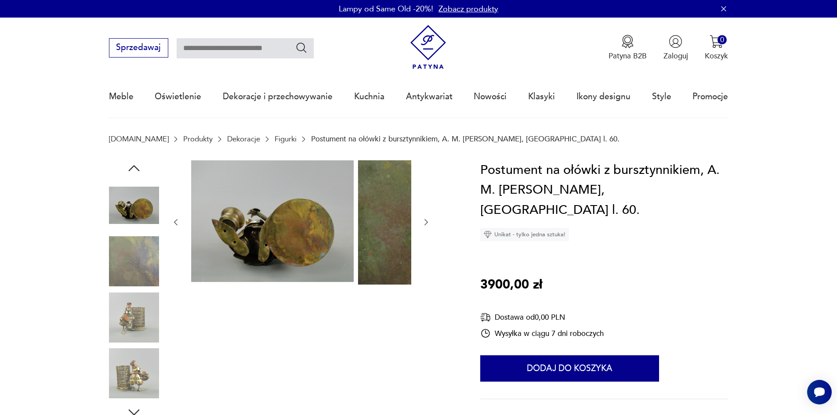
click at [114, 288] on div at bounding box center [134, 262] width 50 height 52
click at [119, 319] on img at bounding box center [134, 318] width 50 height 50
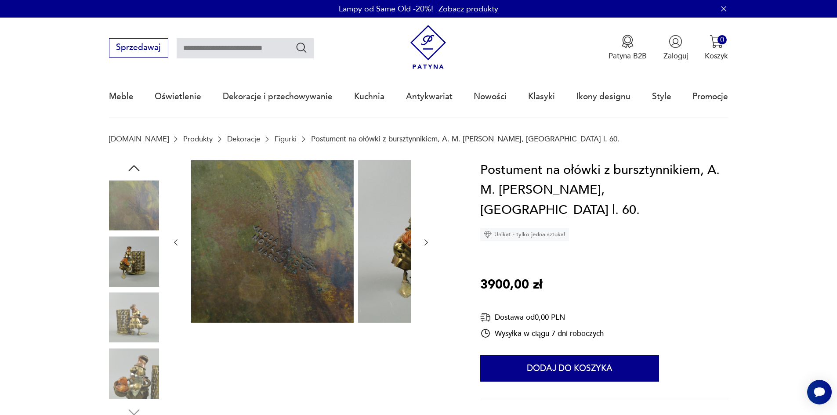
click at [115, 333] on img at bounding box center [134, 318] width 50 height 50
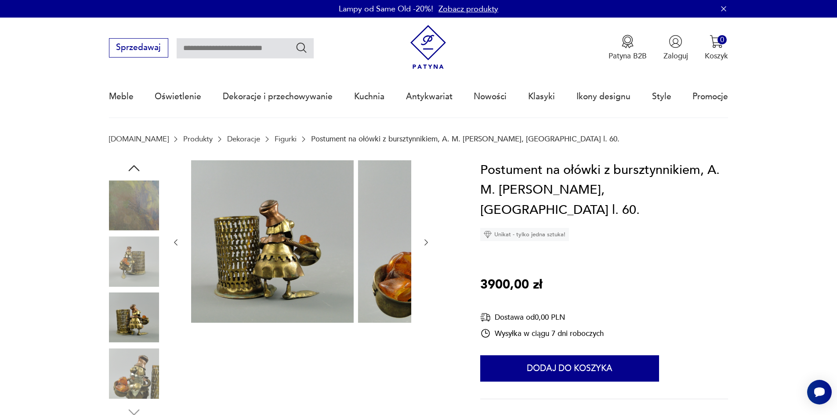
click at [116, 370] on img at bounding box center [134, 373] width 50 height 50
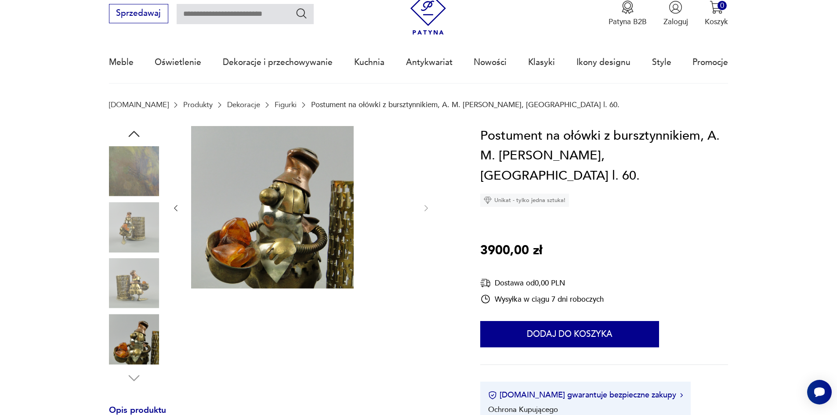
scroll to position [88, 0]
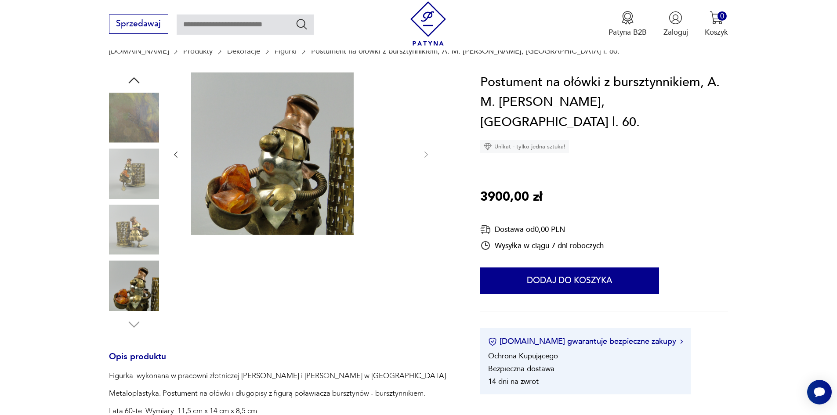
click at [109, 296] on img at bounding box center [134, 286] width 50 height 50
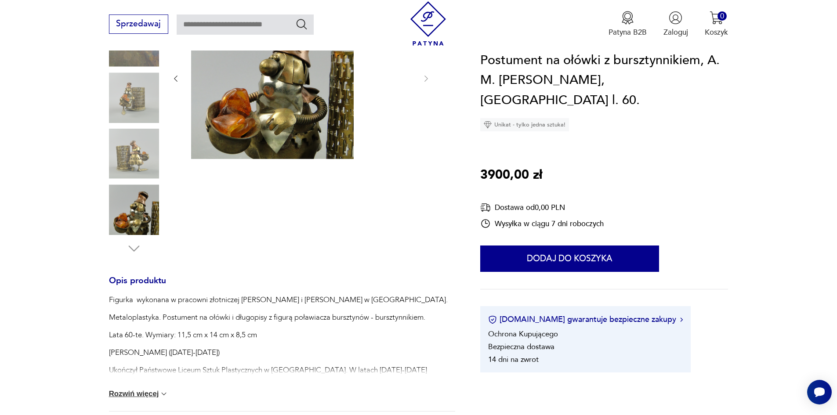
scroll to position [176, 0]
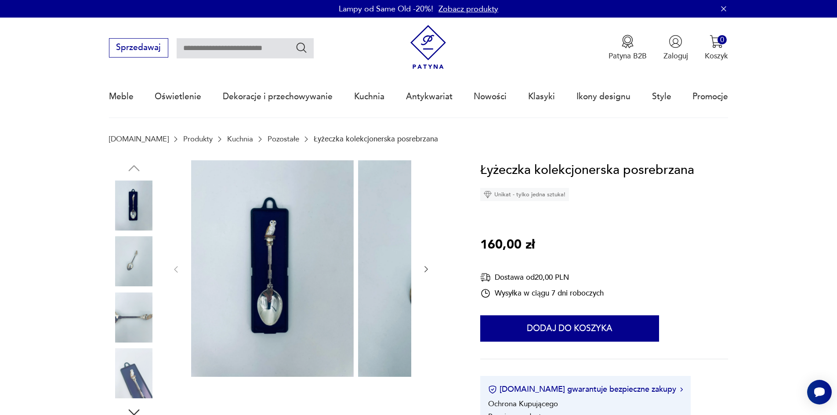
click at [122, 204] on img at bounding box center [134, 206] width 50 height 50
click at [115, 254] on img at bounding box center [134, 261] width 50 height 50
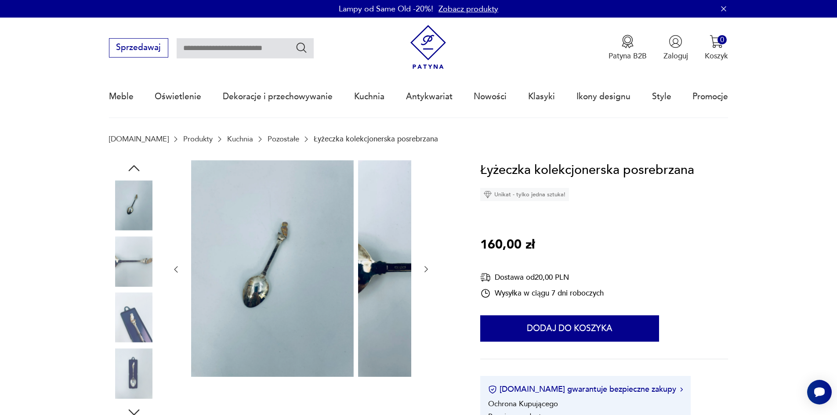
click at [118, 286] on img at bounding box center [134, 261] width 50 height 50
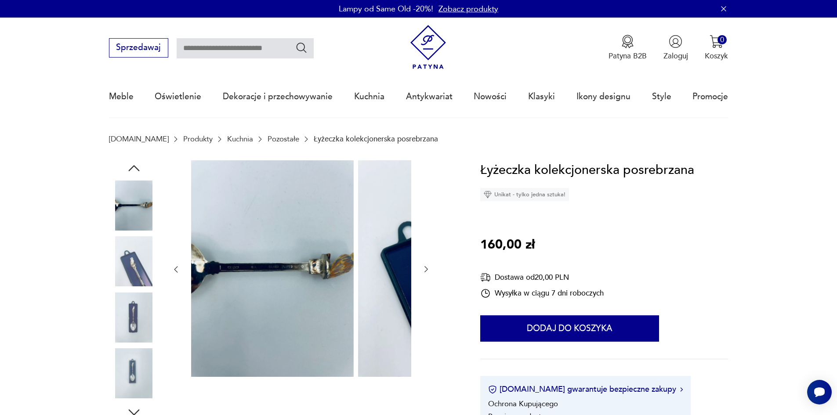
click at [118, 300] on img at bounding box center [134, 318] width 50 height 50
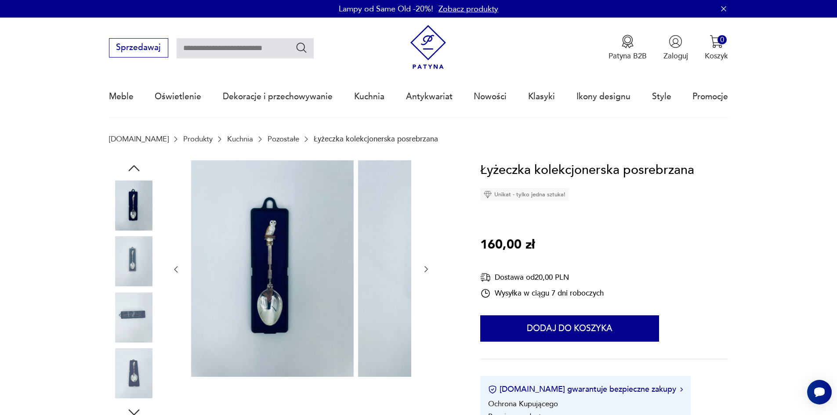
click at [123, 310] on img at bounding box center [134, 318] width 50 height 50
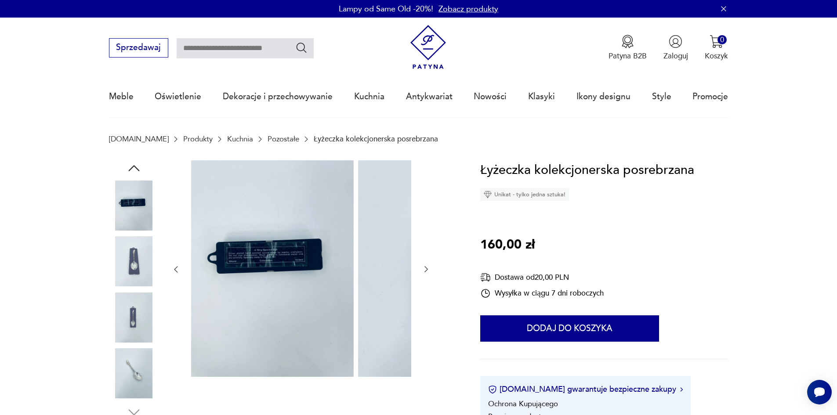
click at [120, 320] on img at bounding box center [134, 318] width 50 height 50
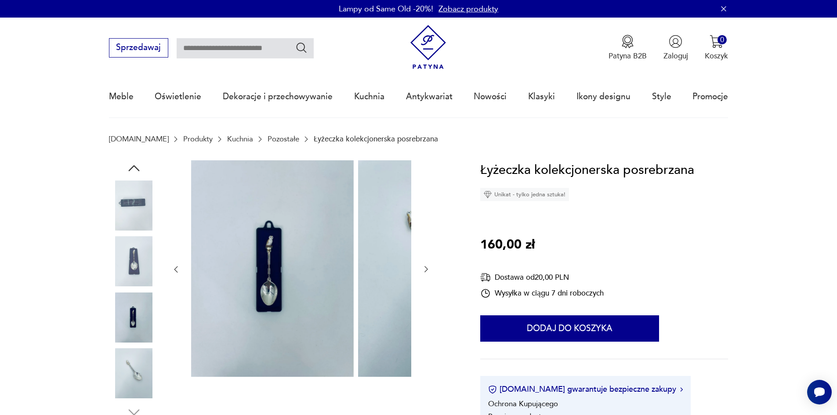
click at [130, 365] on img at bounding box center [134, 373] width 50 height 50
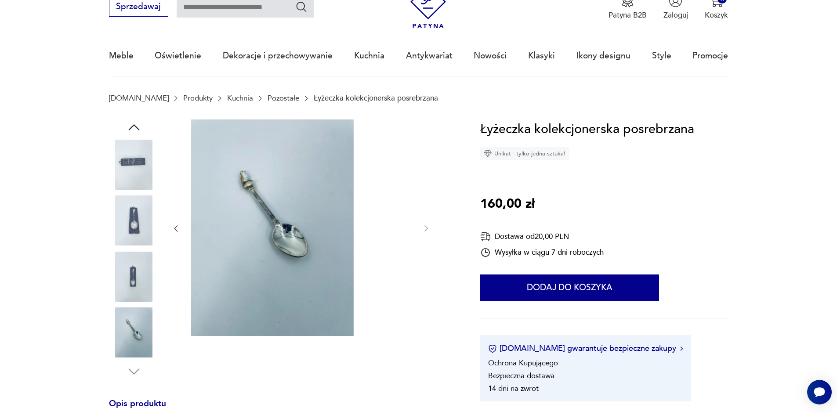
scroll to position [88, 0]
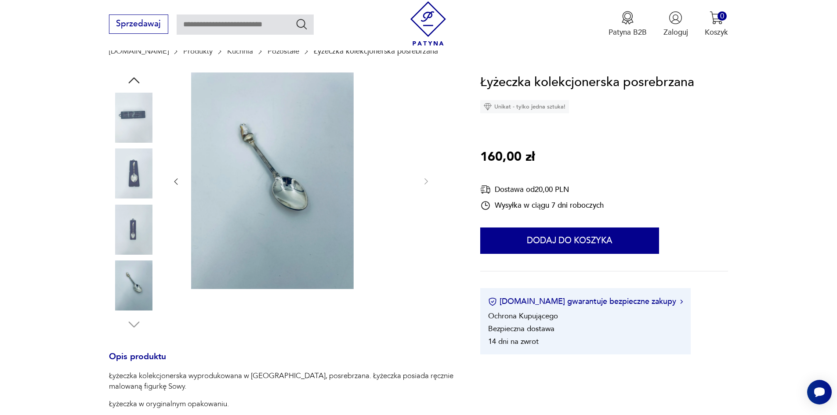
click at [109, 302] on img at bounding box center [134, 286] width 50 height 50
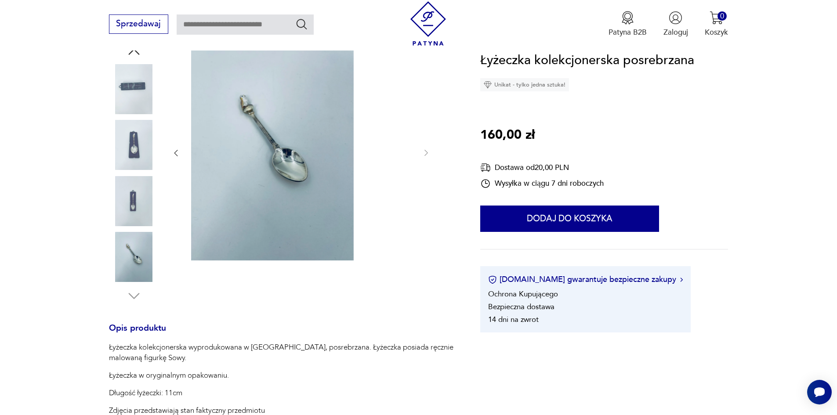
scroll to position [132, 0]
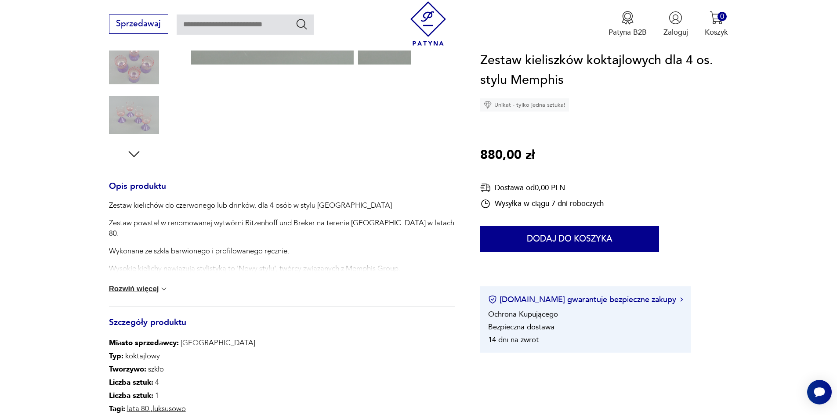
scroll to position [264, 0]
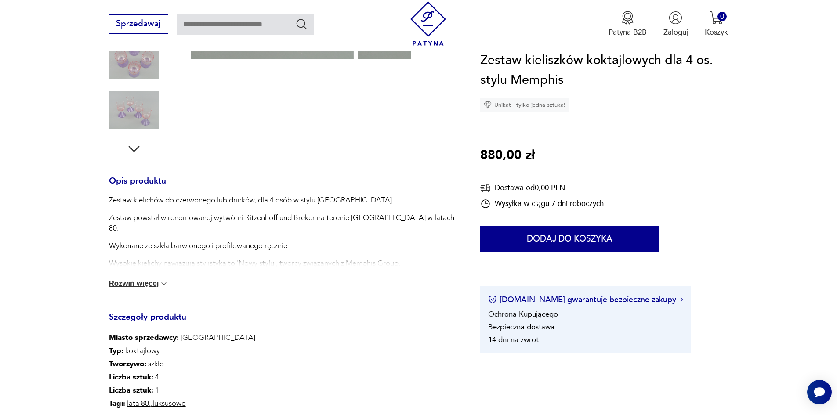
click at [135, 288] on button "Rozwiń więcej" at bounding box center [139, 283] width 60 height 9
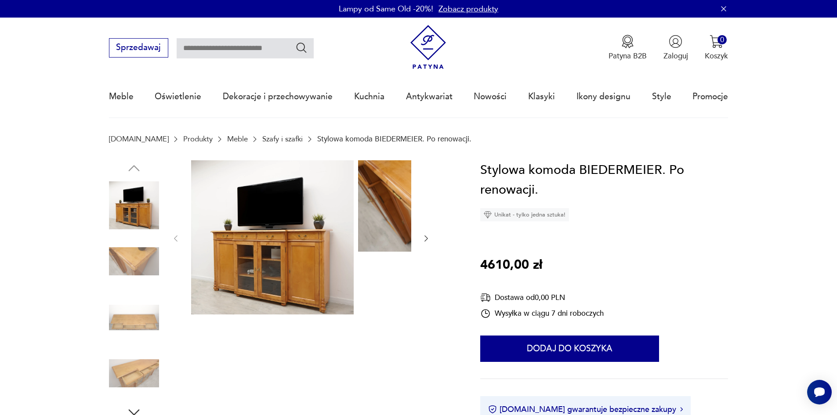
click at [125, 257] on img at bounding box center [134, 261] width 50 height 50
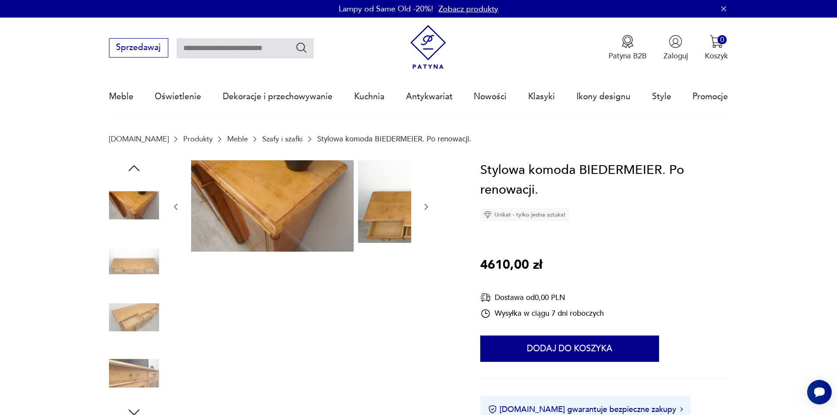
click at [115, 266] on img at bounding box center [134, 261] width 50 height 50
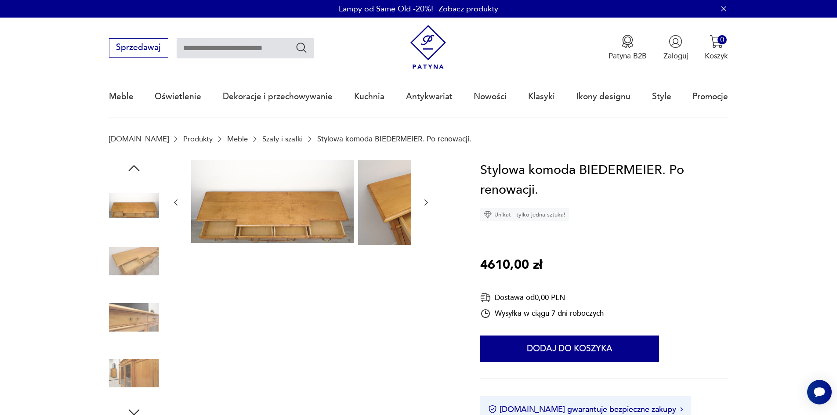
click at [120, 269] on img at bounding box center [134, 261] width 50 height 50
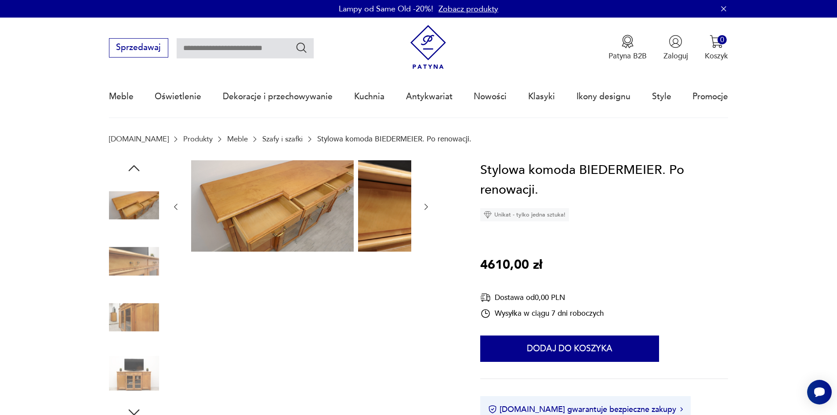
click at [120, 270] on img at bounding box center [134, 261] width 50 height 50
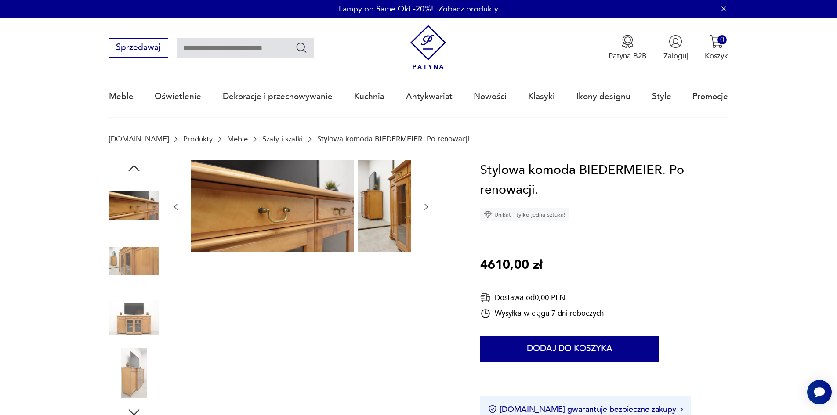
click at [118, 273] on img at bounding box center [134, 261] width 50 height 50
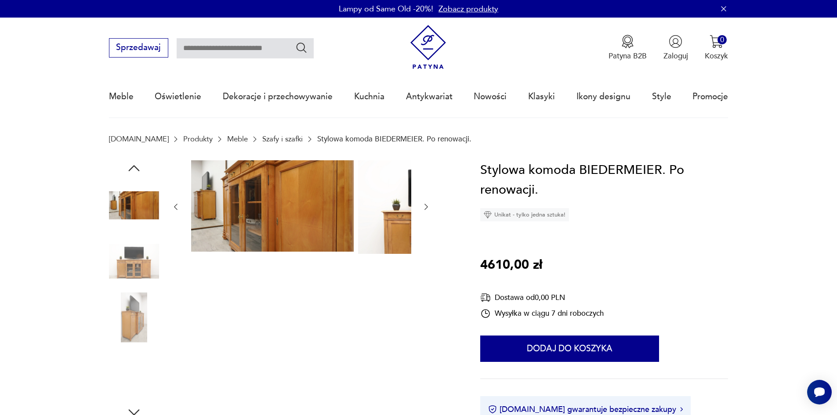
click at [119, 280] on img at bounding box center [134, 261] width 50 height 50
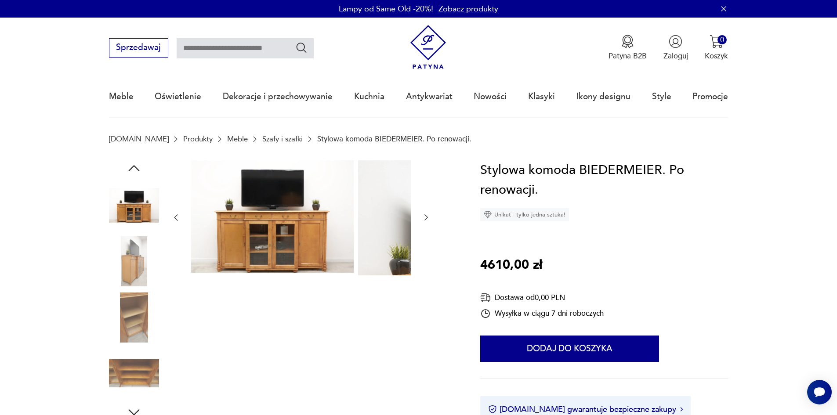
click at [123, 286] on img at bounding box center [134, 261] width 50 height 50
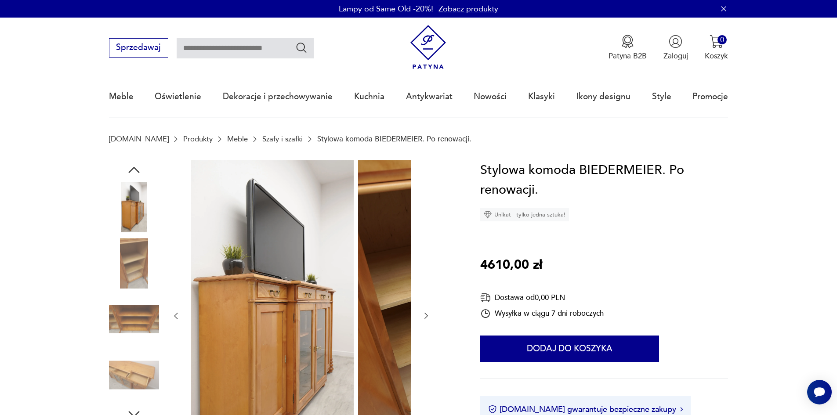
click at [120, 278] on img at bounding box center [134, 263] width 50 height 50
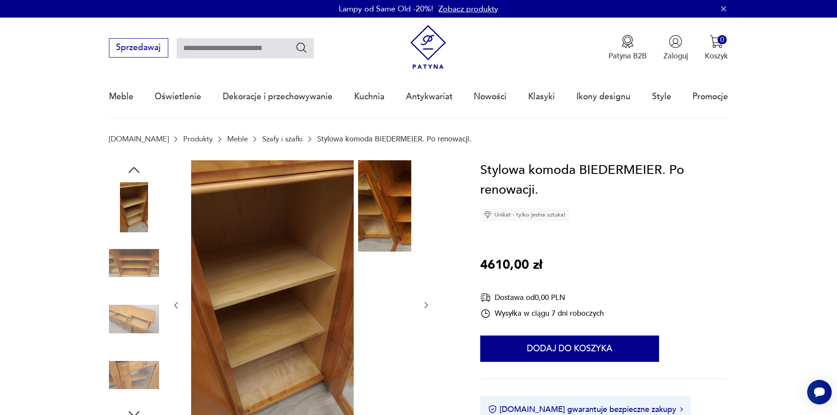
click at [123, 275] on img at bounding box center [134, 263] width 50 height 50
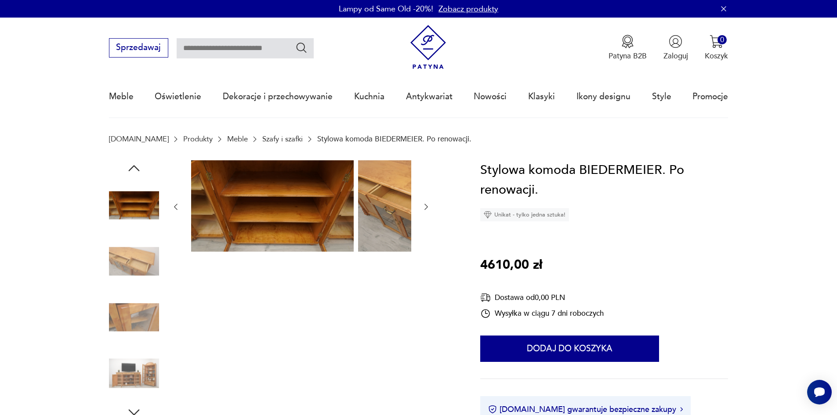
click at [124, 273] on img at bounding box center [134, 261] width 50 height 50
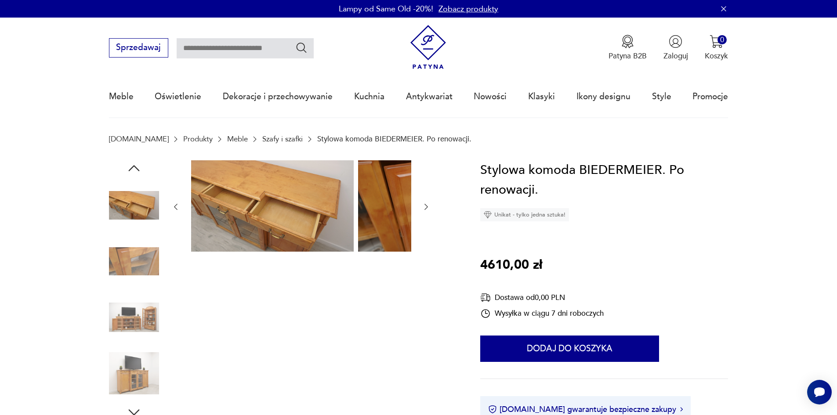
click at [123, 273] on img at bounding box center [134, 261] width 50 height 50
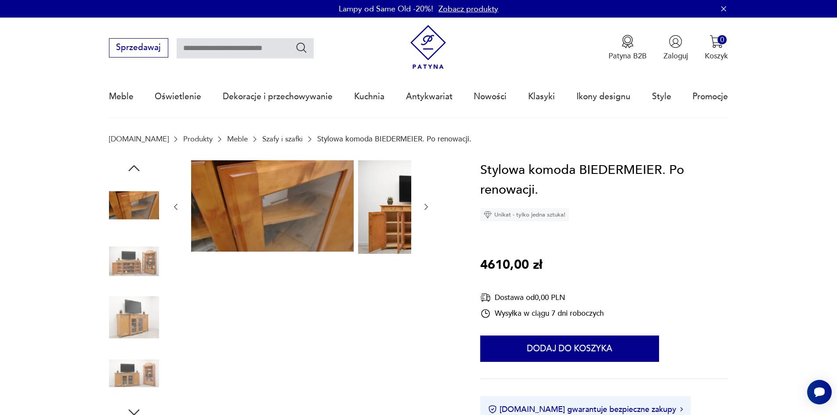
click at [123, 283] on img at bounding box center [134, 261] width 50 height 50
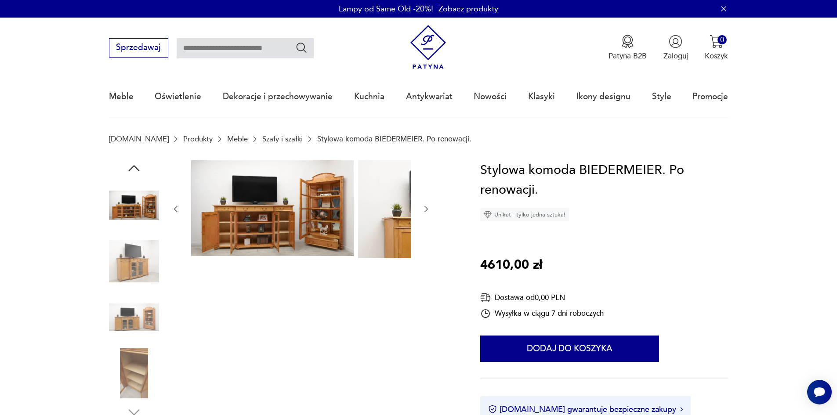
click at [124, 275] on img at bounding box center [134, 261] width 50 height 50
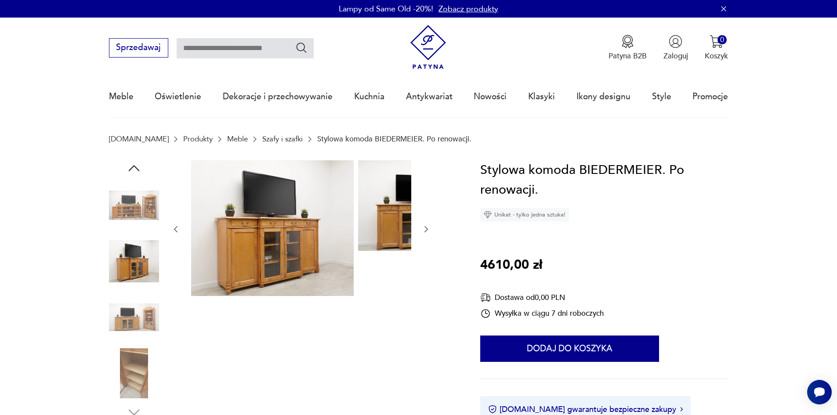
click at [120, 311] on img at bounding box center [134, 318] width 50 height 50
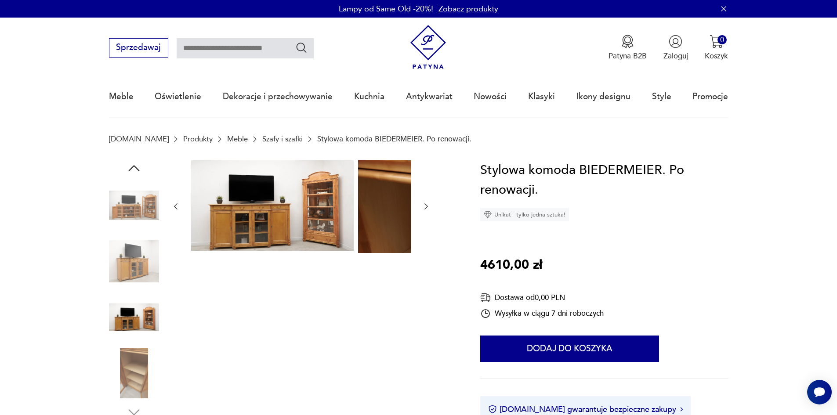
click at [122, 368] on img at bounding box center [134, 373] width 50 height 50
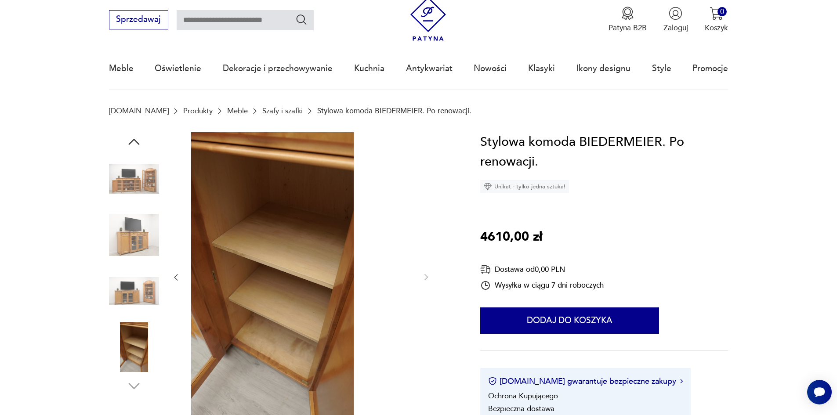
scroll to position [44, 0]
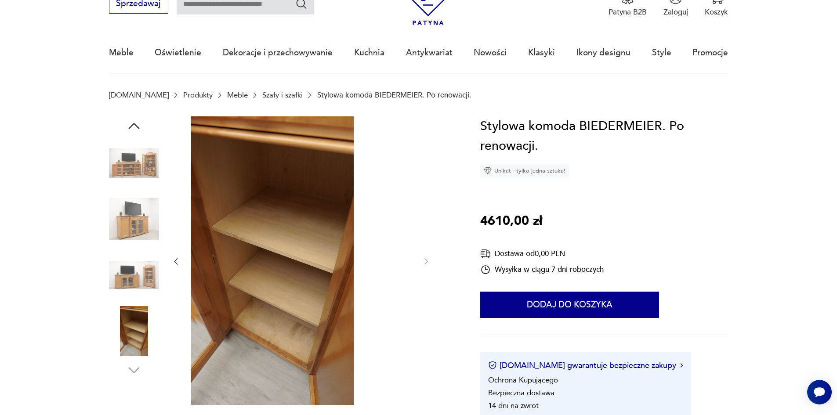
click at [118, 331] on img at bounding box center [134, 331] width 50 height 50
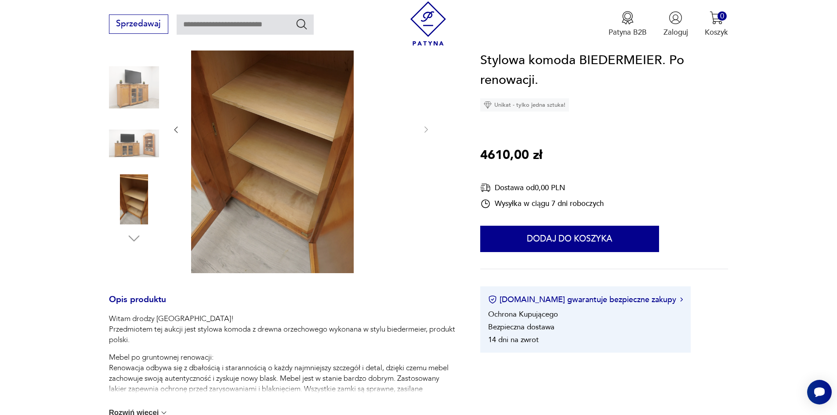
scroll to position [220, 0]
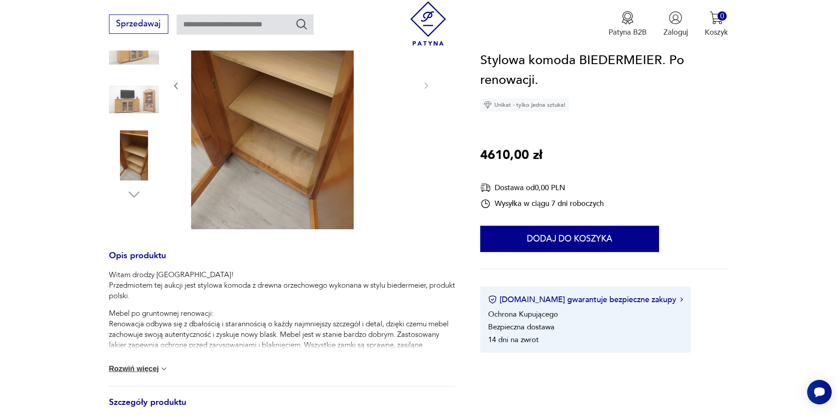
click at [120, 373] on button "Rozwiń więcej" at bounding box center [139, 369] width 60 height 9
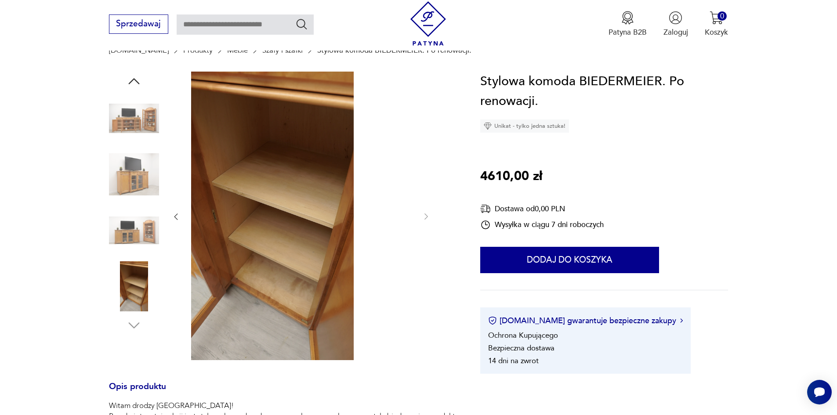
scroll to position [88, 0]
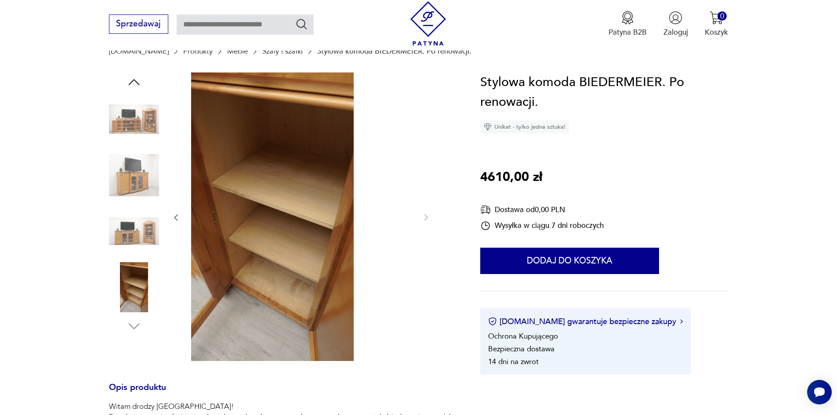
click at [112, 177] on img at bounding box center [134, 175] width 50 height 50
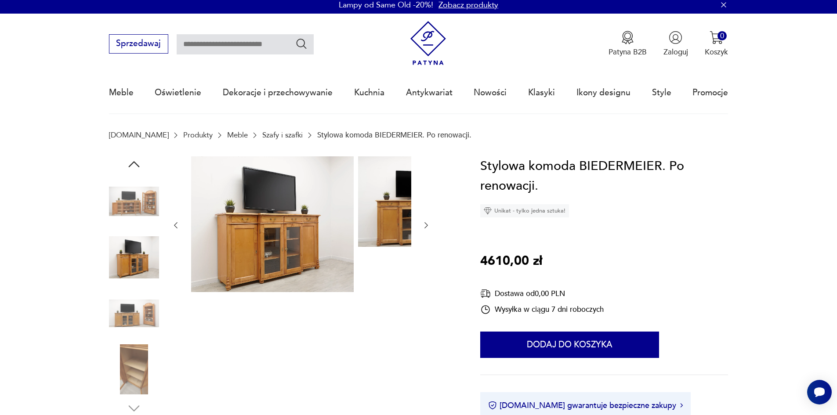
scroll to position [0, 0]
